Goal: Task Accomplishment & Management: Manage account settings

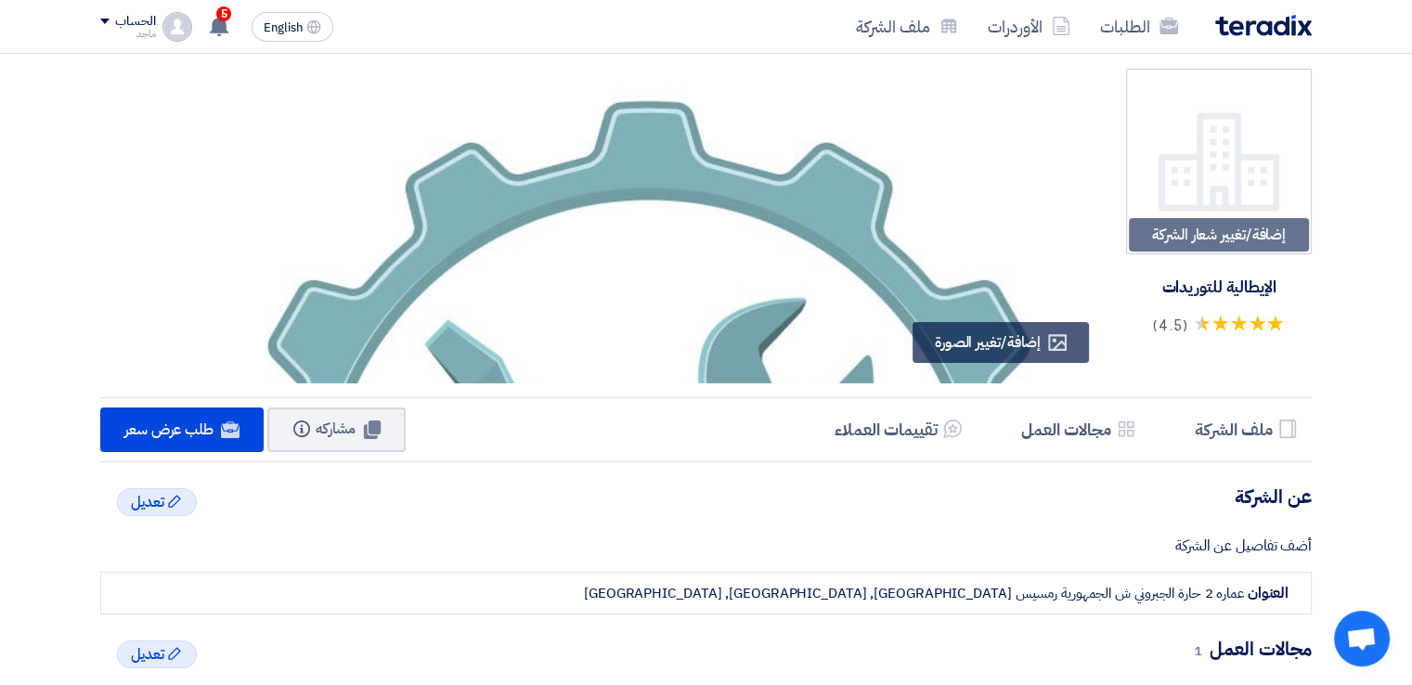
click at [800, 279] on img at bounding box center [649, 524] width 910 height 910
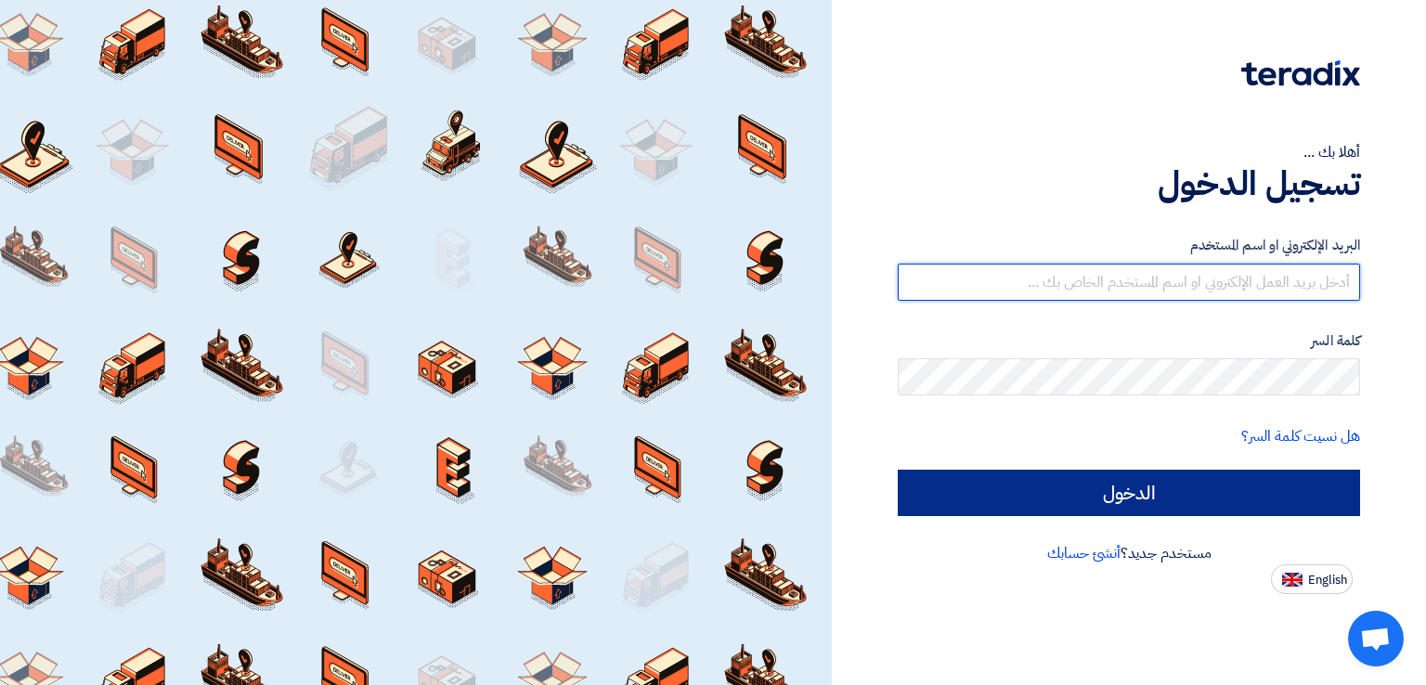
type input "italyaco2030@gmail.com"
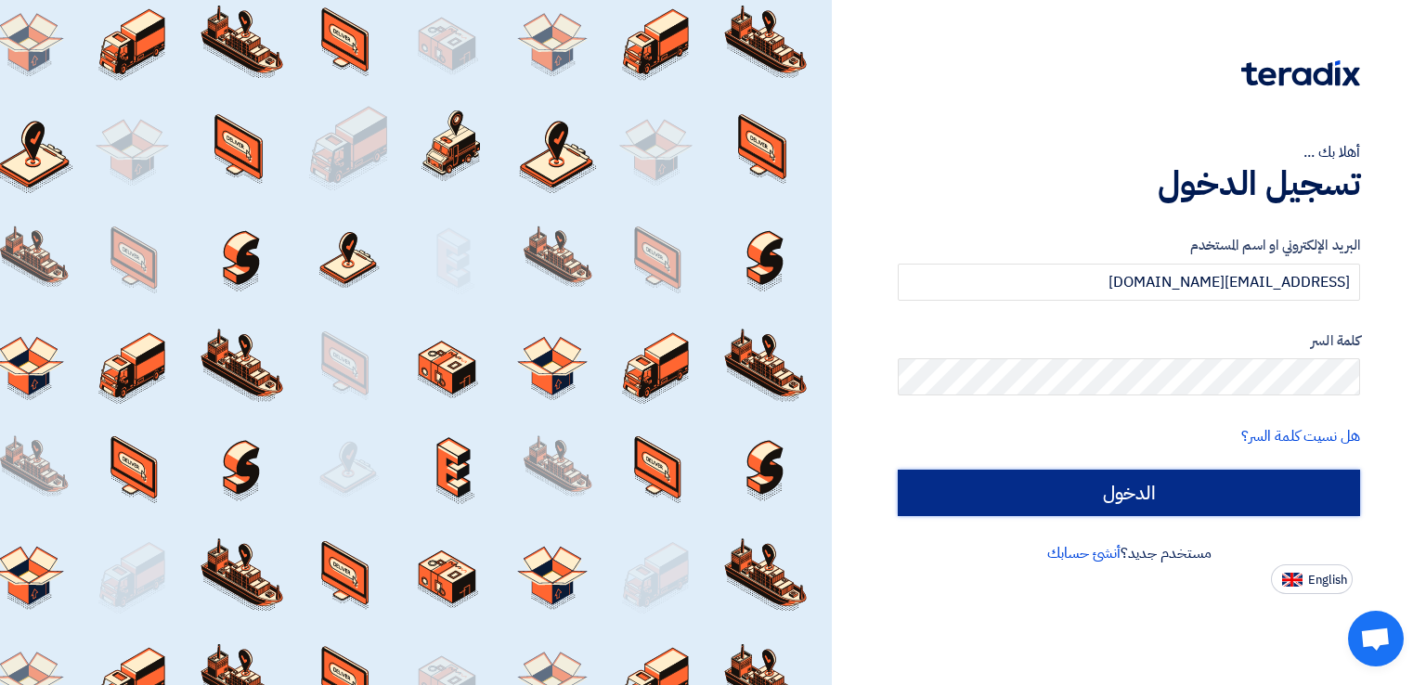
click at [1066, 491] on input "الدخول" at bounding box center [1129, 493] width 462 height 46
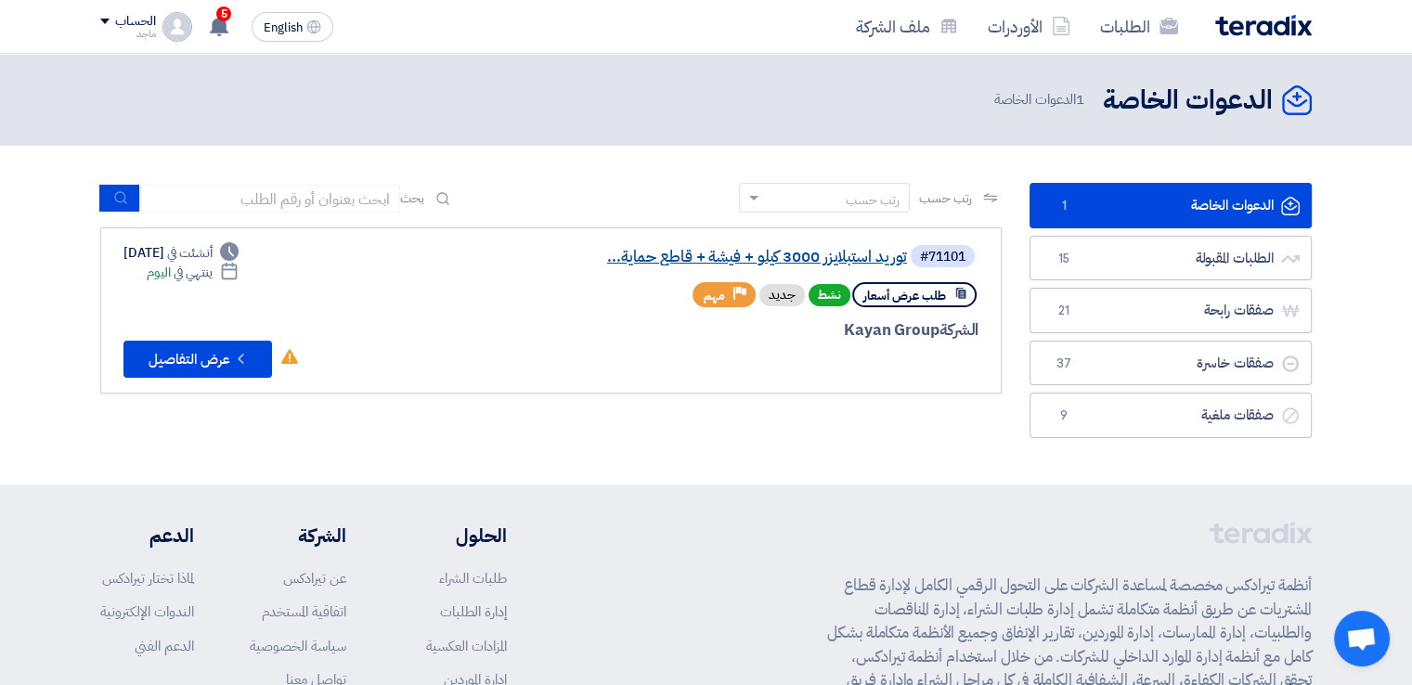
click at [812, 255] on link "توريد استبلايزر 3000 كيلو + فيشة + قاطع حماية..." at bounding box center [721, 257] width 371 height 17
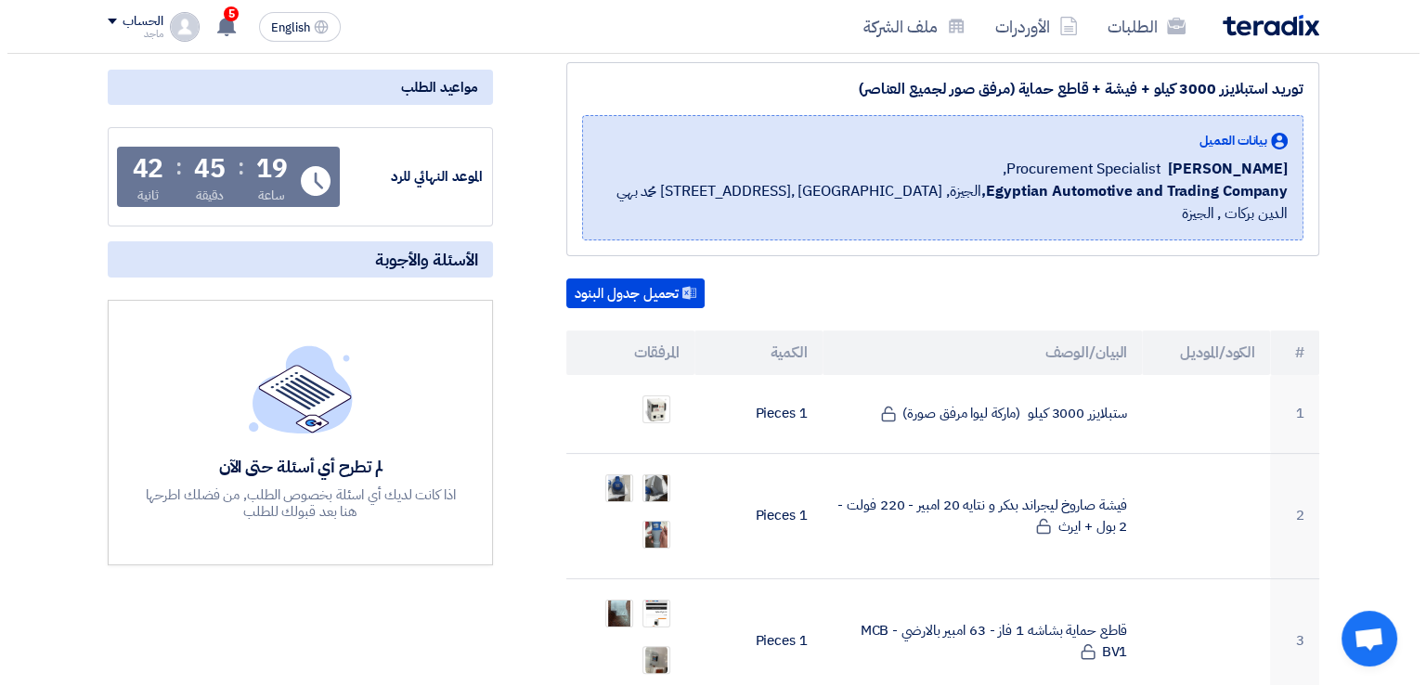
scroll to position [253, 0]
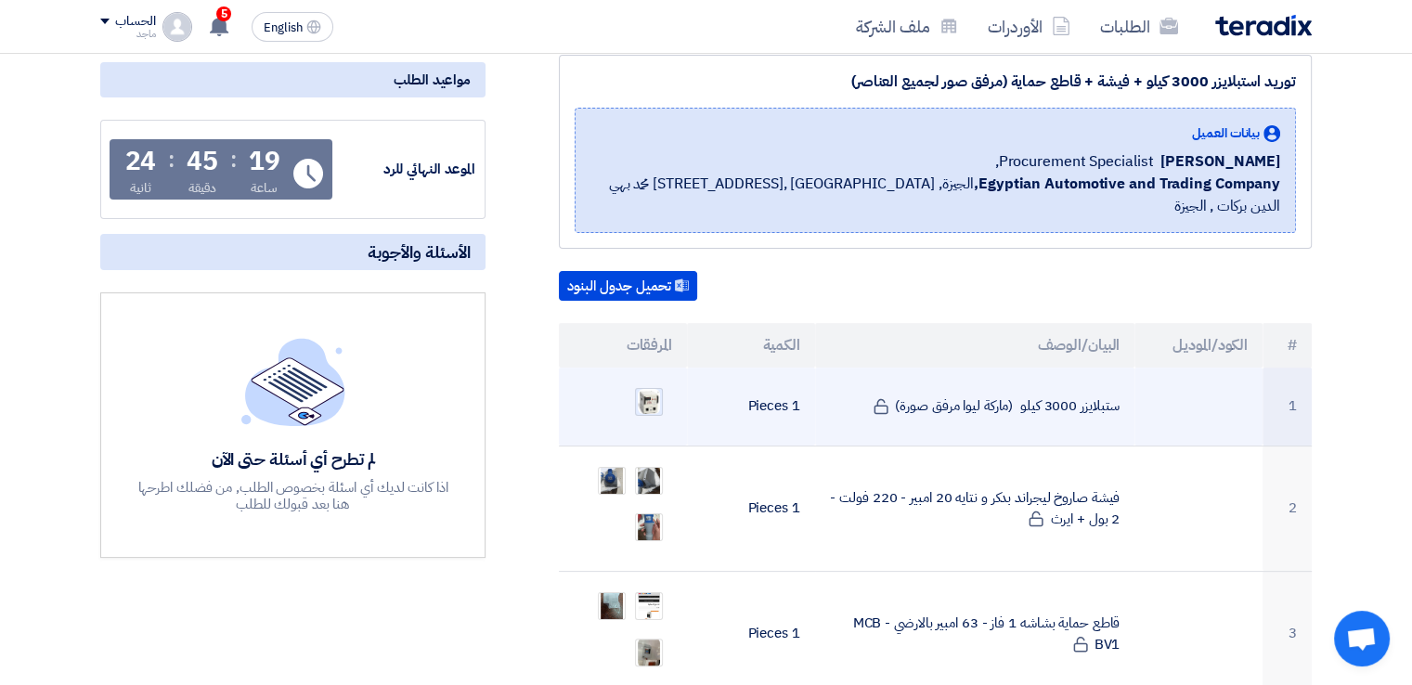
click at [649, 387] on img at bounding box center [649, 401] width 26 height 29
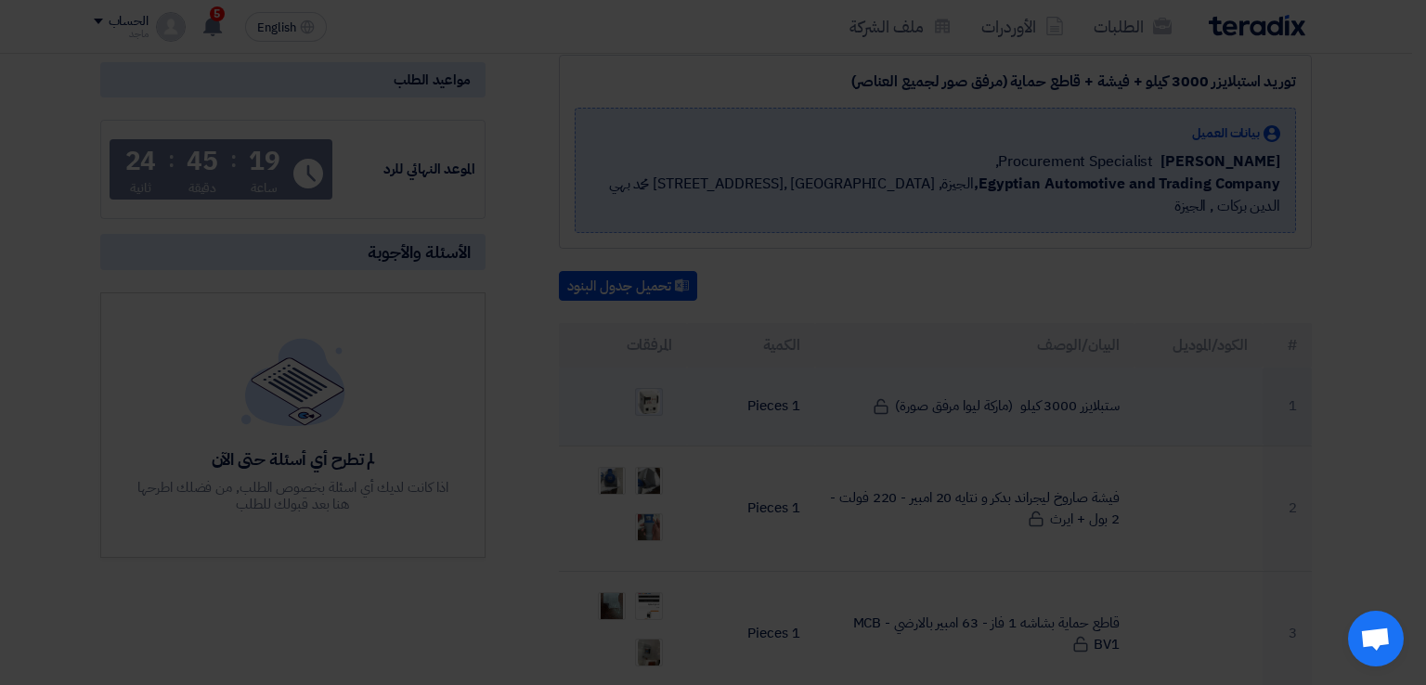
click at [649, 370] on img at bounding box center [713, 327] width 384 height 437
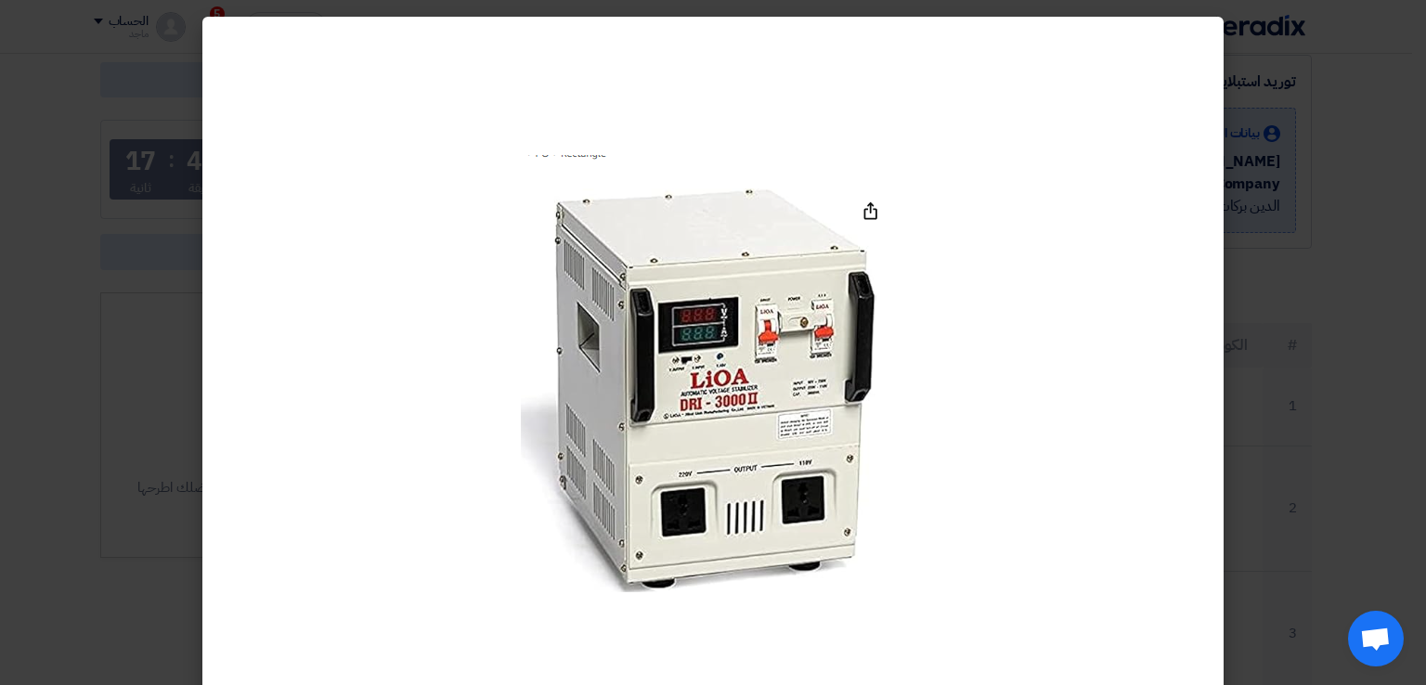
click at [1376, 286] on modal-container at bounding box center [713, 342] width 1426 height 685
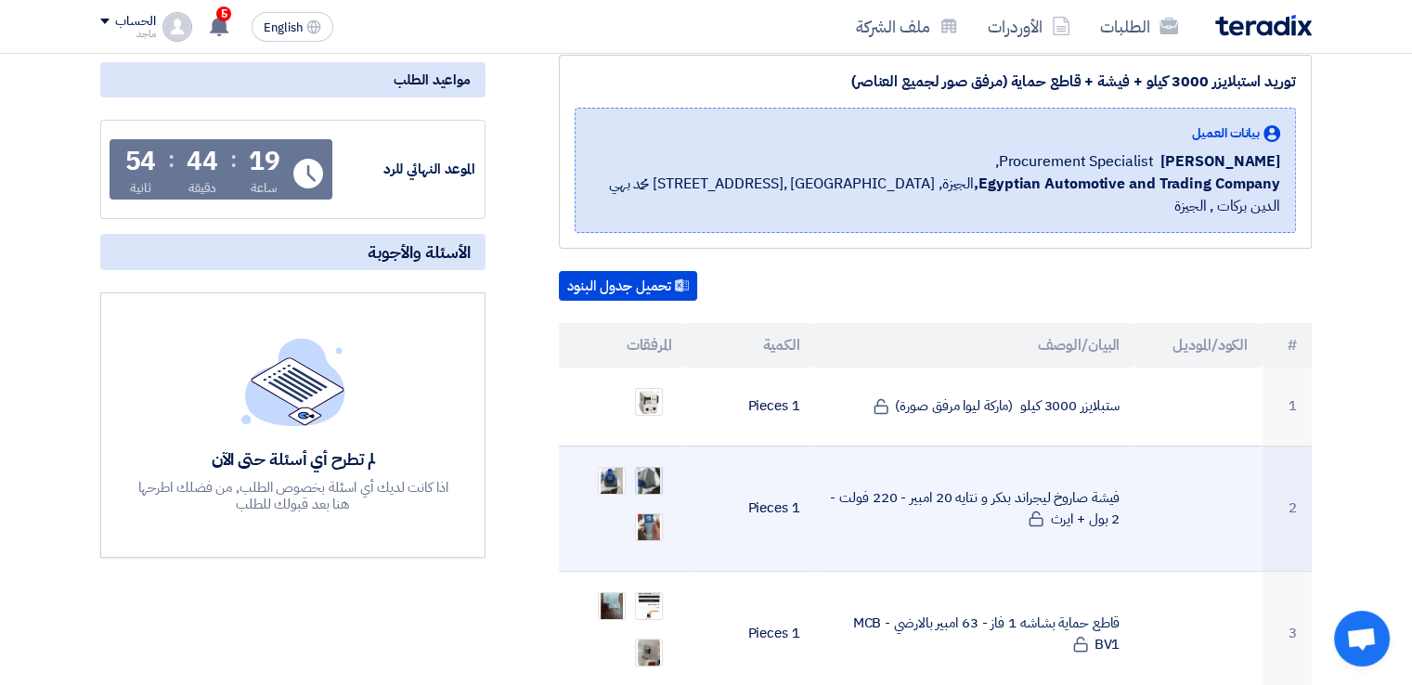
click at [656, 455] on img at bounding box center [649, 481] width 26 height 52
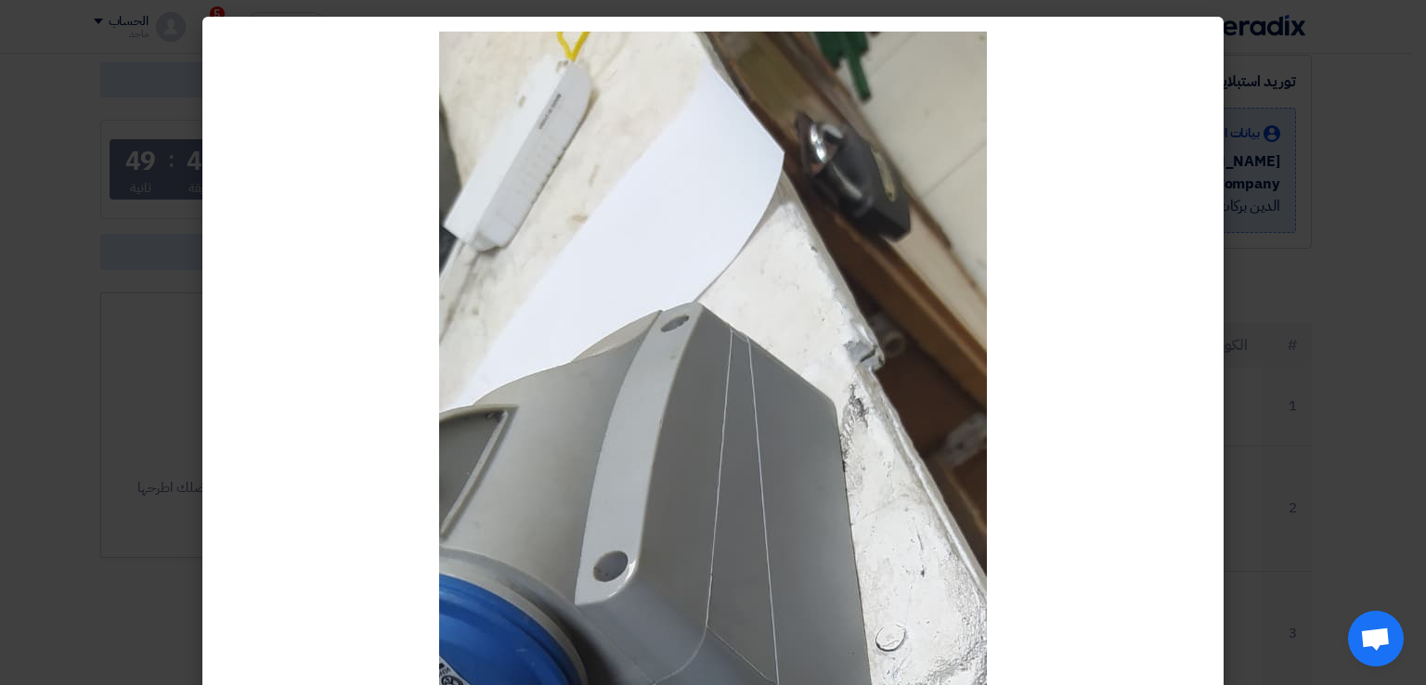
click at [1330, 282] on modal-container at bounding box center [713, 342] width 1426 height 685
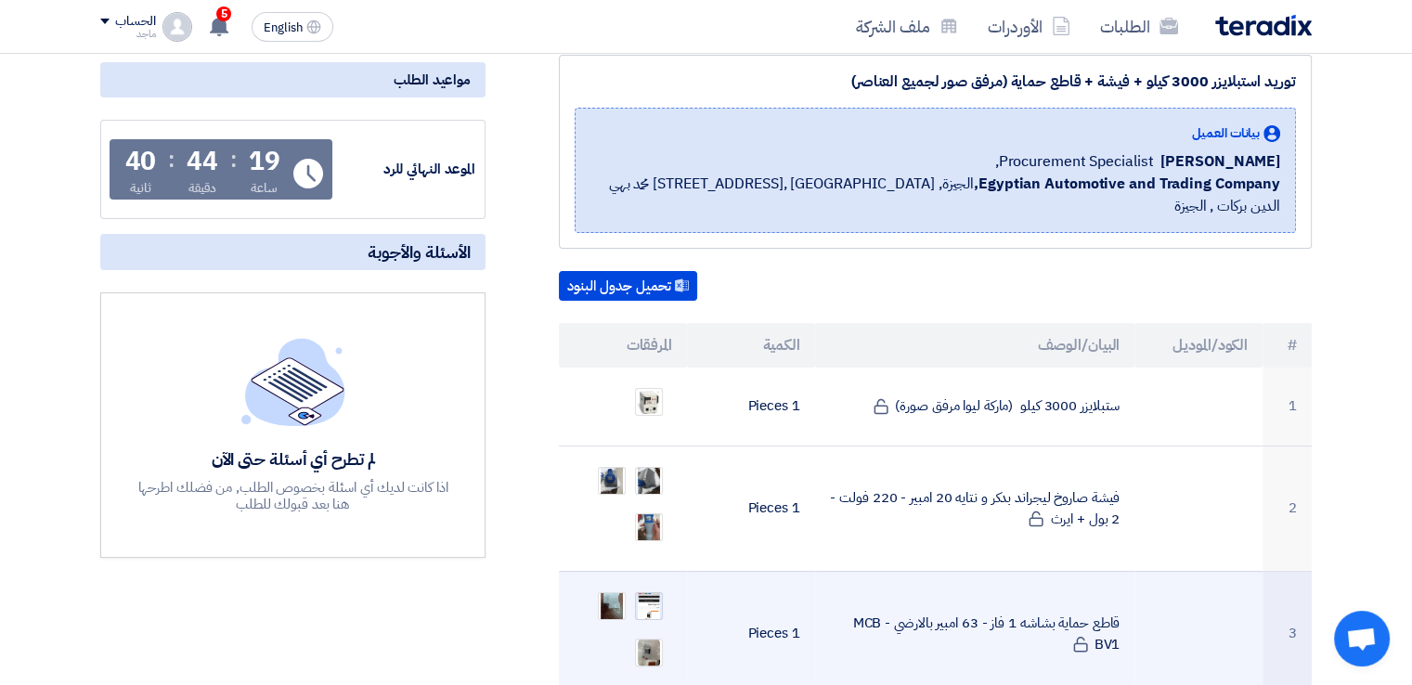
click at [639, 585] on img at bounding box center [649, 606] width 26 height 43
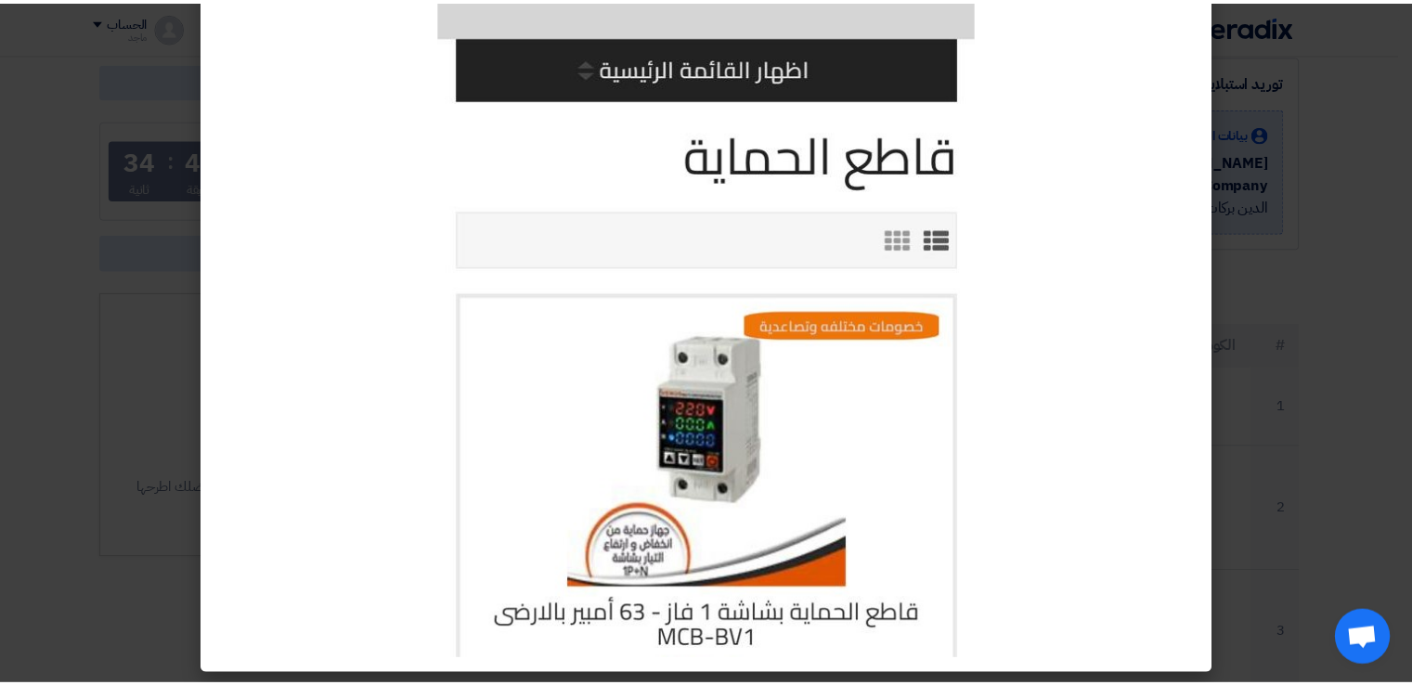
scroll to position [315, 0]
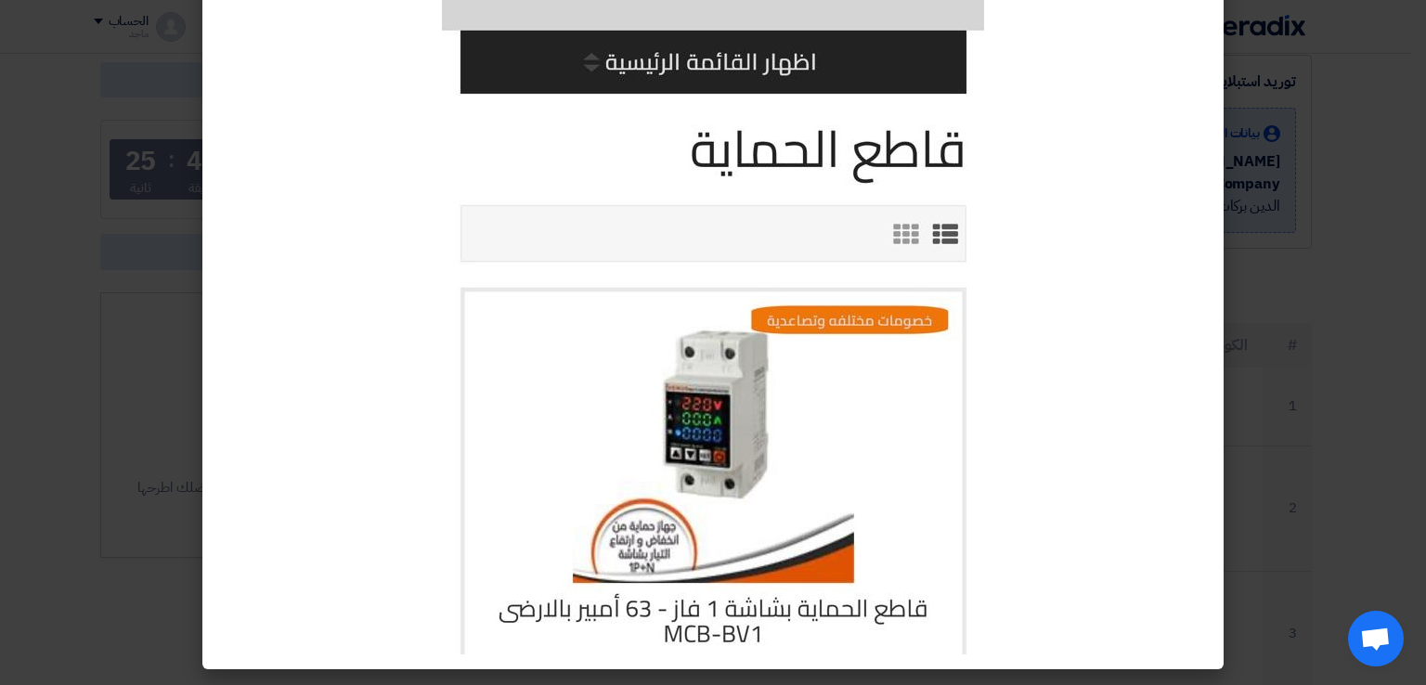
drag, startPoint x: 1423, startPoint y: 267, endPoint x: 1399, endPoint y: 279, distance: 25.7
click at [1399, 279] on modal-container at bounding box center [713, 342] width 1426 height 685
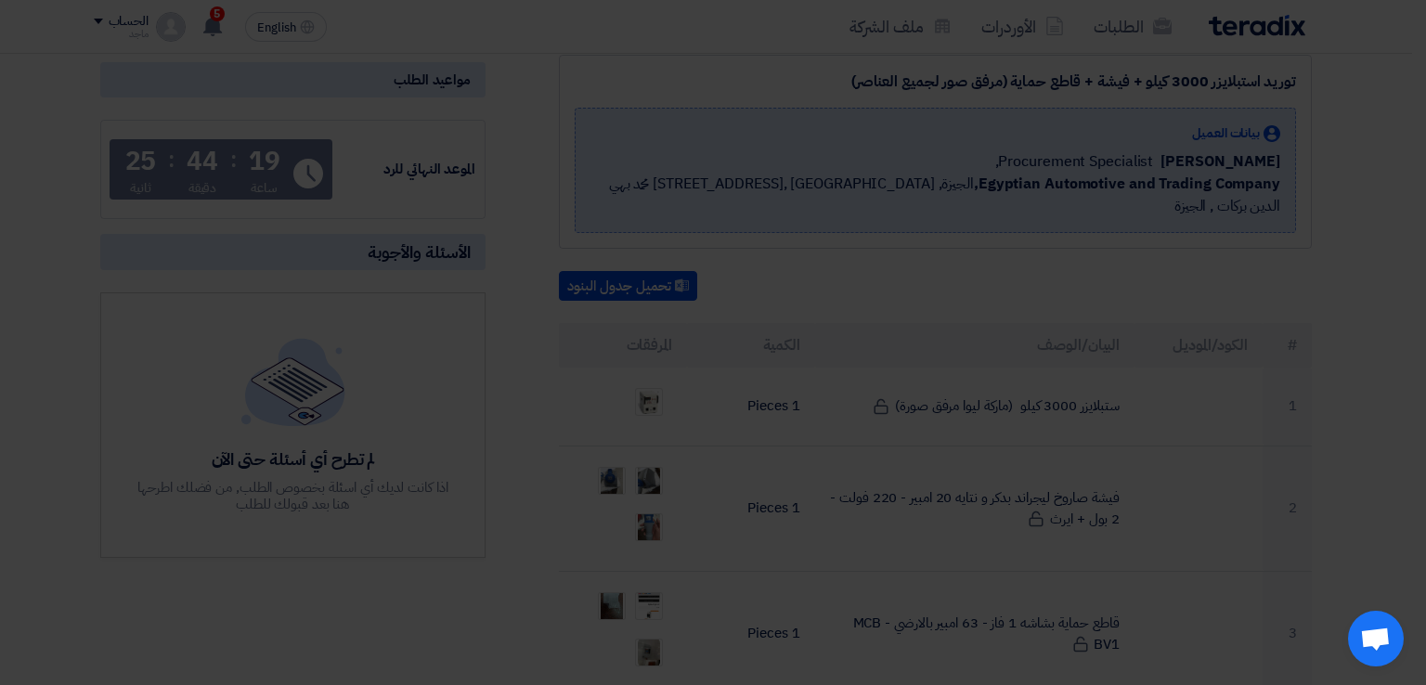
click at [1399, 279] on modal-container at bounding box center [713, 342] width 1426 height 685
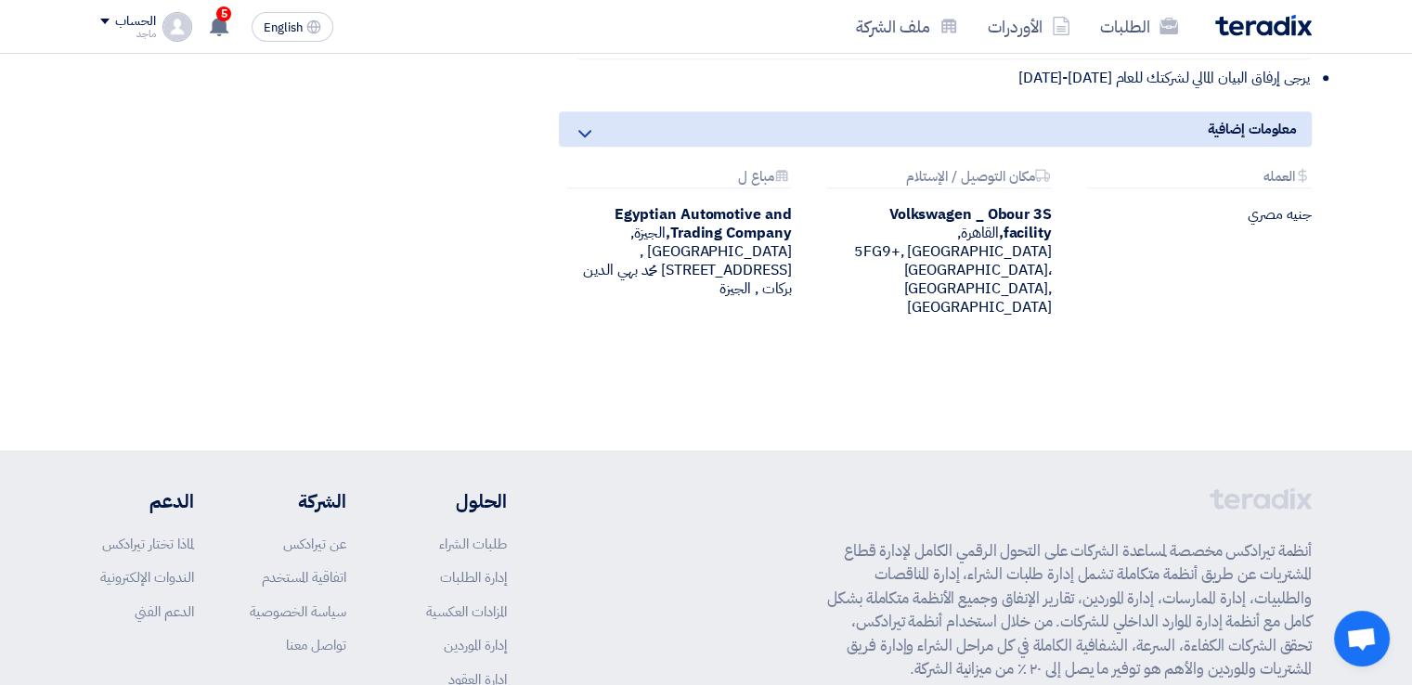
scroll to position [1267, 0]
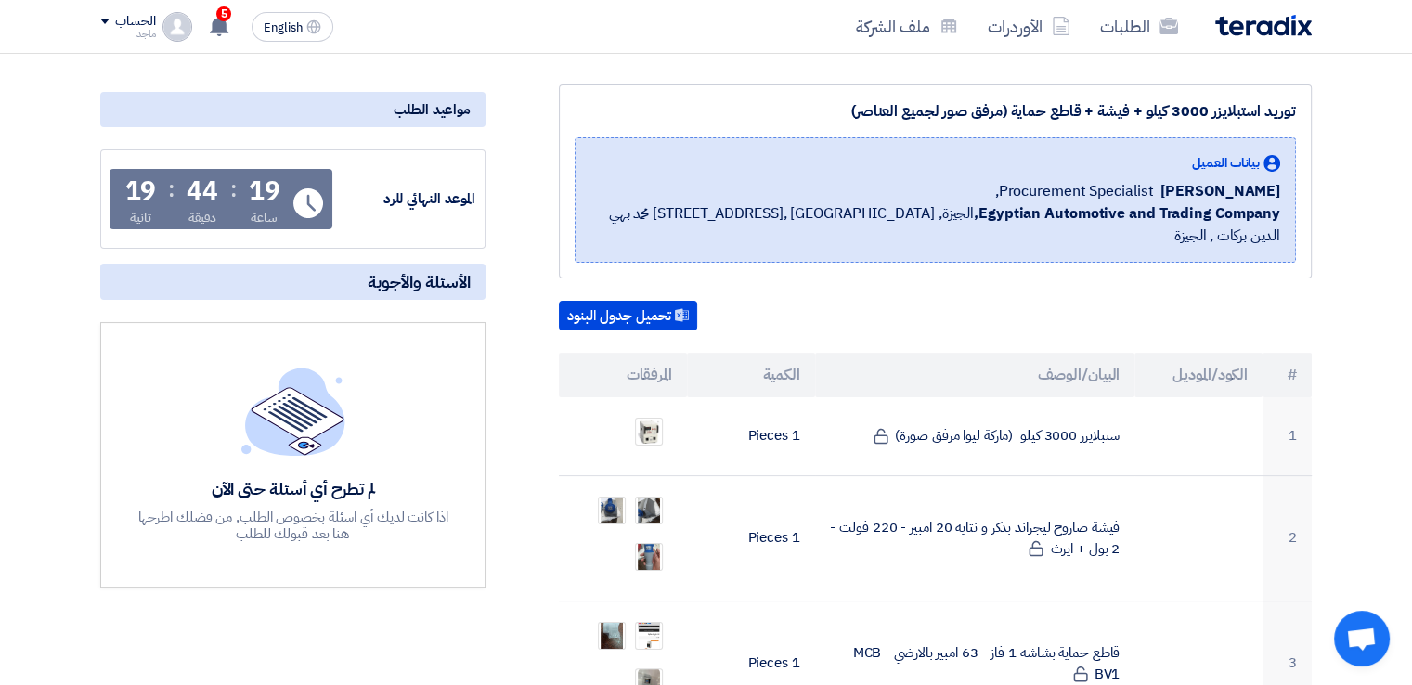
scroll to position [296, 0]
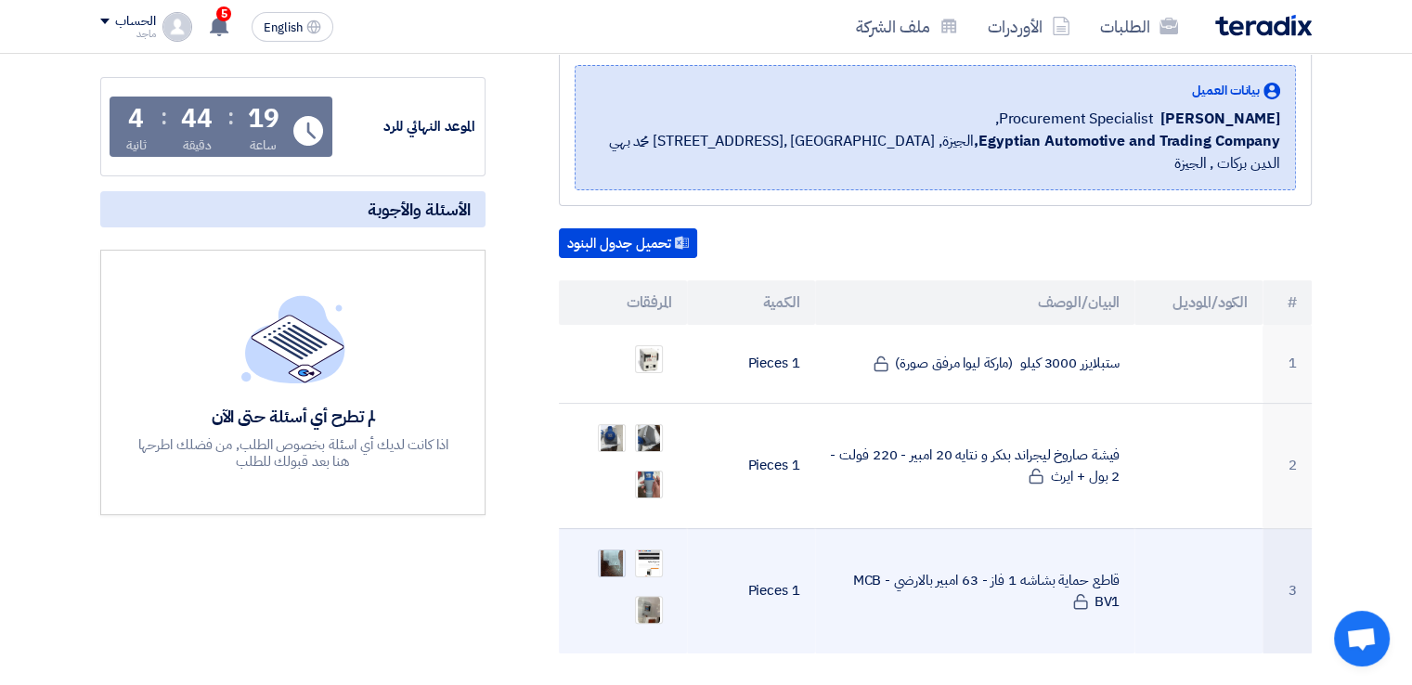
click at [613, 543] on img at bounding box center [612, 563] width 26 height 44
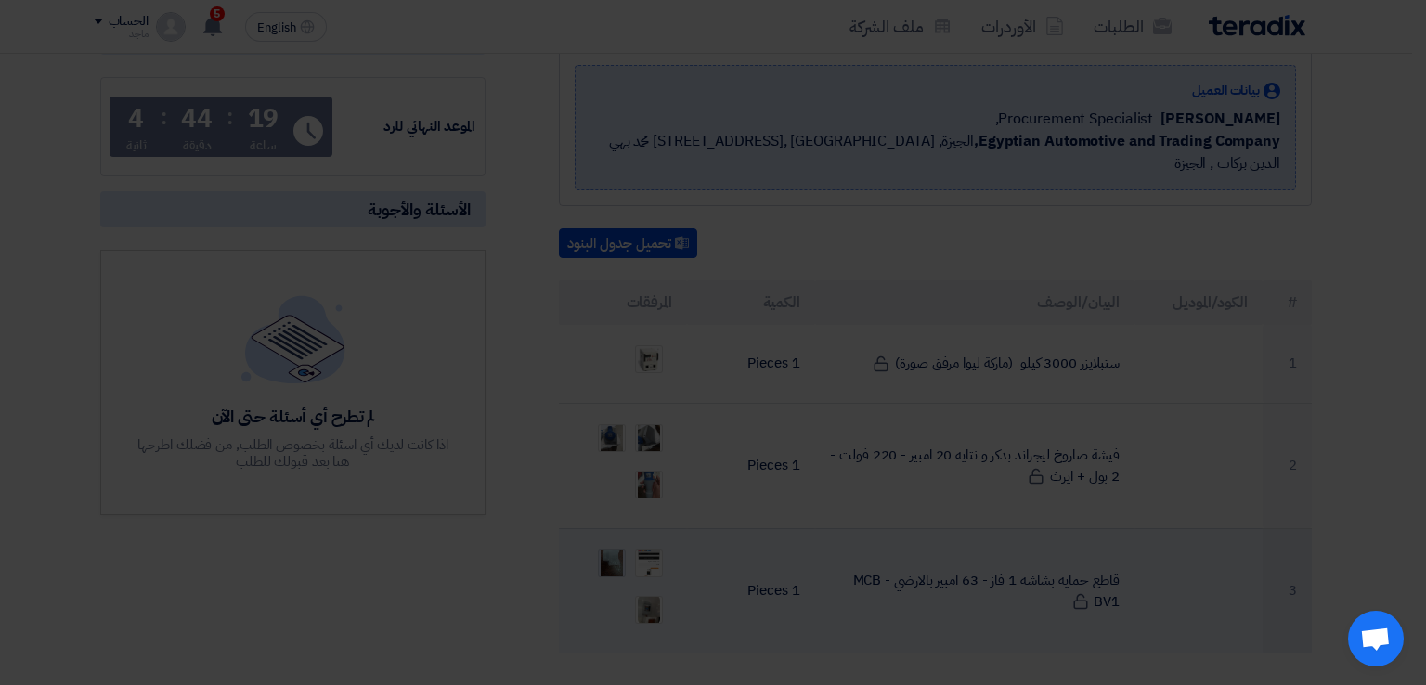
click at [613, 543] on img at bounding box center [713, 579] width 669 height 1189
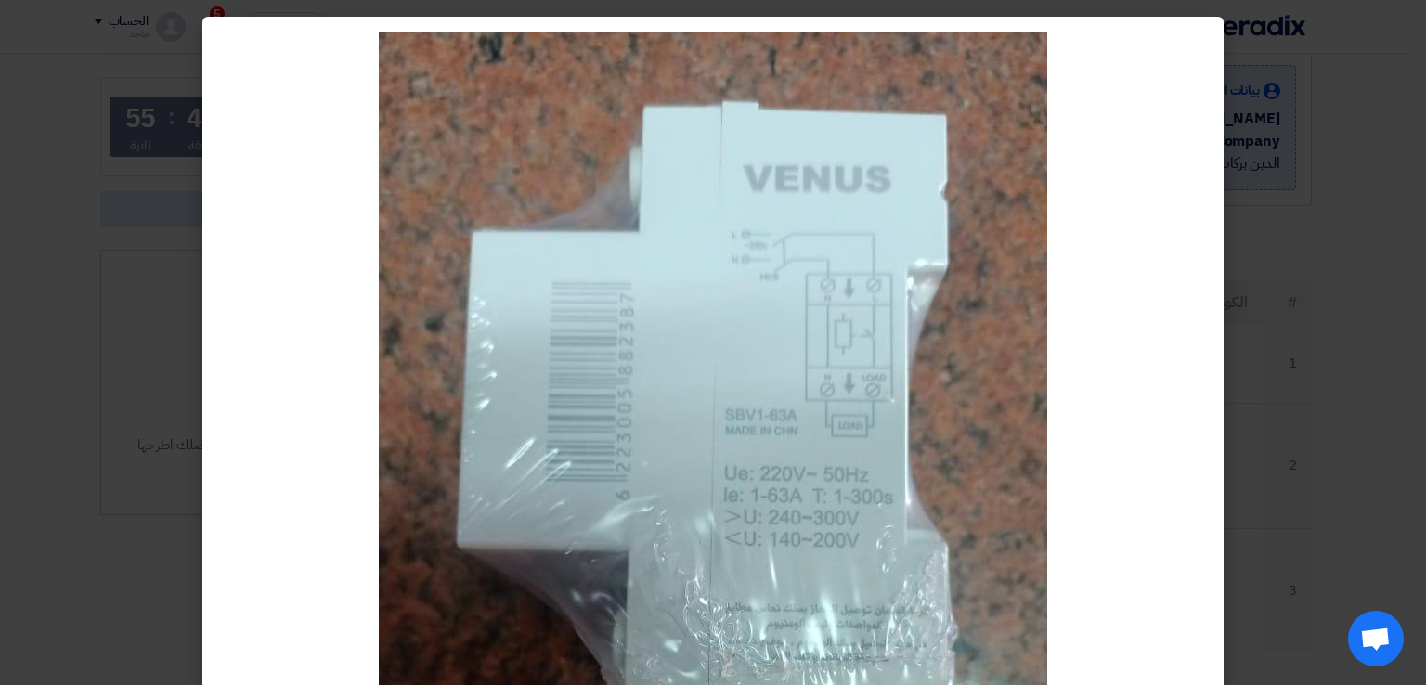
click at [1361, 355] on modal-container at bounding box center [713, 342] width 1426 height 685
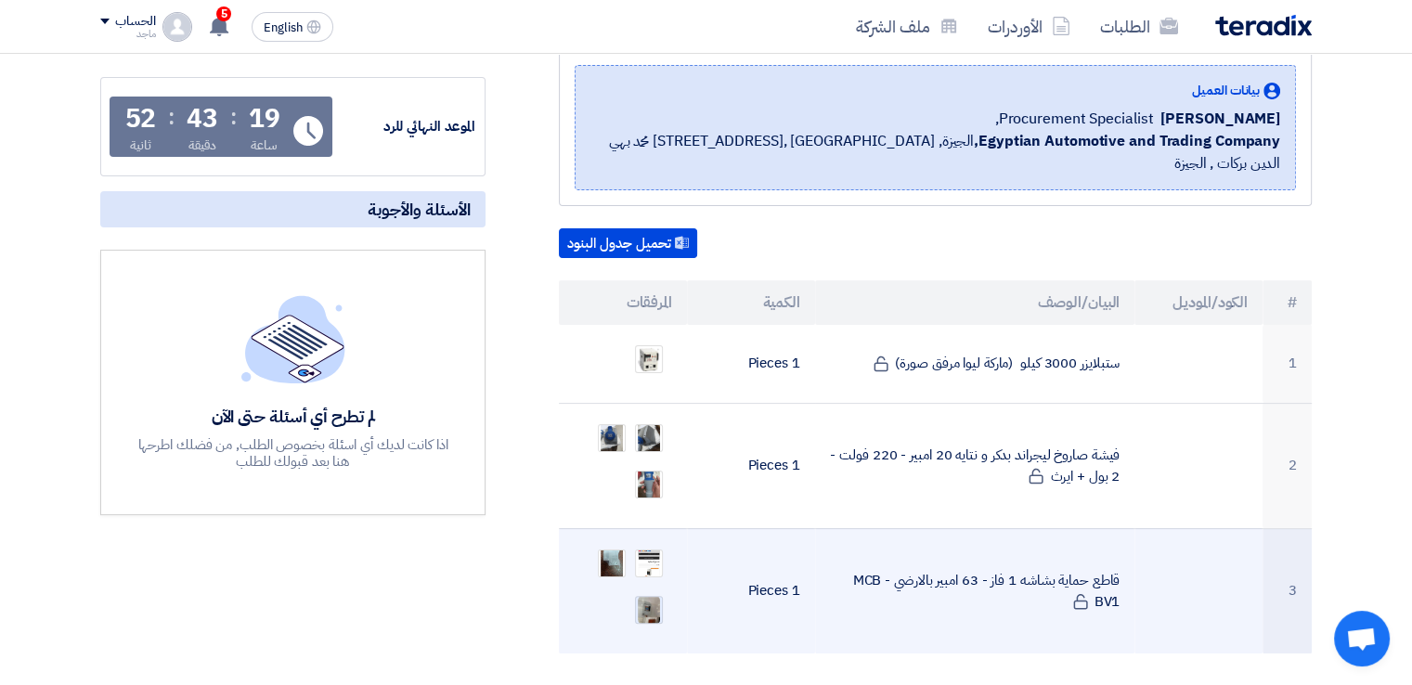
click at [646, 593] on img at bounding box center [649, 609] width 26 height 33
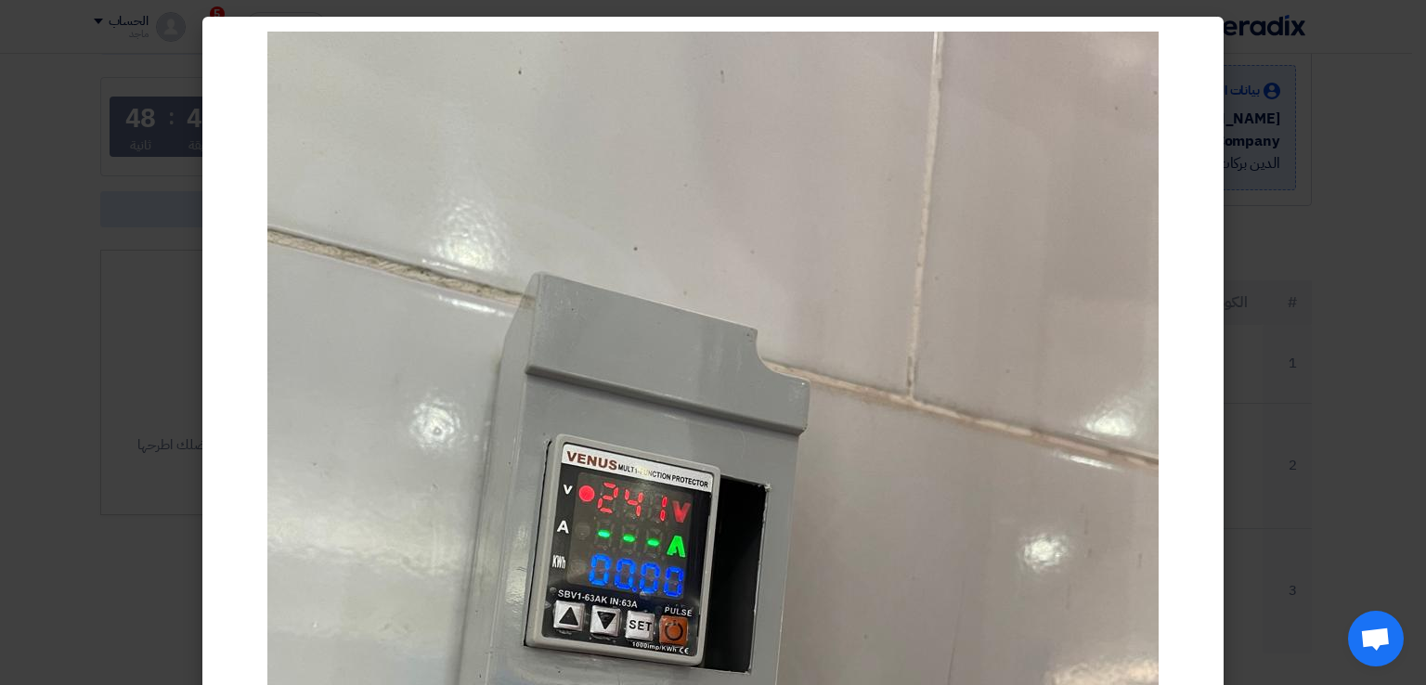
click at [1375, 383] on modal-container at bounding box center [713, 342] width 1426 height 685
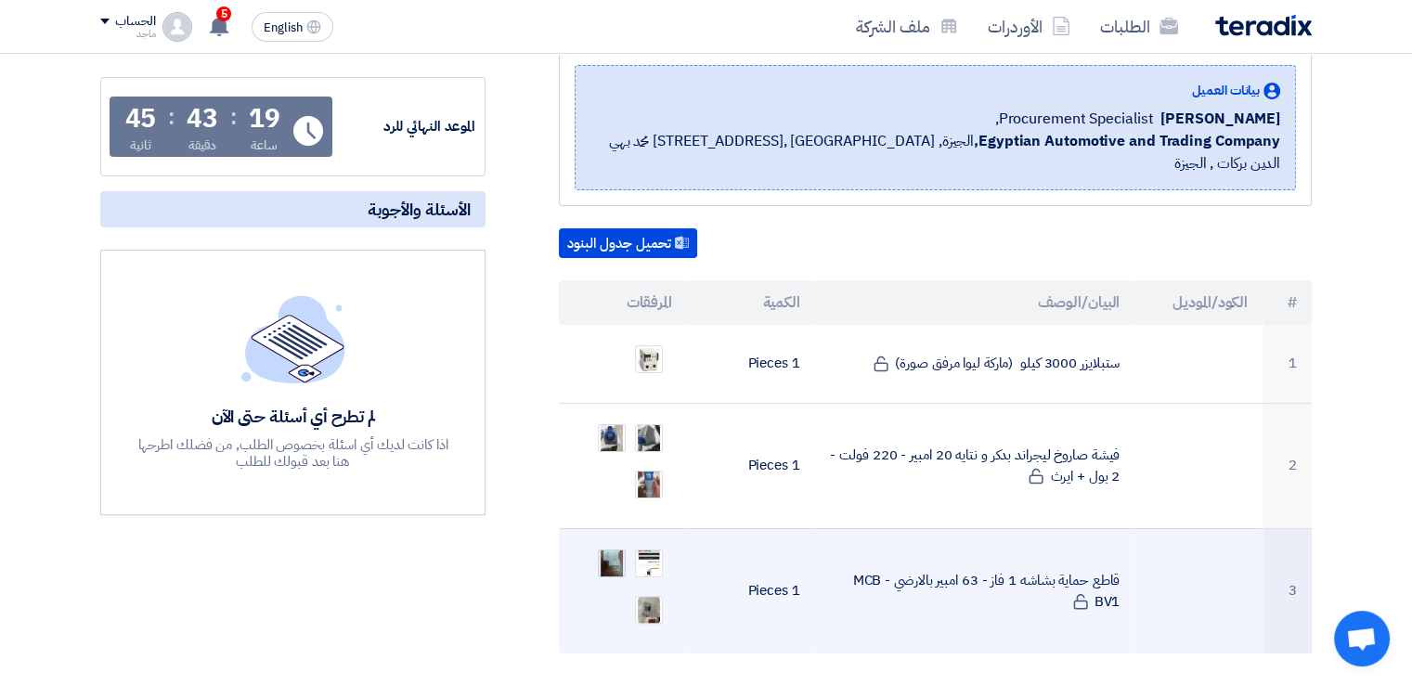
click at [616, 541] on img at bounding box center [612, 563] width 26 height 44
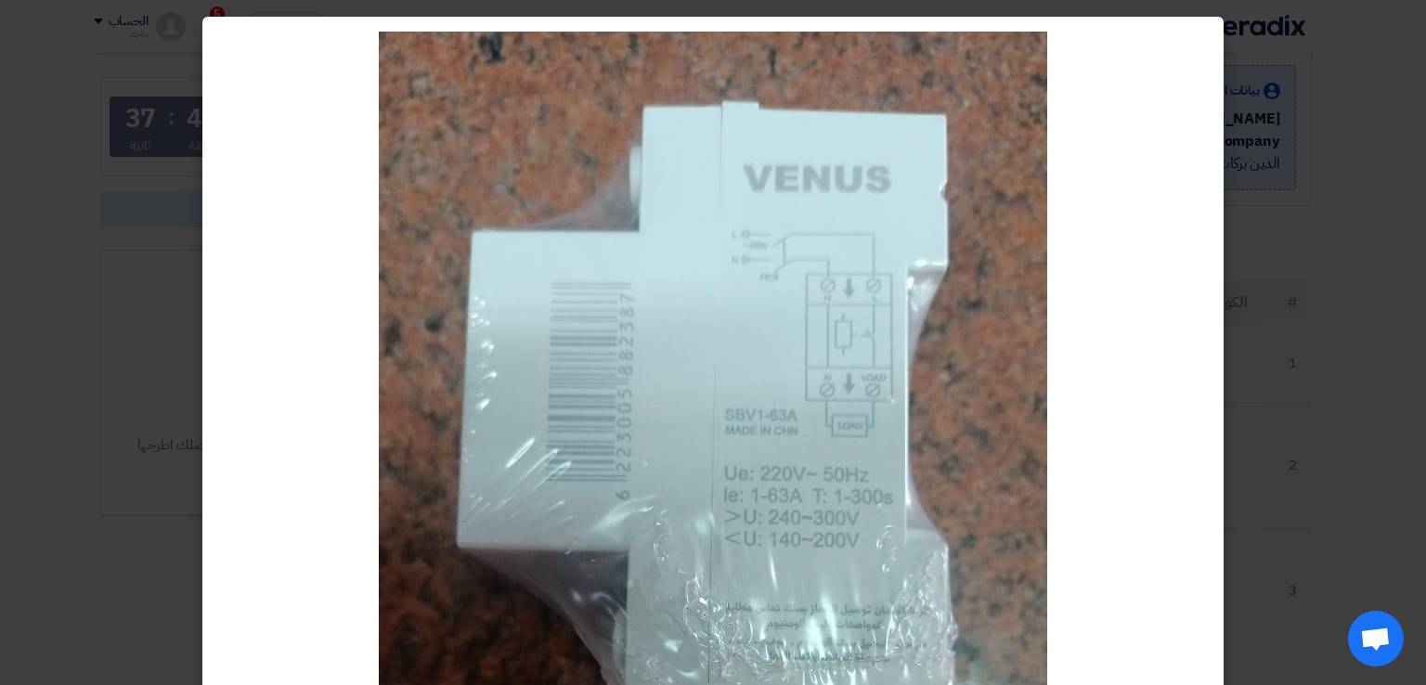
click at [1322, 219] on modal-container at bounding box center [713, 342] width 1426 height 685
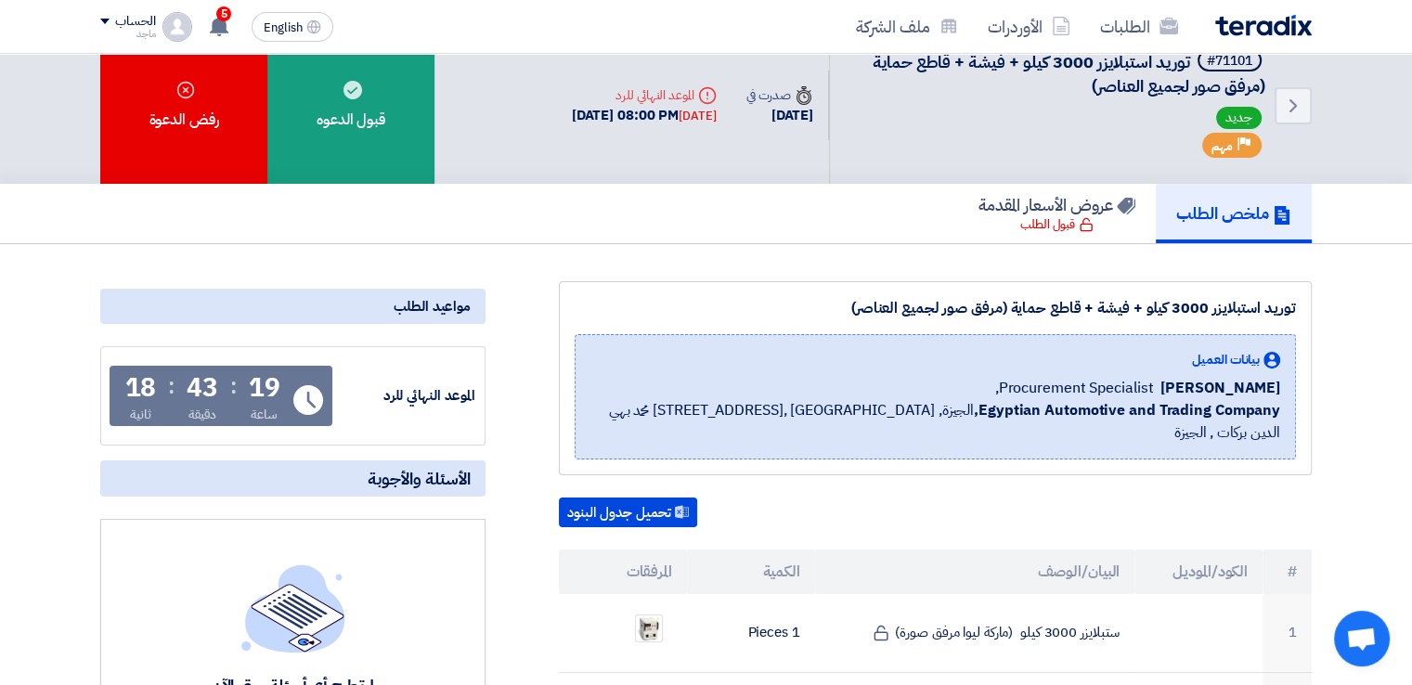
scroll to position [22, 0]
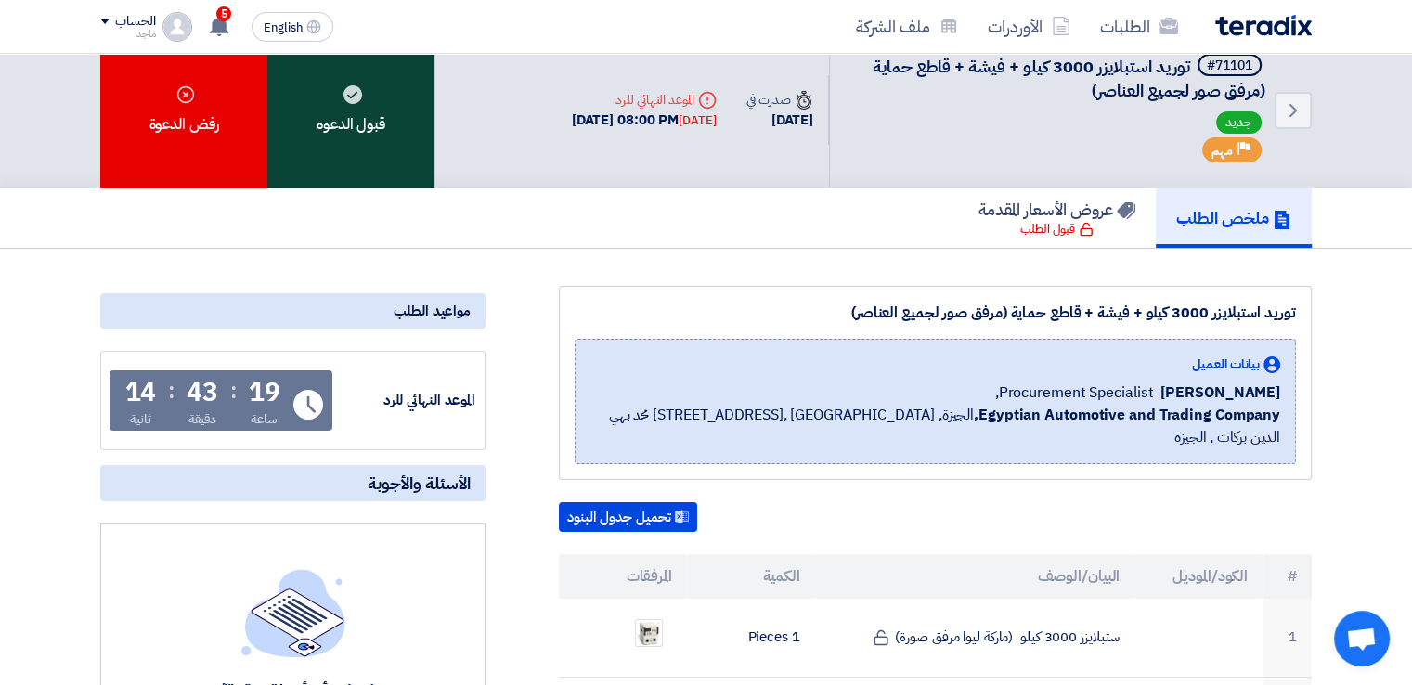
click at [384, 121] on div "قبول الدعوه" at bounding box center [350, 110] width 167 height 157
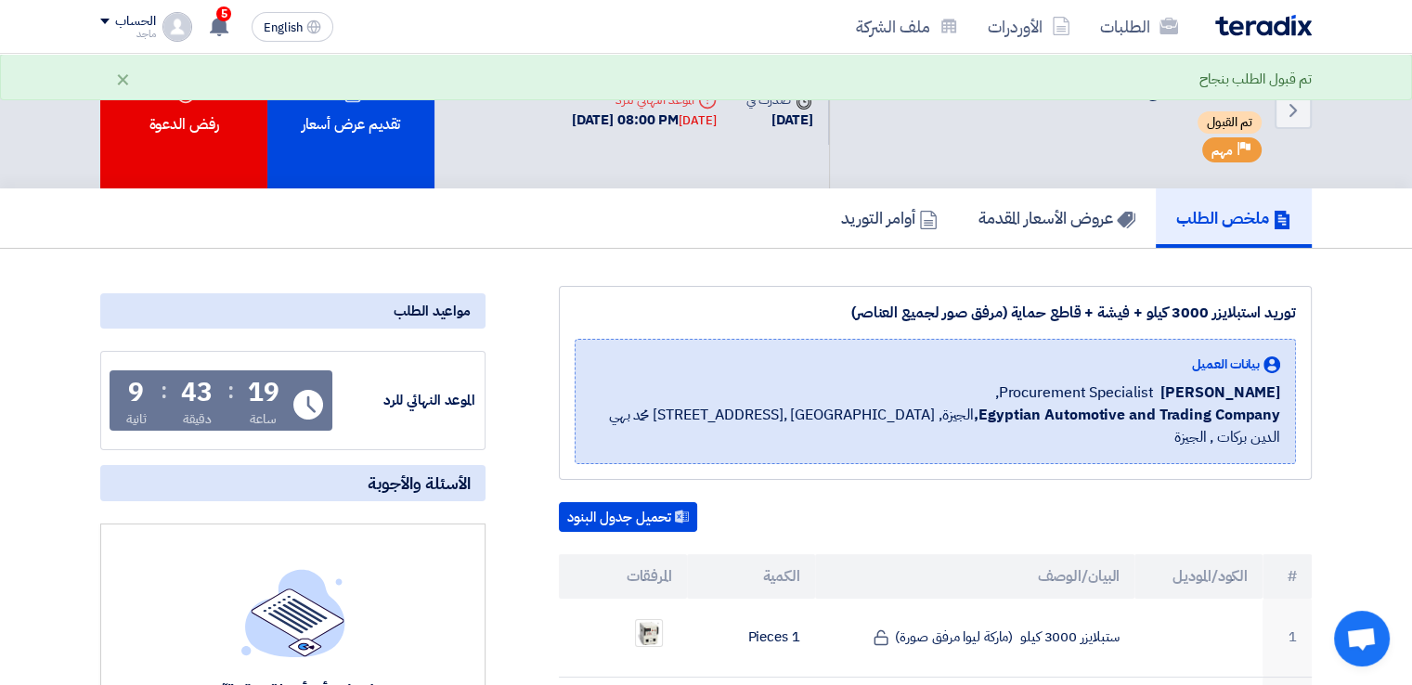
drag, startPoint x: 475, startPoint y: 313, endPoint x: 449, endPoint y: 328, distance: 29.9
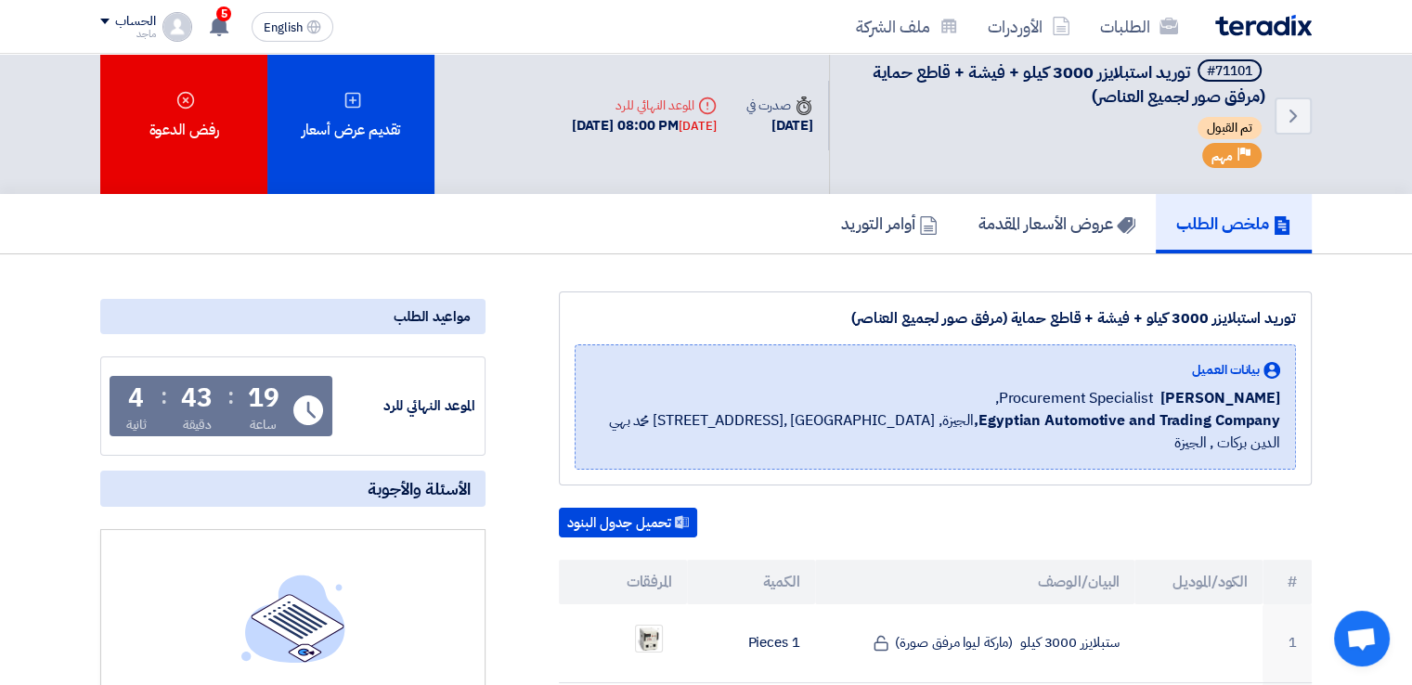
scroll to position [0, 0]
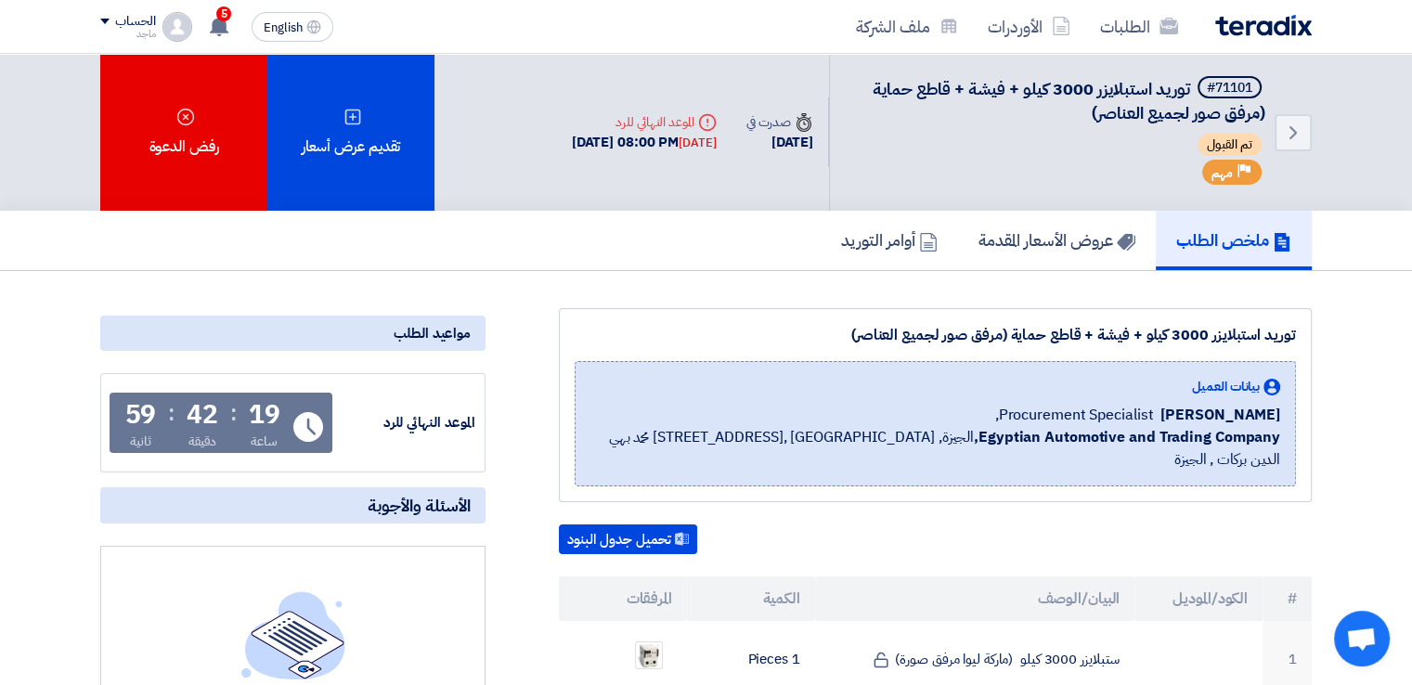
click at [1359, 58] on div "Back #71101 توريد استبلايزر 3000 كيلو + فيشة + قاطع حماية (مرفق صور لجميع العنا…" at bounding box center [706, 132] width 1412 height 157
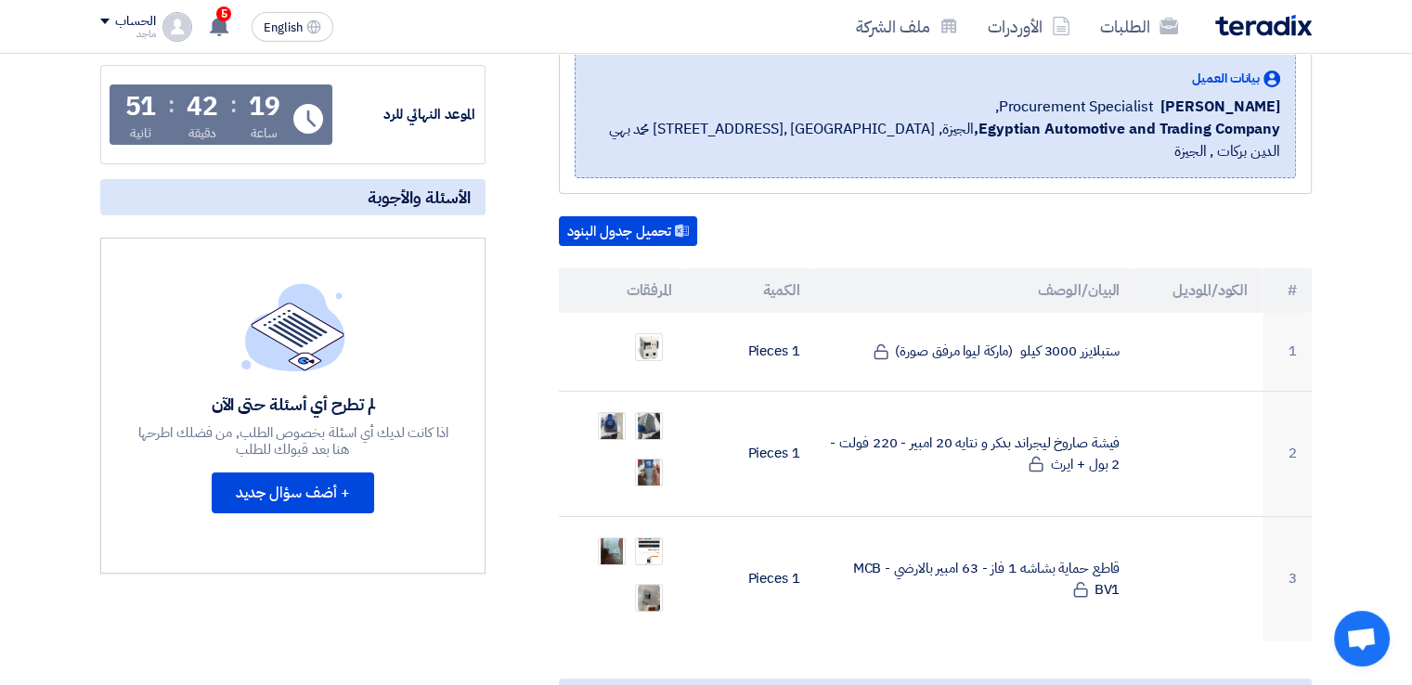
scroll to position [306, 0]
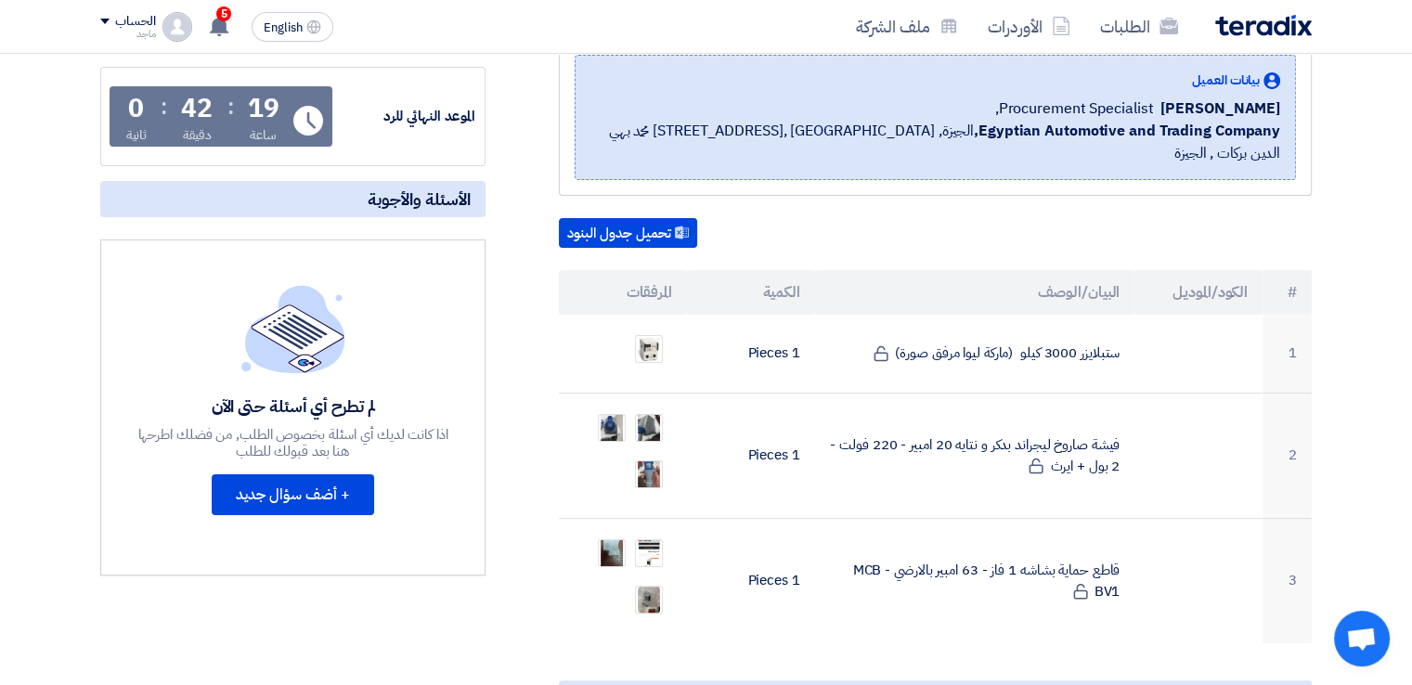
click at [1379, 175] on section "توريد استبلايزر 3000 كيلو + فيشة + قاطع حماية (مرفق صور لجميع العناصر) بيانات ا…" at bounding box center [706, 680] width 1412 height 1431
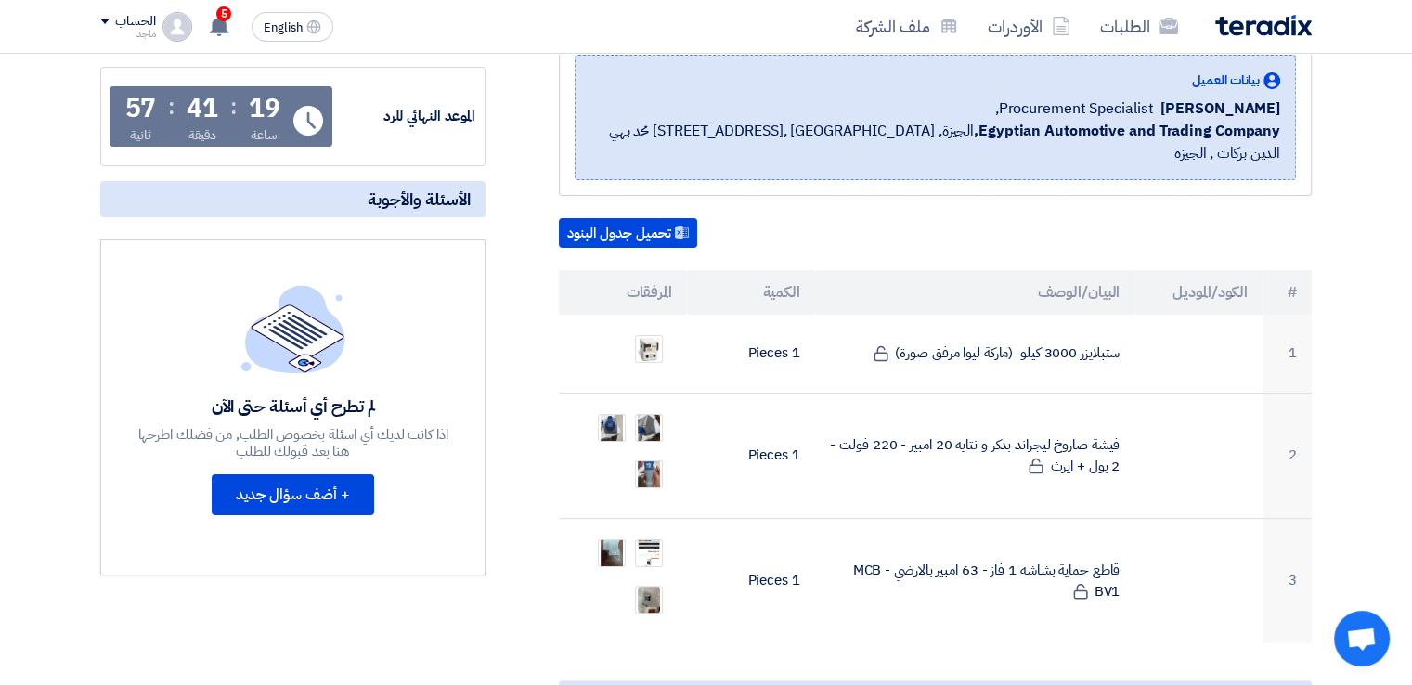
click at [1359, 287] on section "توريد استبلايزر 3000 كيلو + فيشة + قاطع حماية (مرفق صور لجميع العناصر) بيانات ا…" at bounding box center [706, 680] width 1412 height 1431
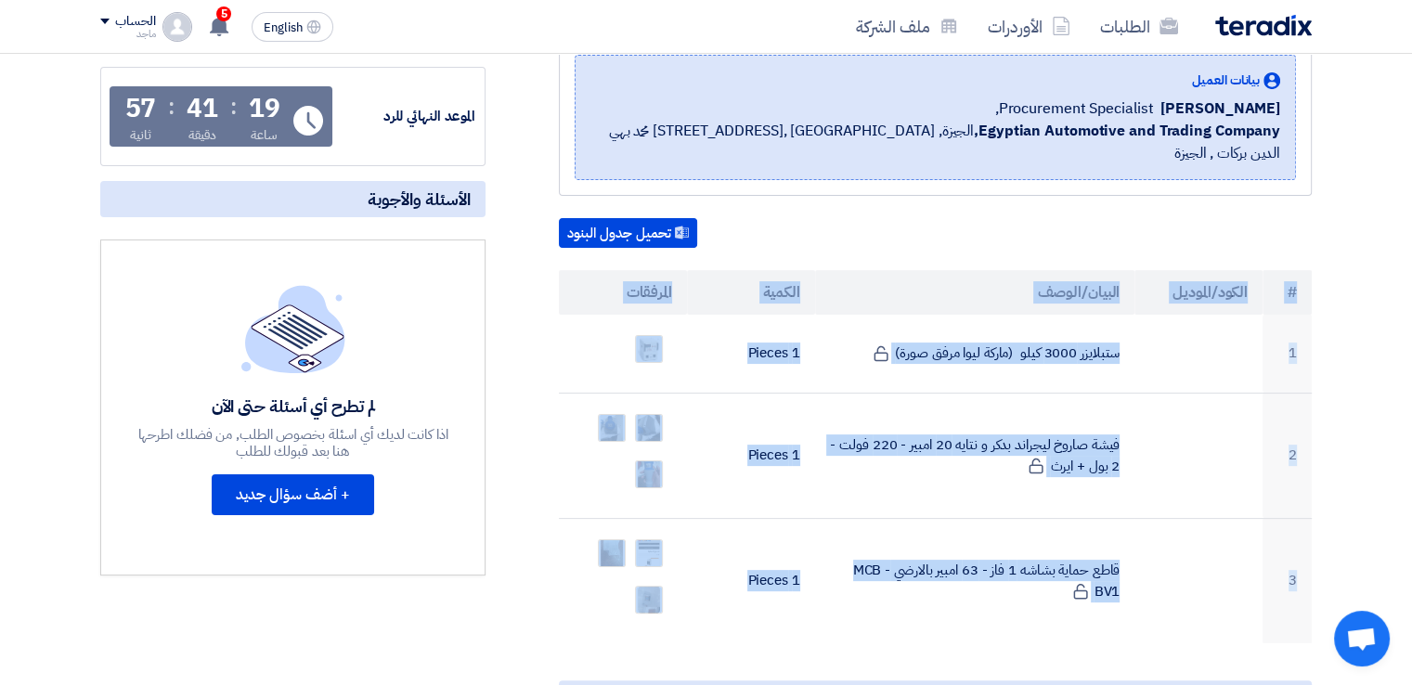
click at [1359, 287] on section "توريد استبلايزر 3000 كيلو + فيشة + قاطع حماية (مرفق صور لجميع العناصر) بيانات ا…" at bounding box center [706, 680] width 1412 height 1431
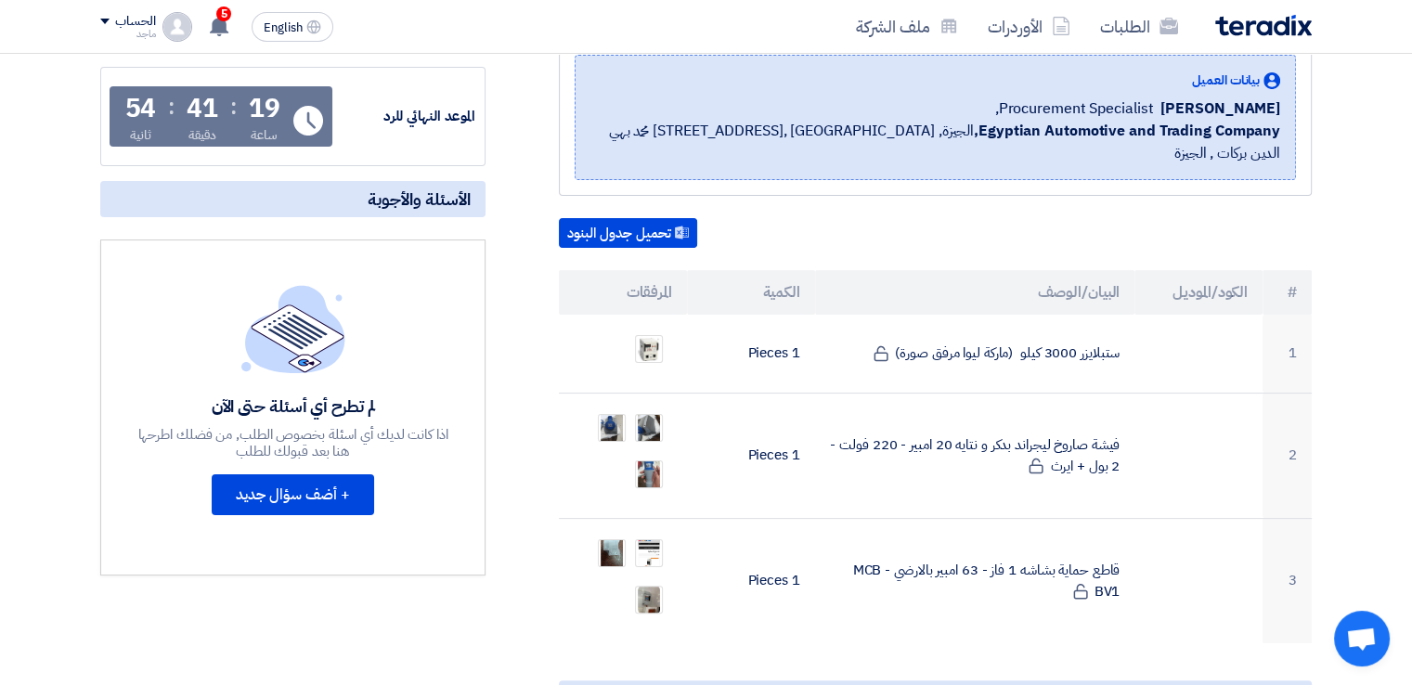
click at [1389, 165] on section "توريد استبلايزر 3000 كيلو + فيشة + قاطع حماية (مرفق صور لجميع العناصر) بيانات ا…" at bounding box center [706, 680] width 1412 height 1431
click at [22, 447] on section "توريد استبلايزر 3000 كيلو + فيشة + قاطع حماية (مرفق صور لجميع العناصر) بيانات ا…" at bounding box center [706, 680] width 1412 height 1431
click at [1377, 116] on section "توريد استبلايزر 3000 كيلو + فيشة + قاطع حماية (مرفق صور لجميع العناصر) بيانات ا…" at bounding box center [706, 680] width 1412 height 1431
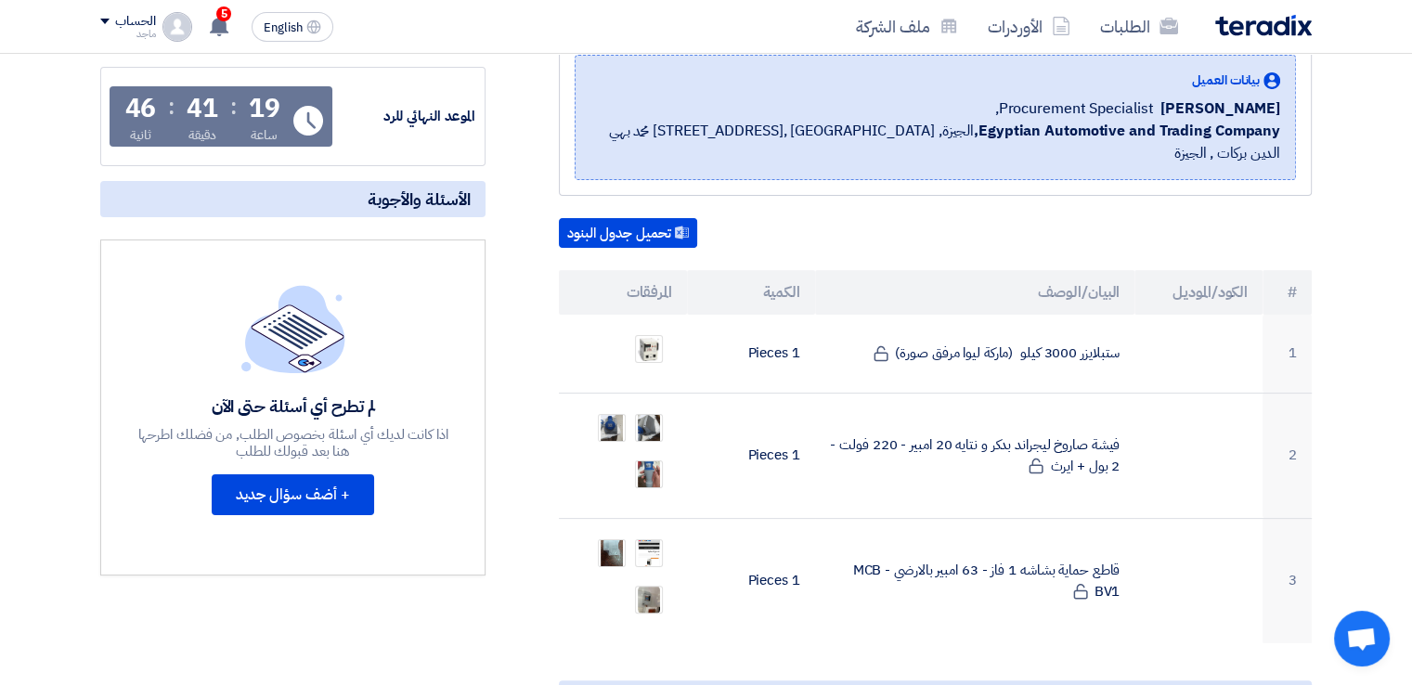
scroll to position [0, 0]
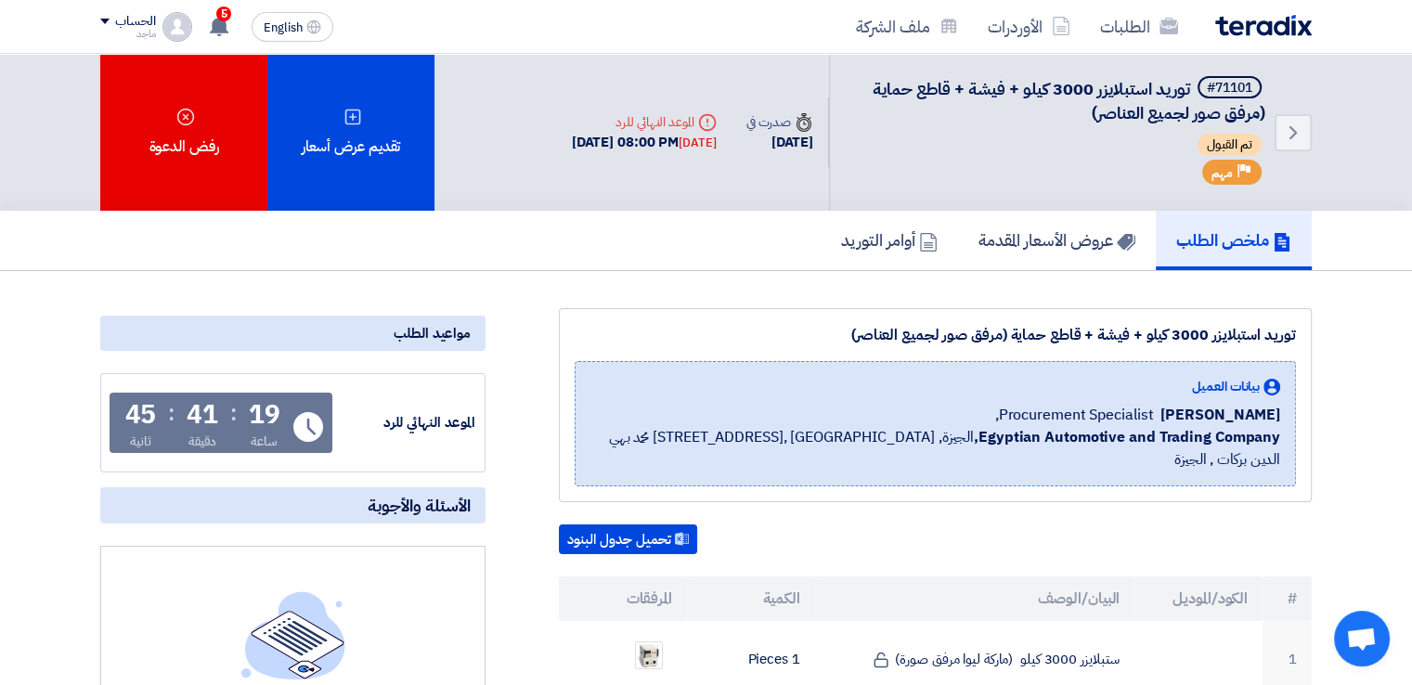
click at [1359, 167] on div "Back #71101 توريد استبلايزر 3000 كيلو + فيشة + قاطع حماية (مرفق صور لجميع العنا…" at bounding box center [706, 132] width 1412 height 157
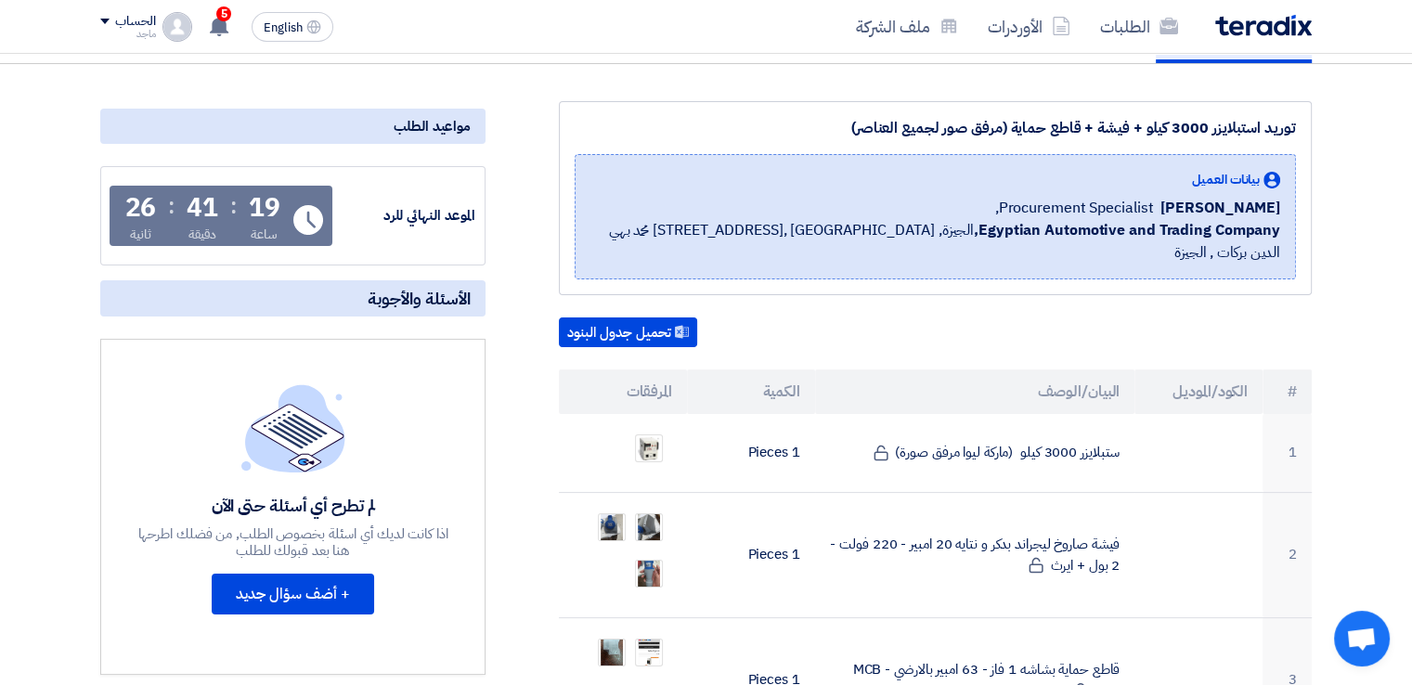
scroll to position [205, 0]
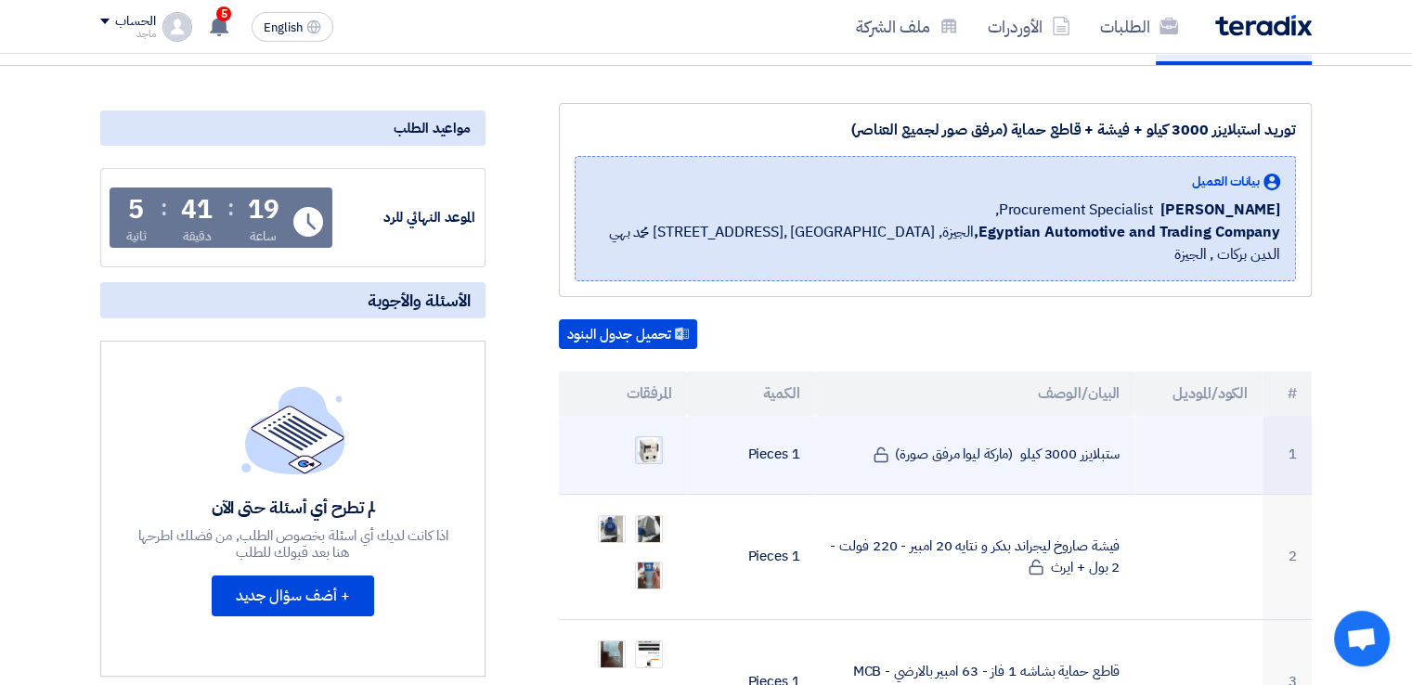
click at [651, 435] on img at bounding box center [649, 449] width 26 height 29
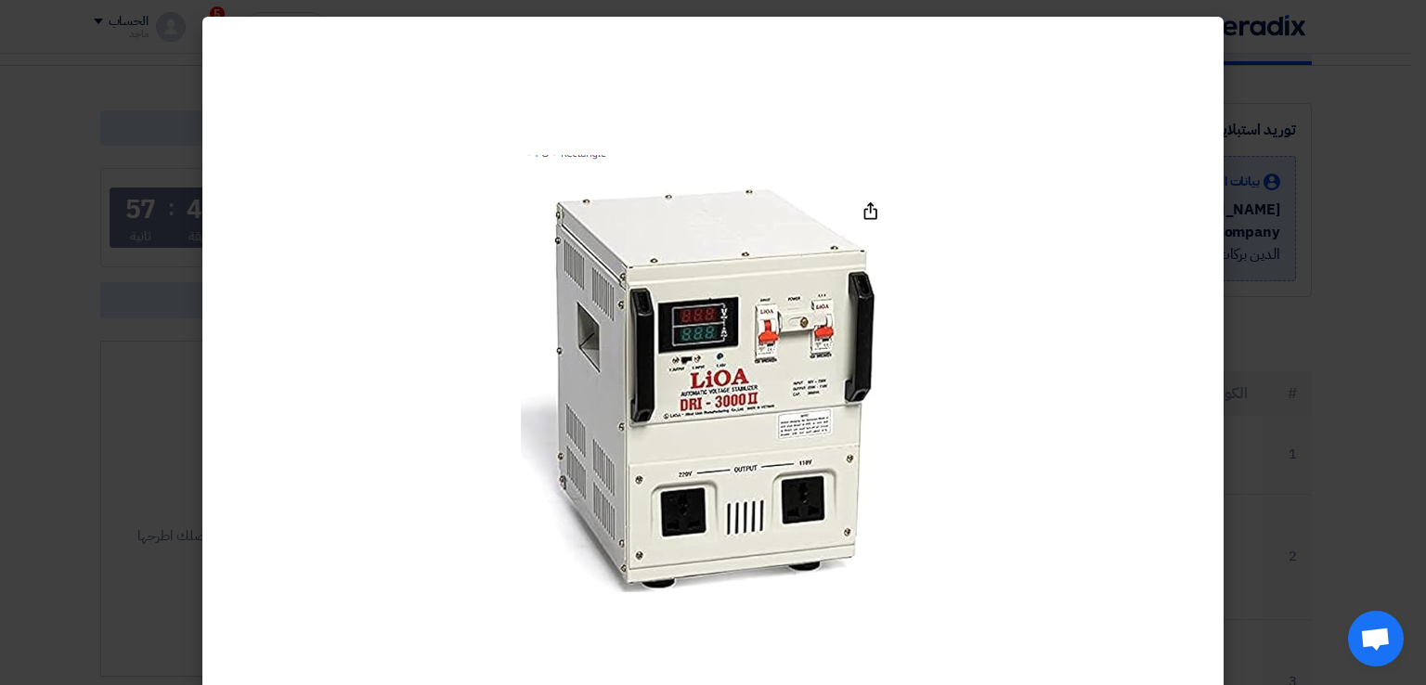
click at [1342, 231] on modal-container at bounding box center [713, 342] width 1426 height 685
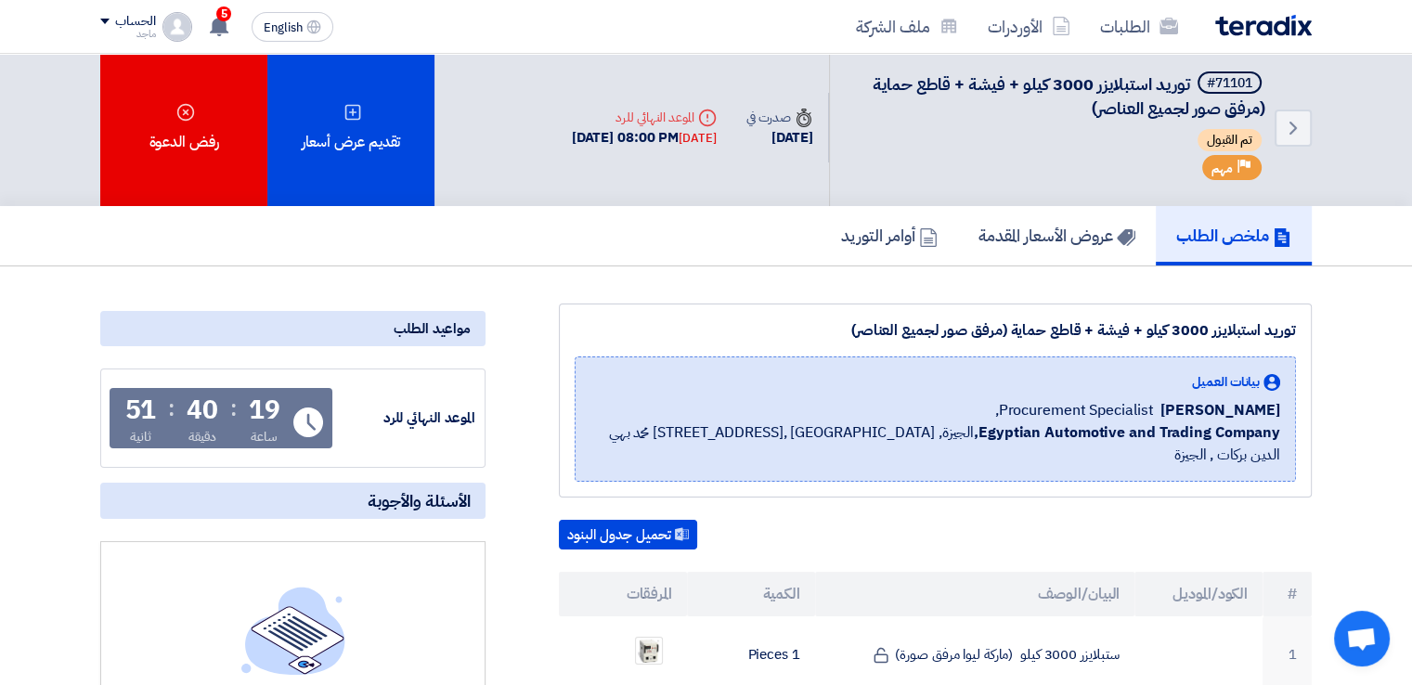
scroll to position [0, 0]
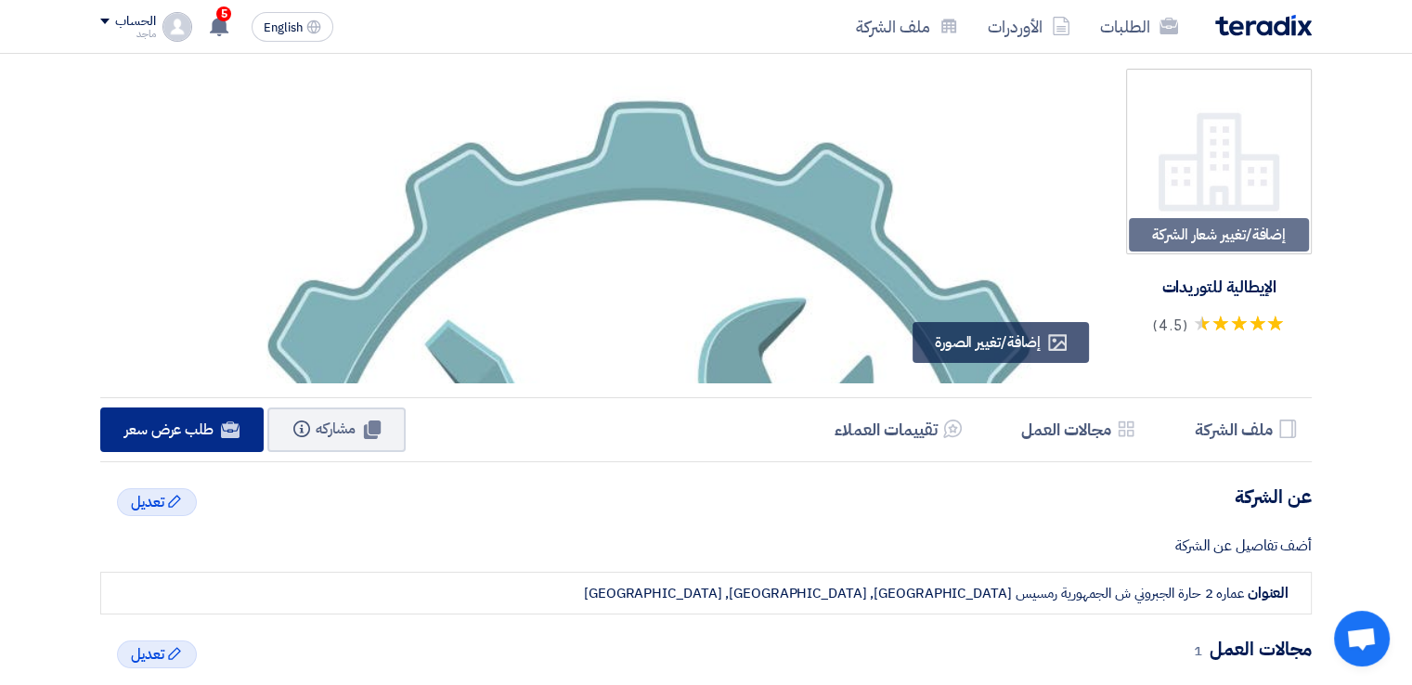
click at [172, 425] on span "طلب عرض سعر" at bounding box center [168, 430] width 89 height 22
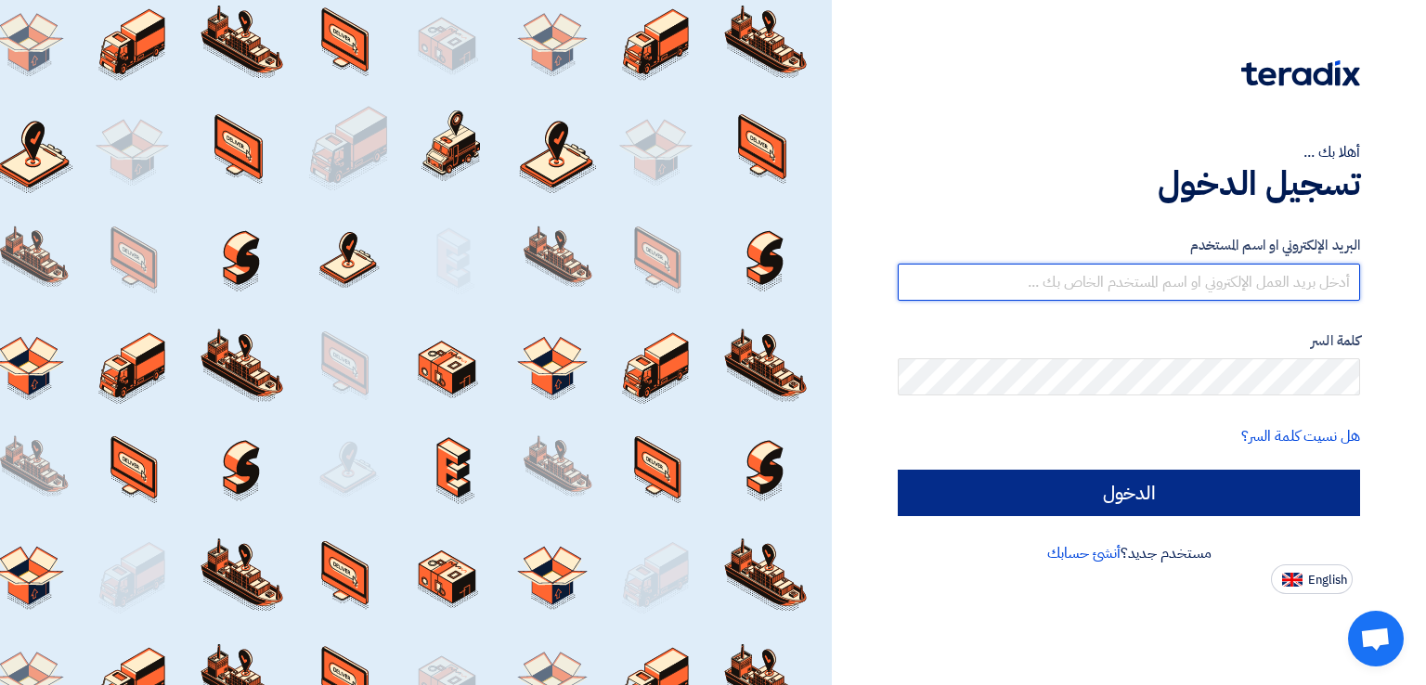
type input "[EMAIL_ADDRESS][DOMAIN_NAME]"
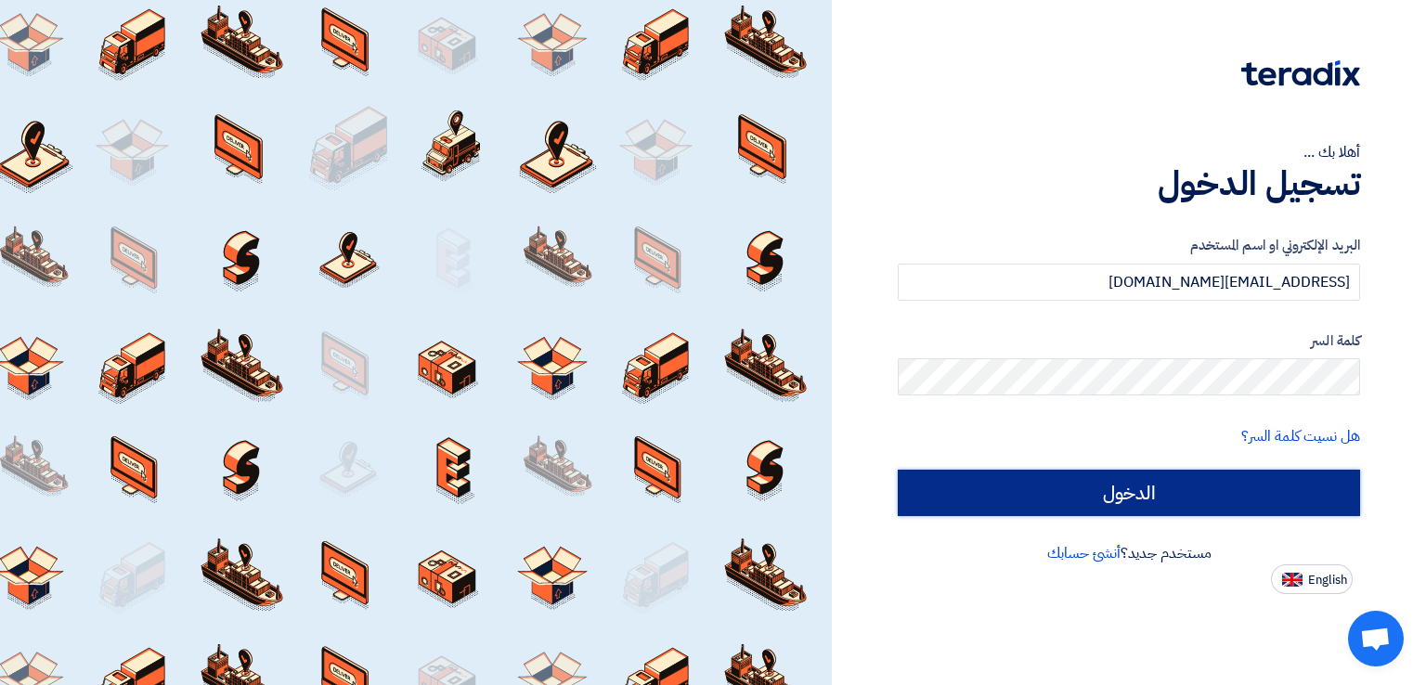
click at [1033, 488] on input "الدخول" at bounding box center [1129, 493] width 462 height 46
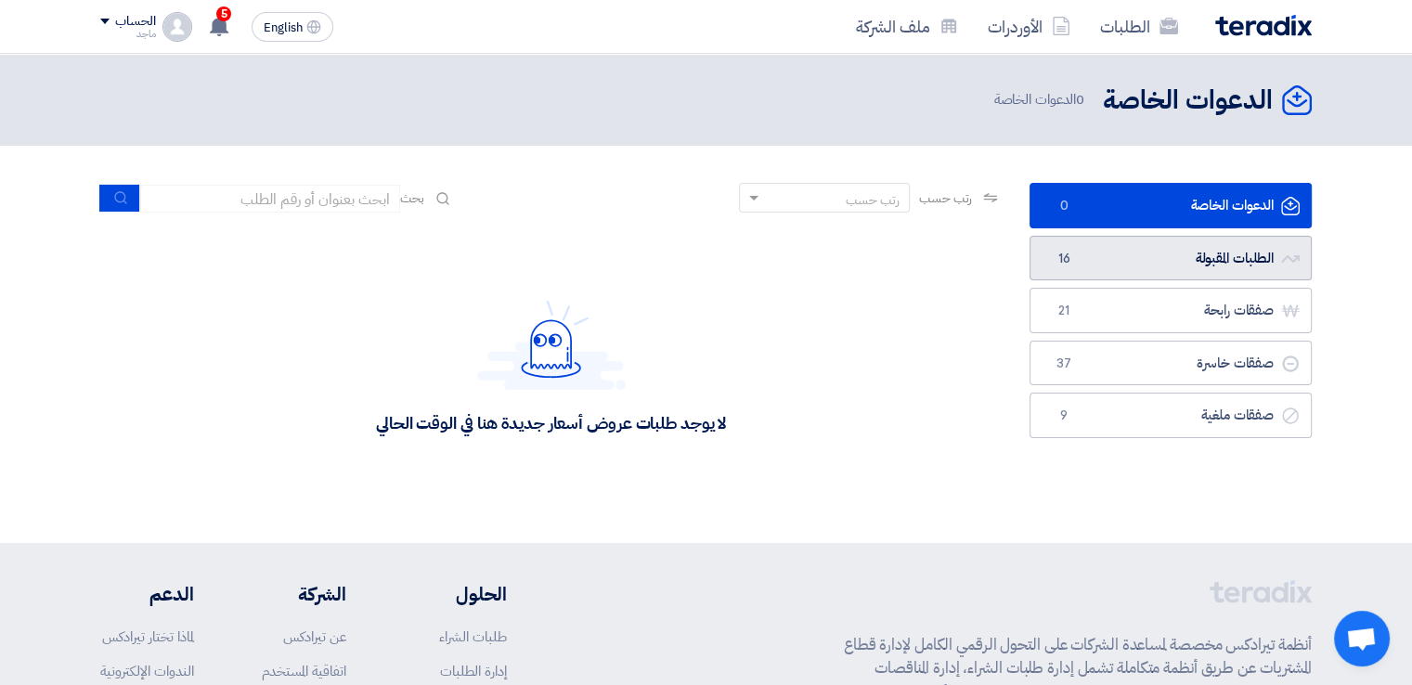
click at [1226, 262] on link "الطلبات المقبولة الطلبات المقبولة 16" at bounding box center [1171, 258] width 282 height 45
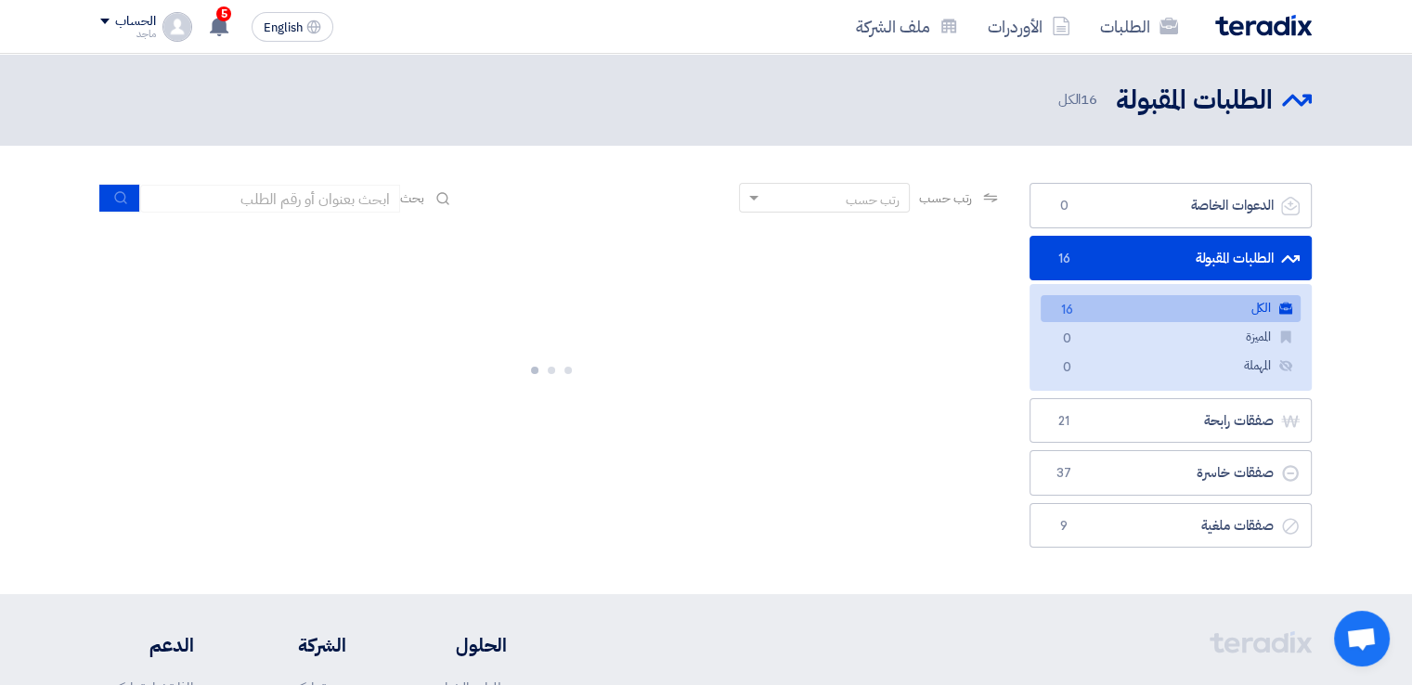
click at [1226, 262] on link "الطلبات المقبولة الطلبات المقبولة 16" at bounding box center [1171, 258] width 282 height 45
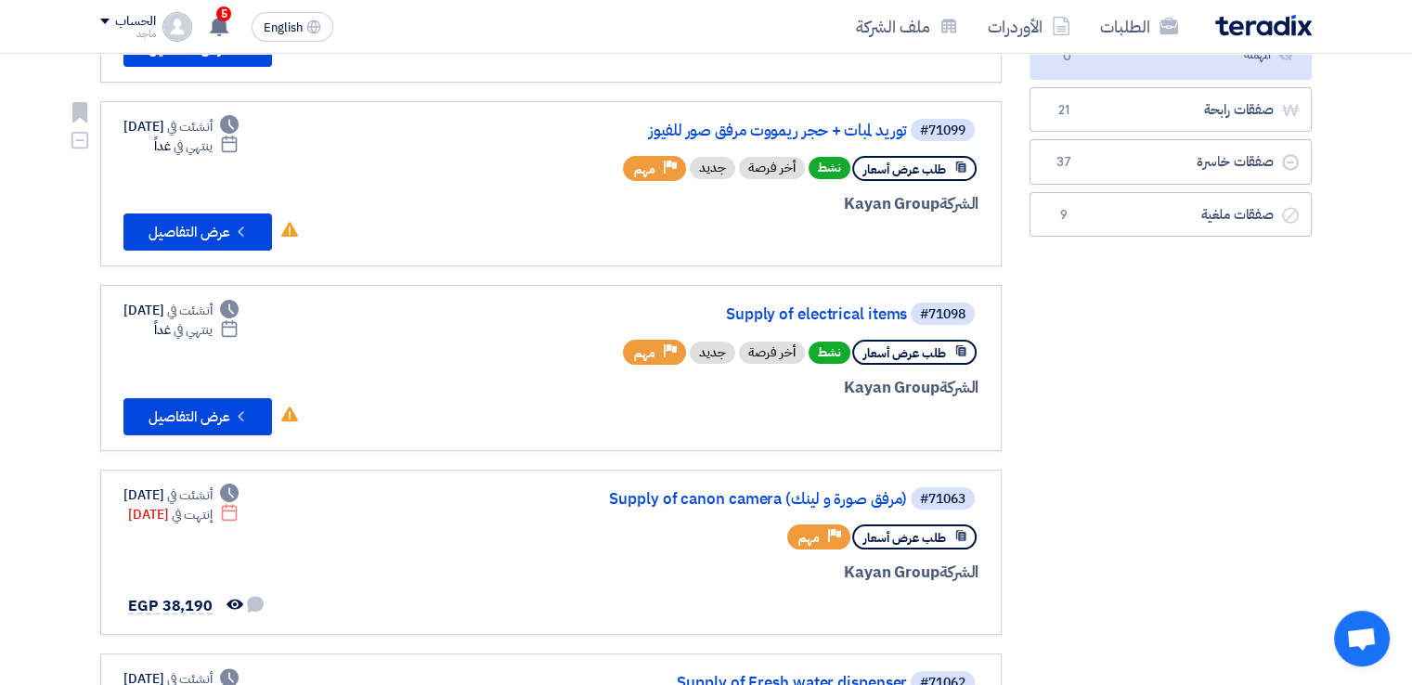
scroll to position [420, 0]
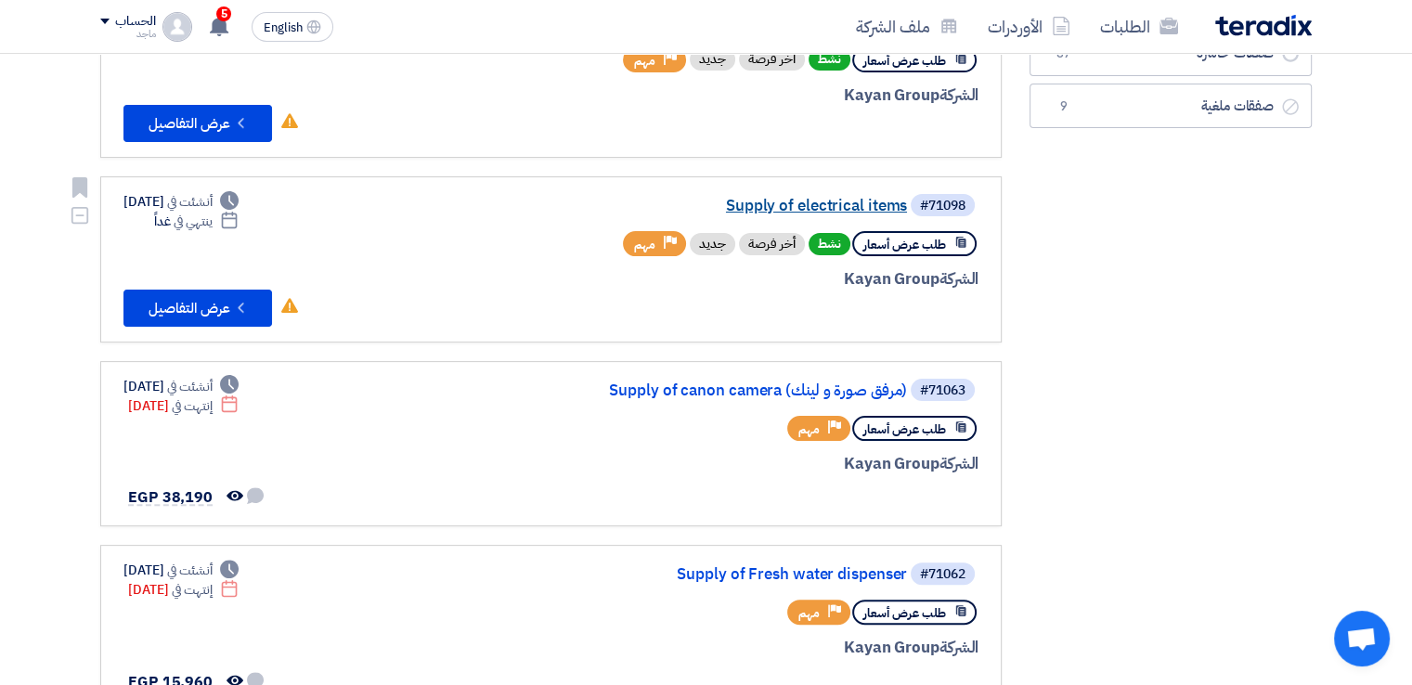
click at [795, 202] on link "Supply of electrical items" at bounding box center [721, 206] width 371 height 17
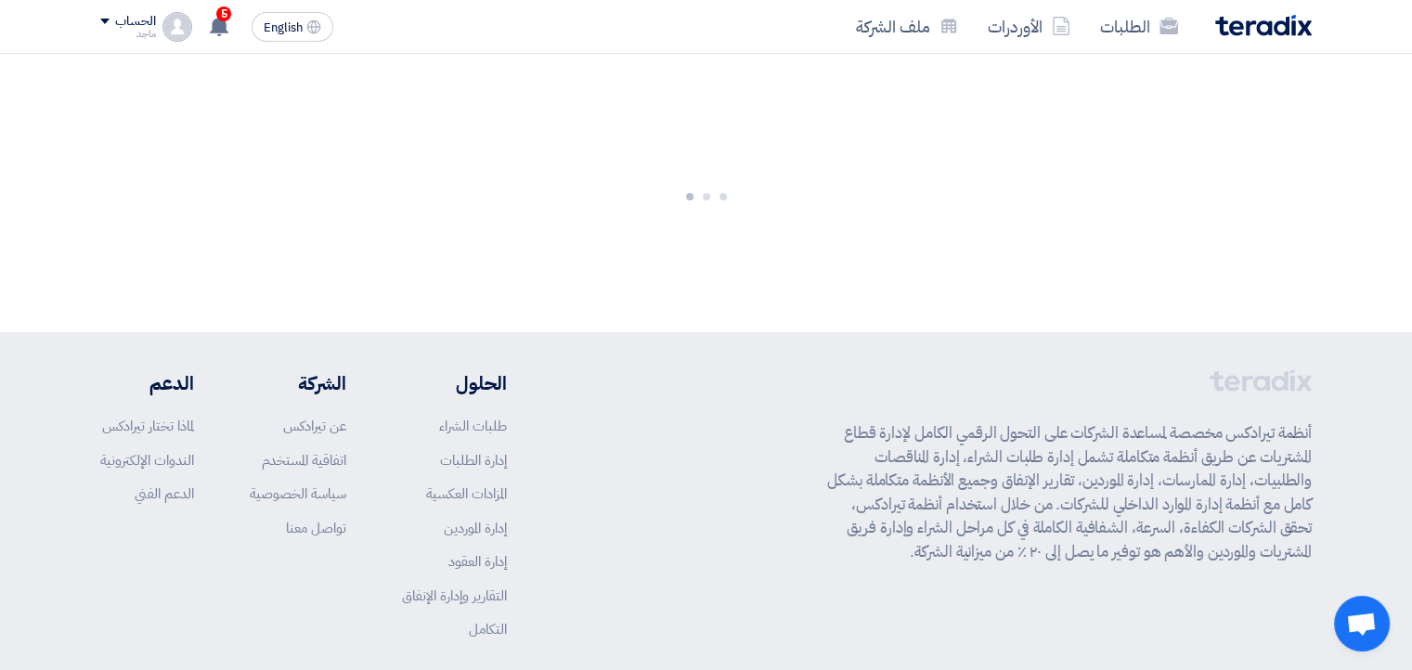
click at [795, 202] on div at bounding box center [706, 193] width 1412 height 279
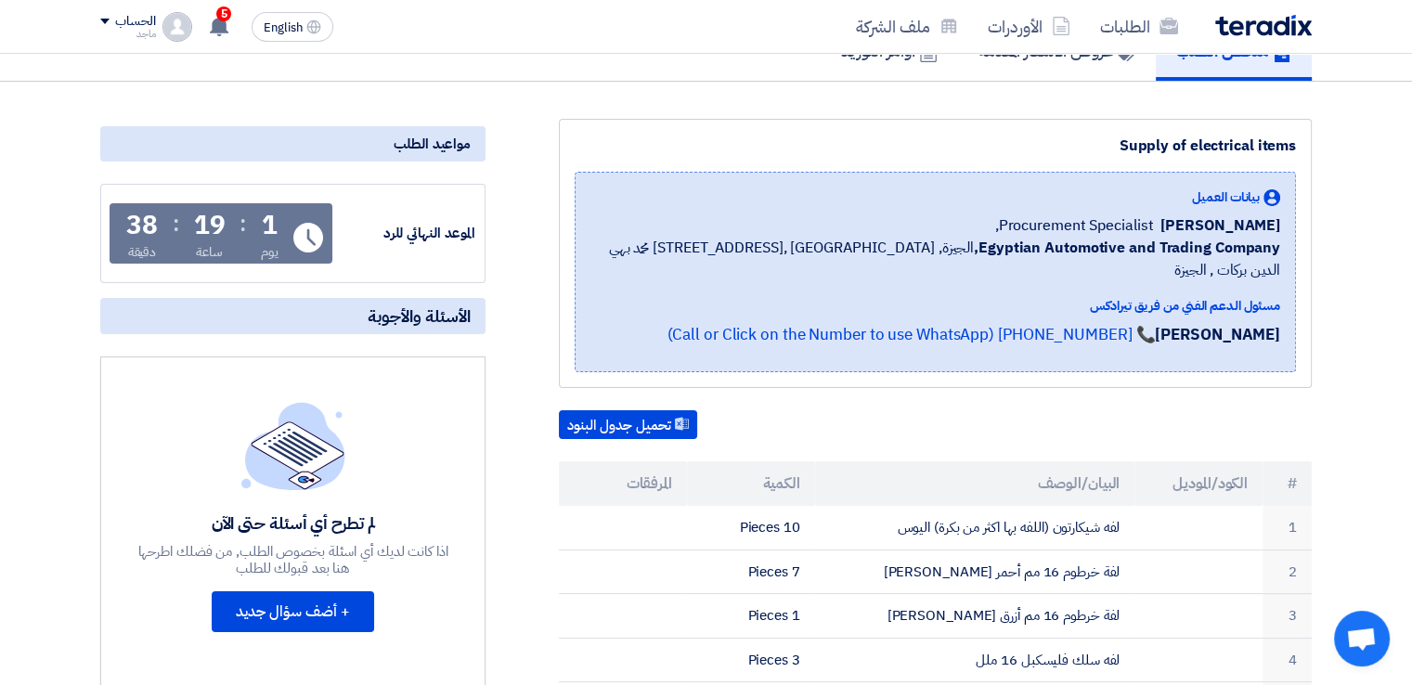
scroll to position [166, 0]
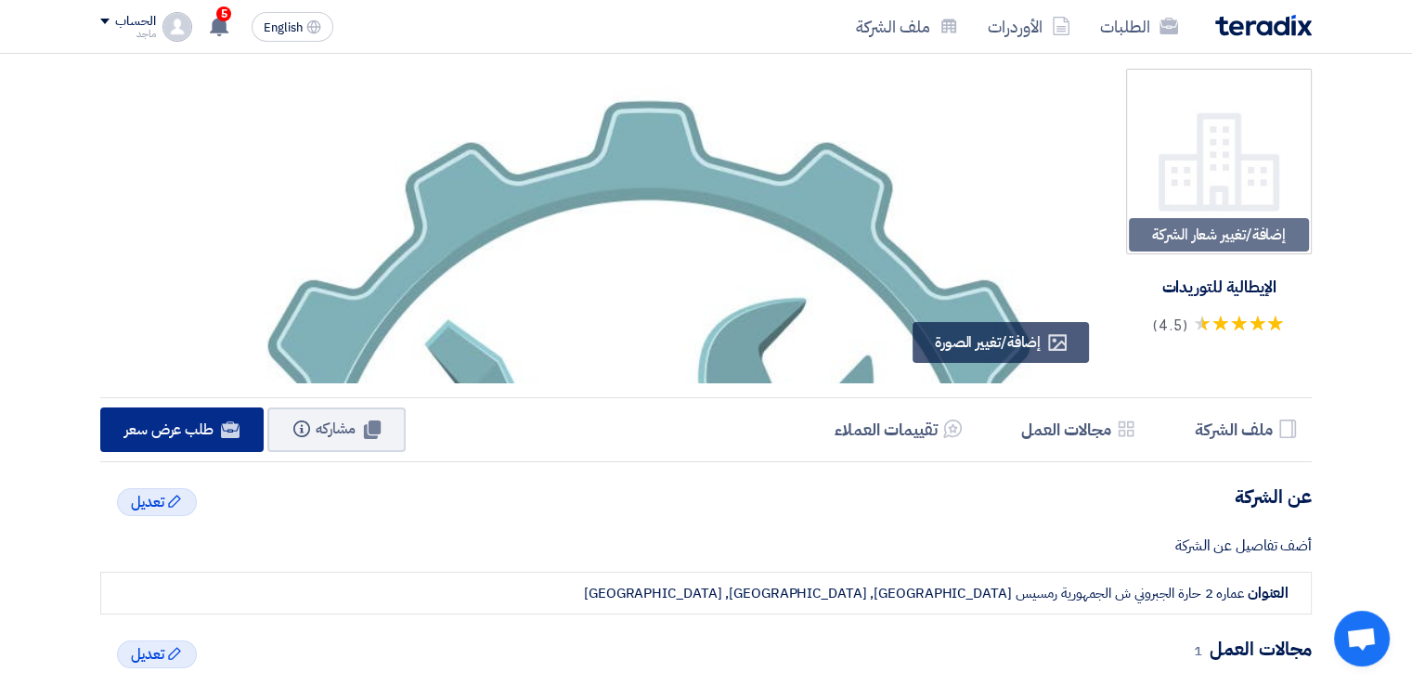
click at [215, 440] on link "Website طلب عرض سعر" at bounding box center [181, 430] width 163 height 45
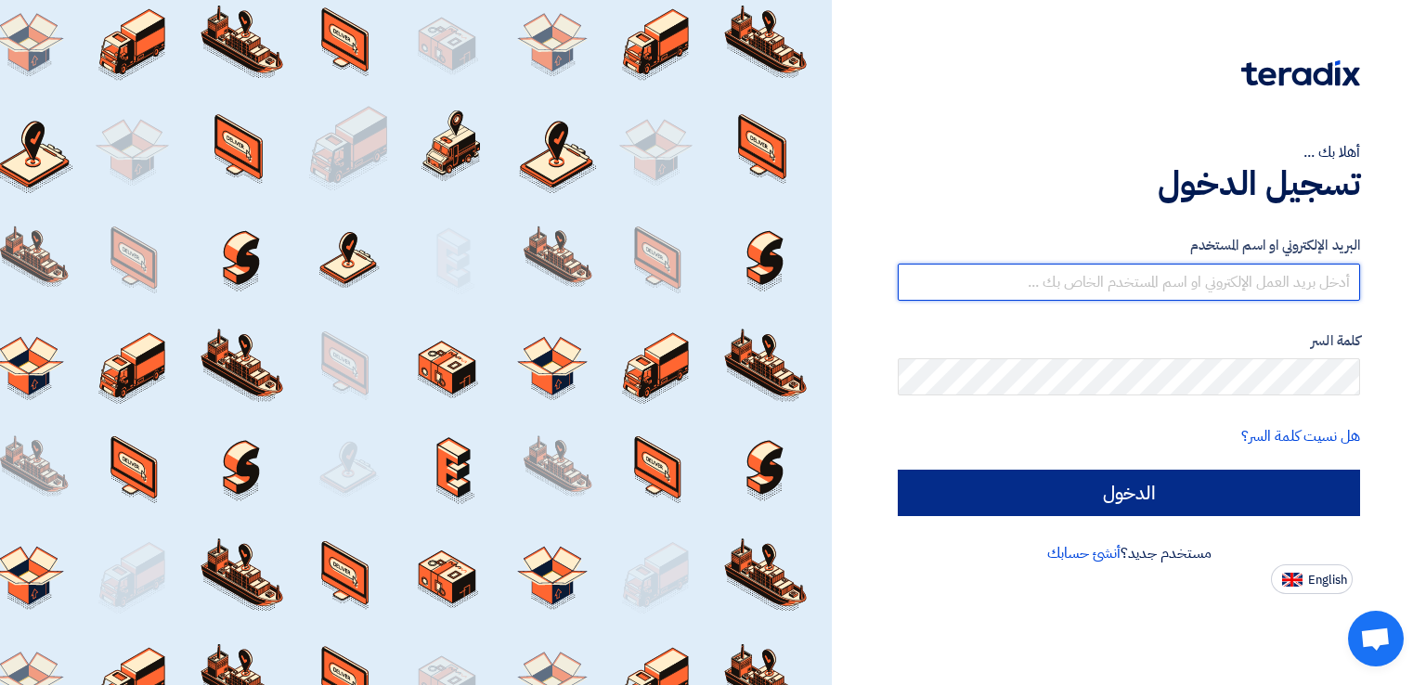
type input "[EMAIL_ADDRESS][DOMAIN_NAME]"
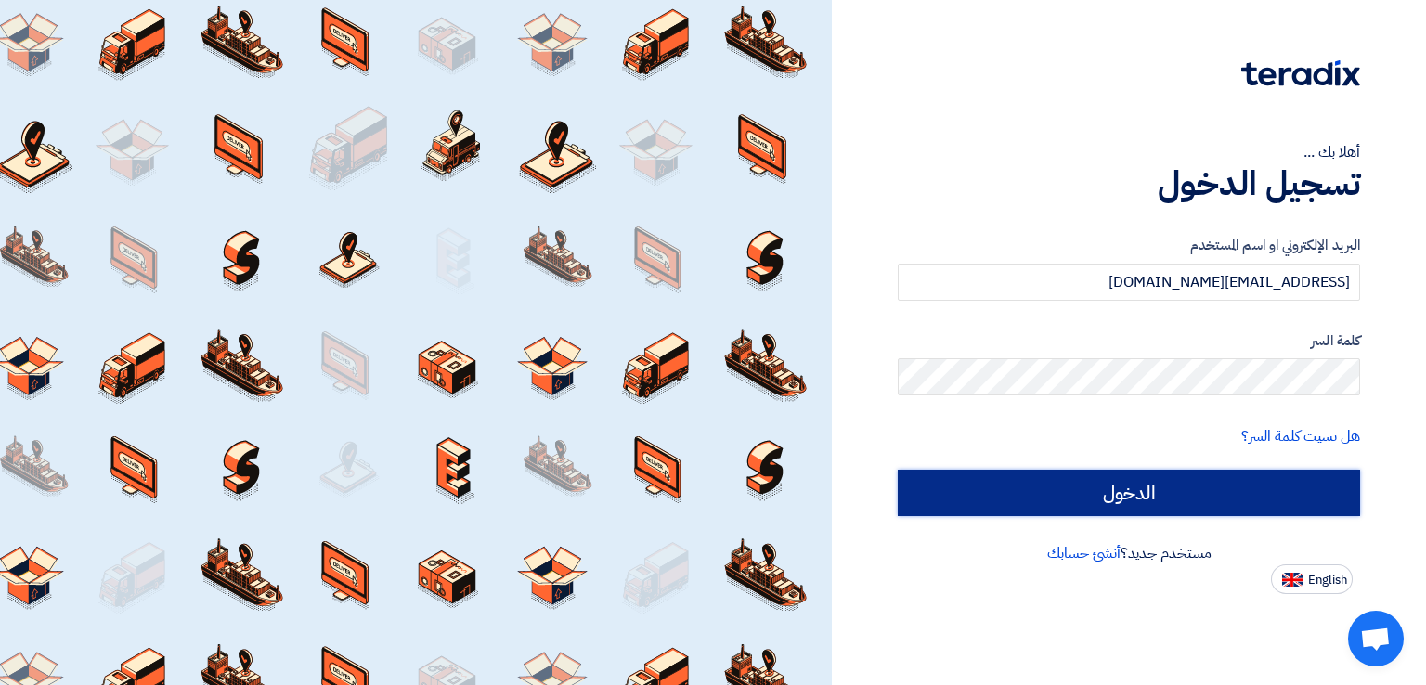
click at [1110, 499] on input "الدخول" at bounding box center [1129, 493] width 462 height 46
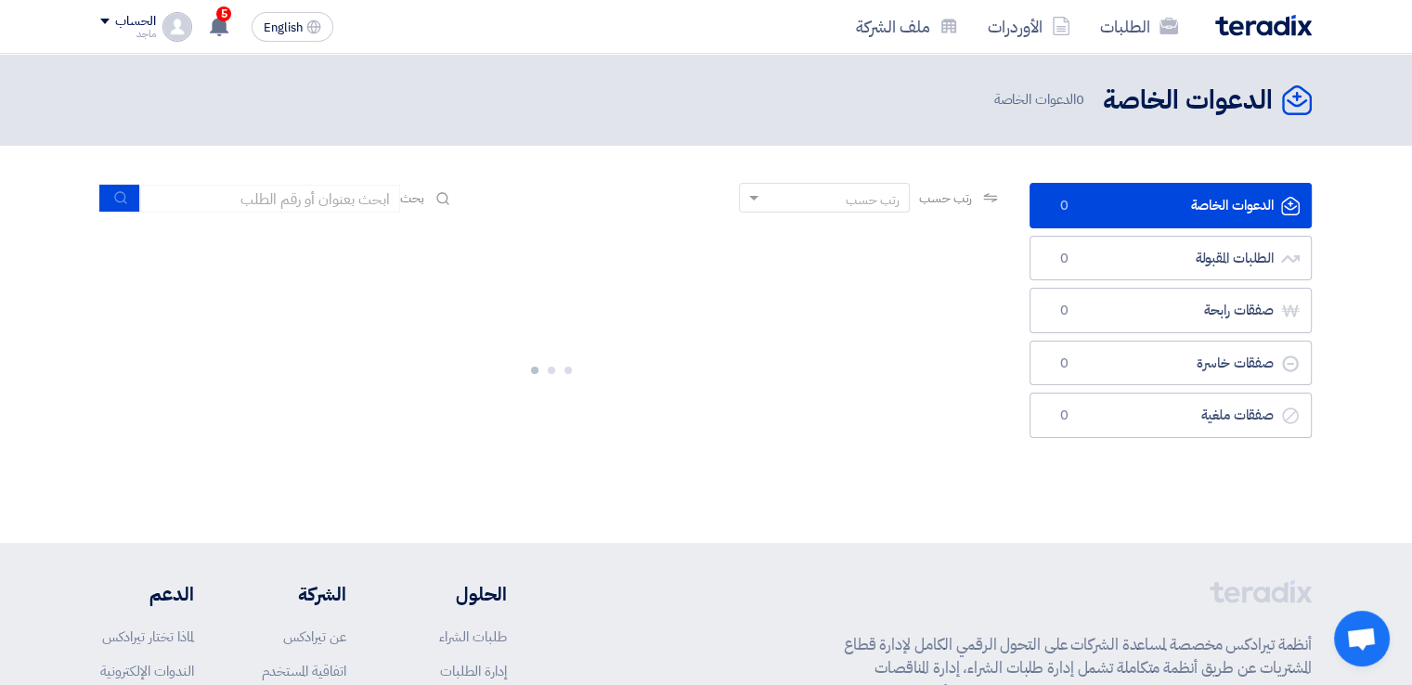
click at [1124, 495] on div "الدعوات الخاصة الدعوات الخاصة 0 الطلبات المقبولة الطلبات المقبولة 0 صفقات رابحة…" at bounding box center [1171, 344] width 310 height 323
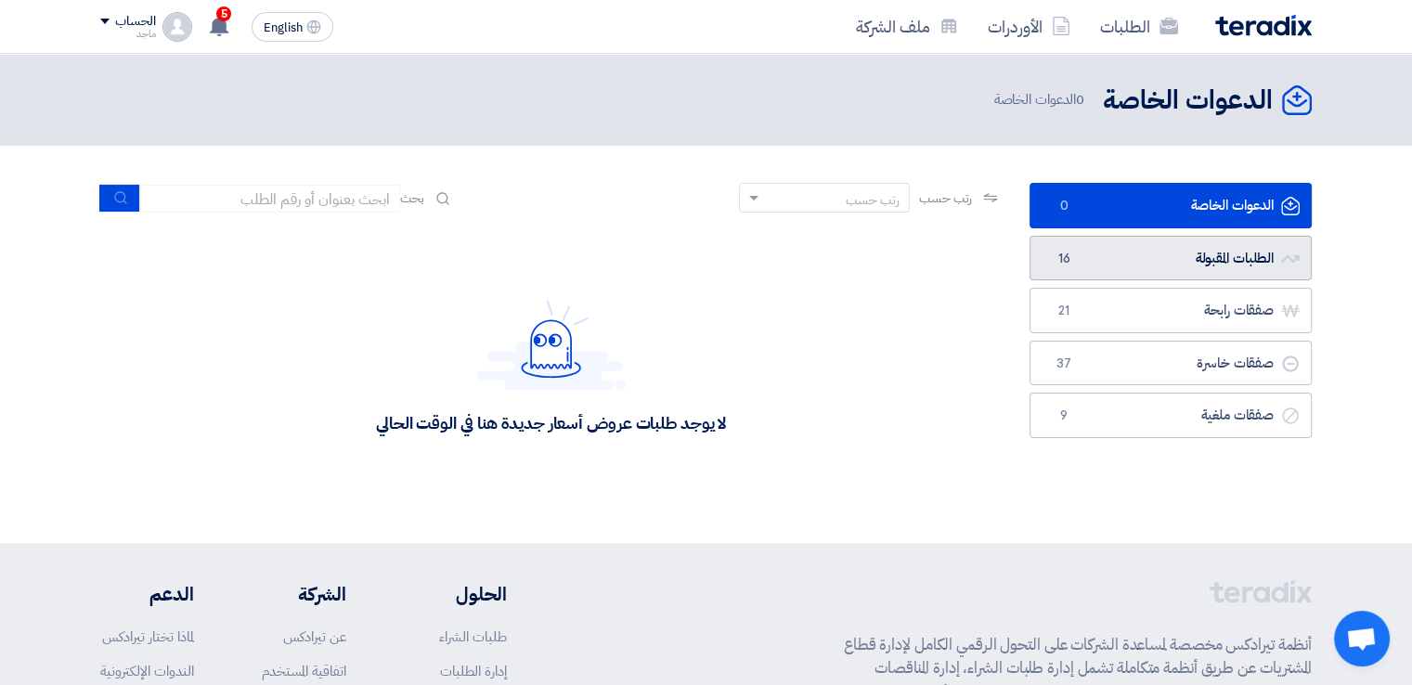
click at [1102, 251] on link "الطلبات المقبولة الطلبات المقبولة 16" at bounding box center [1171, 258] width 282 height 45
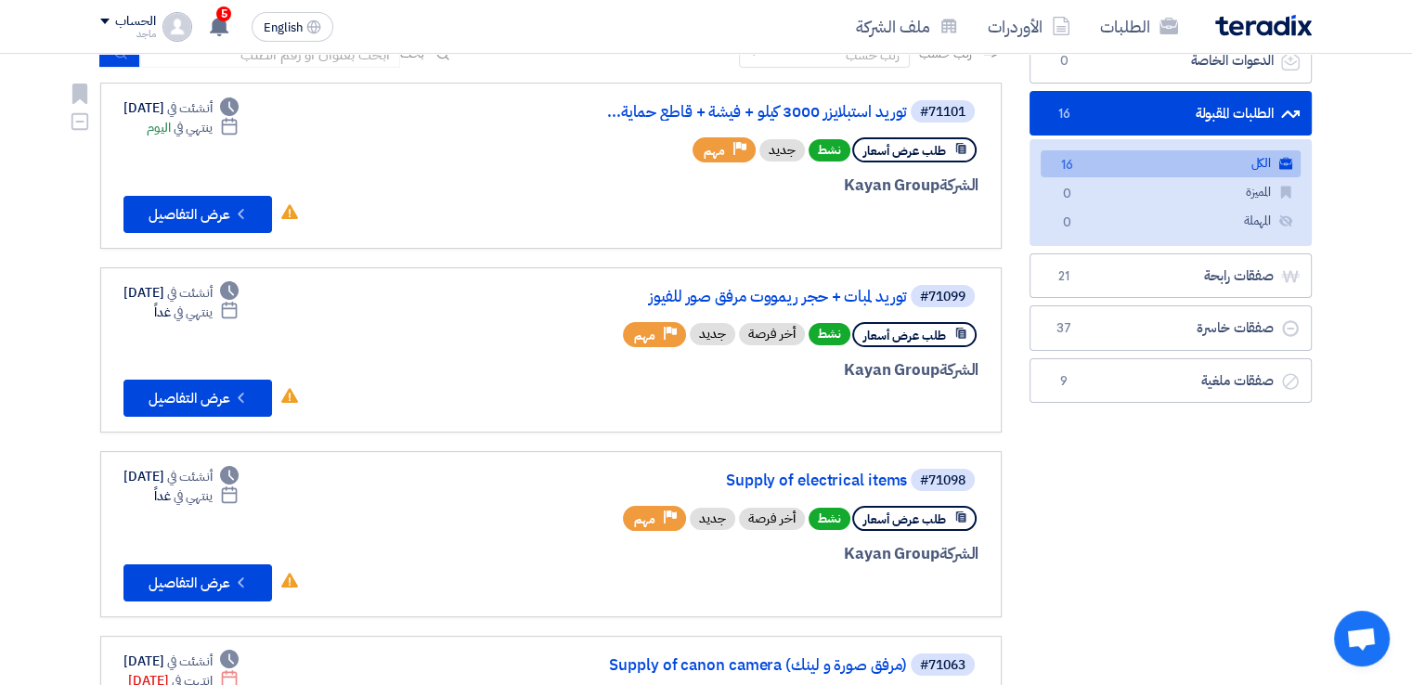
scroll to position [160, 0]
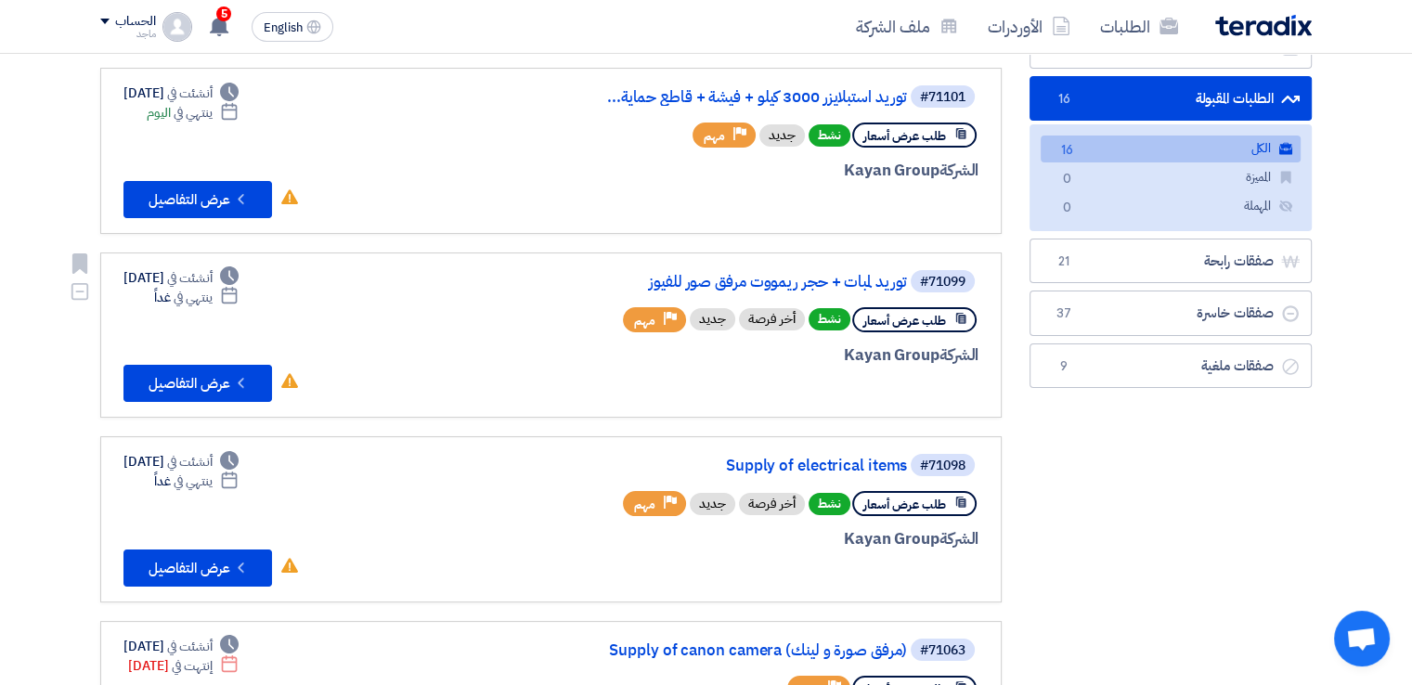
click at [934, 357] on div "الشركة Kayan Group" at bounding box center [755, 356] width 447 height 24
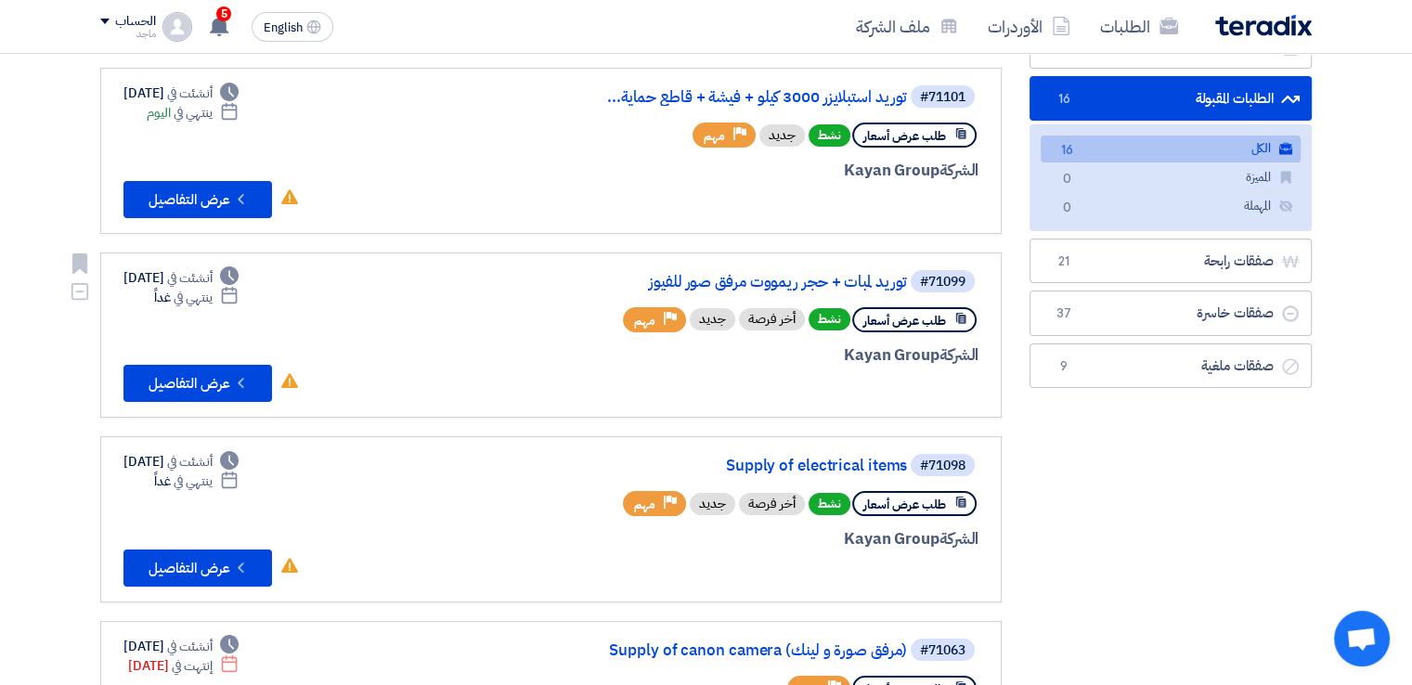
click at [934, 357] on div "الشركة Kayan Group" at bounding box center [755, 356] width 447 height 24
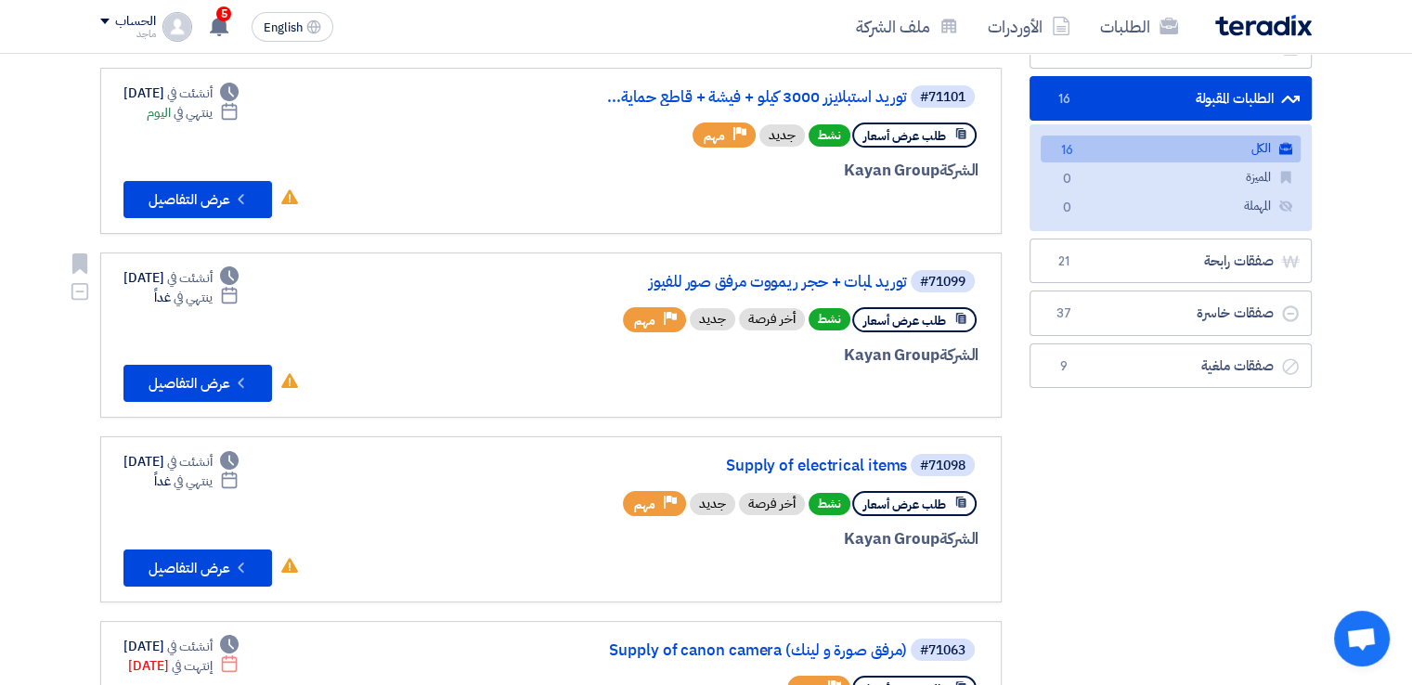
click at [934, 357] on div "الشركة Kayan Group" at bounding box center [755, 356] width 447 height 24
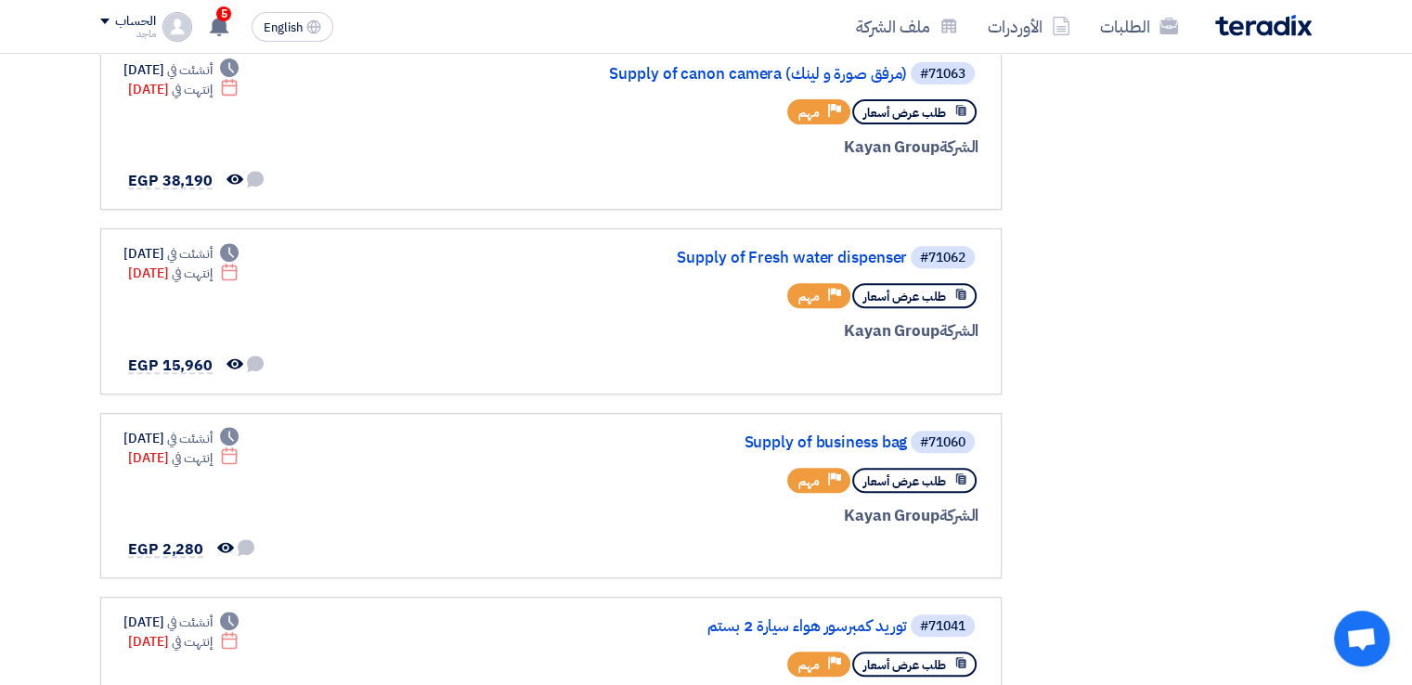
scroll to position [739, 0]
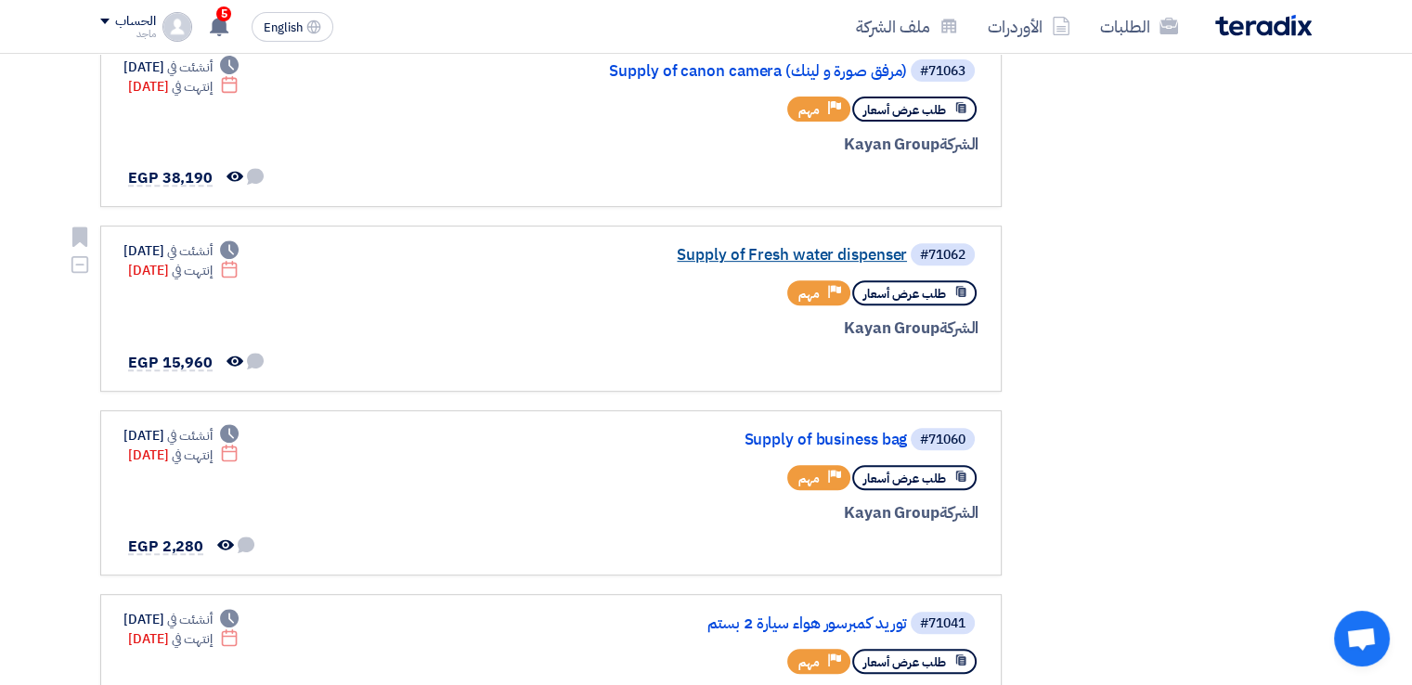
click at [743, 252] on link "Supply of Fresh water dispenser" at bounding box center [721, 255] width 371 height 17
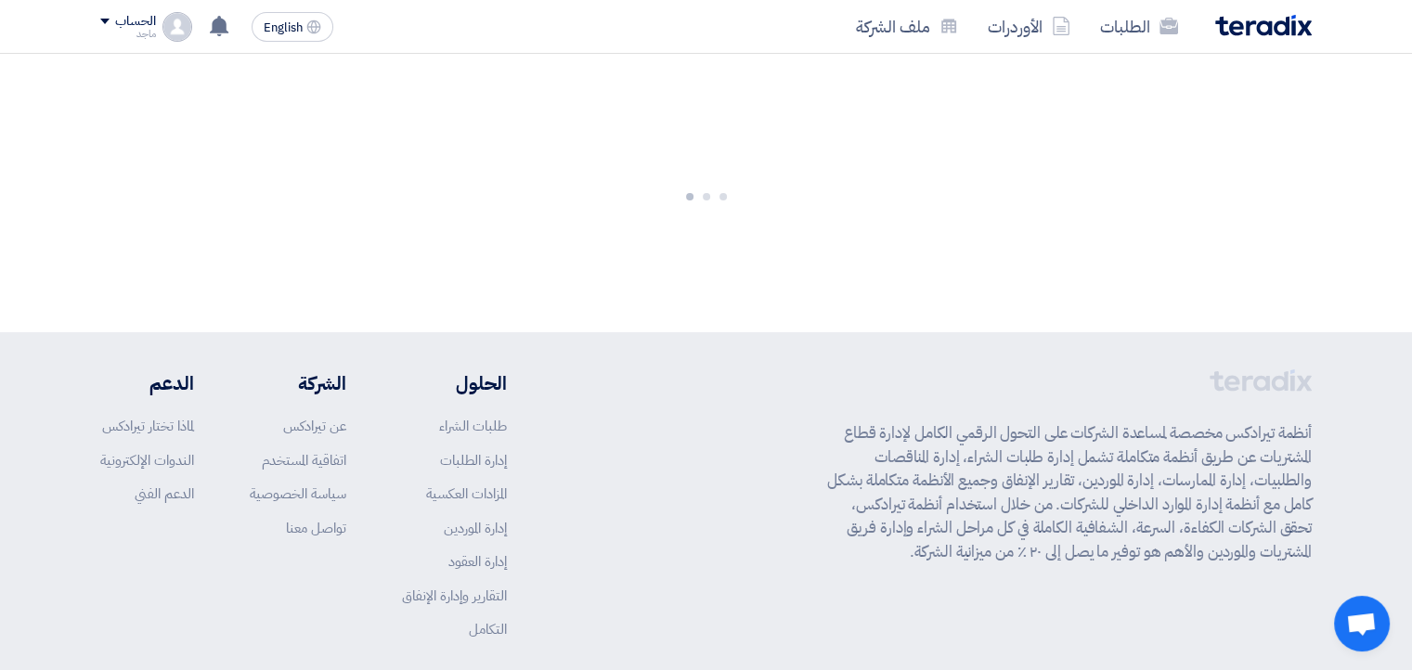
click at [743, 252] on div at bounding box center [706, 193] width 1412 height 279
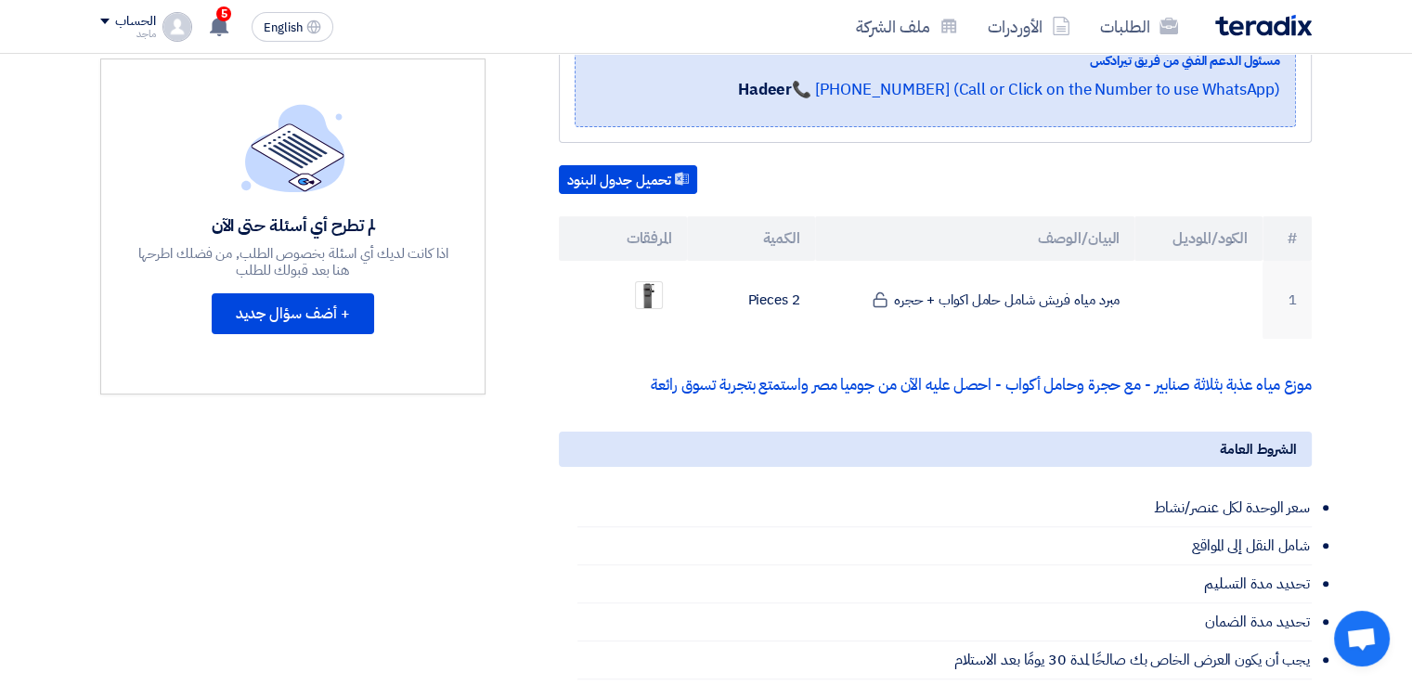
scroll to position [427, 0]
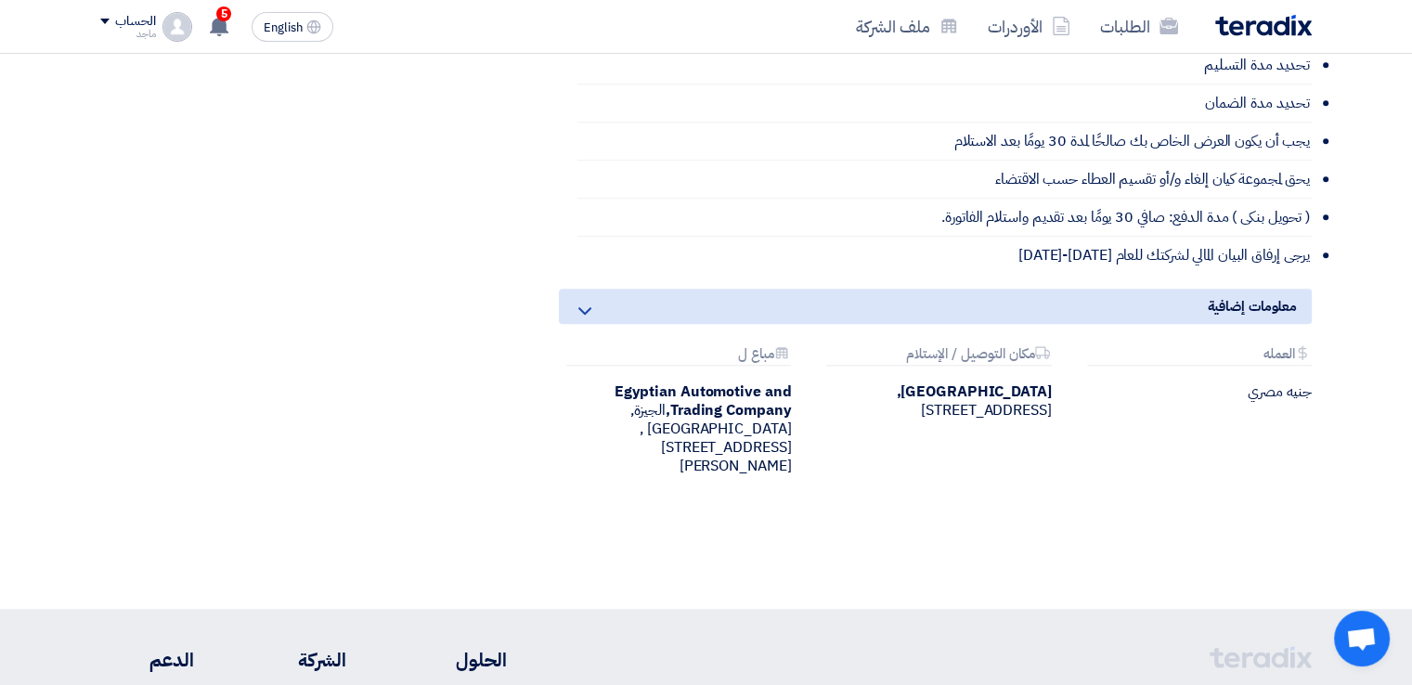
click at [684, 199] on li "( تحويل بنكى ) مدة الدفع: صافي 30 يومًا بعد تقديم واستلام الفاتورة." at bounding box center [945, 218] width 734 height 38
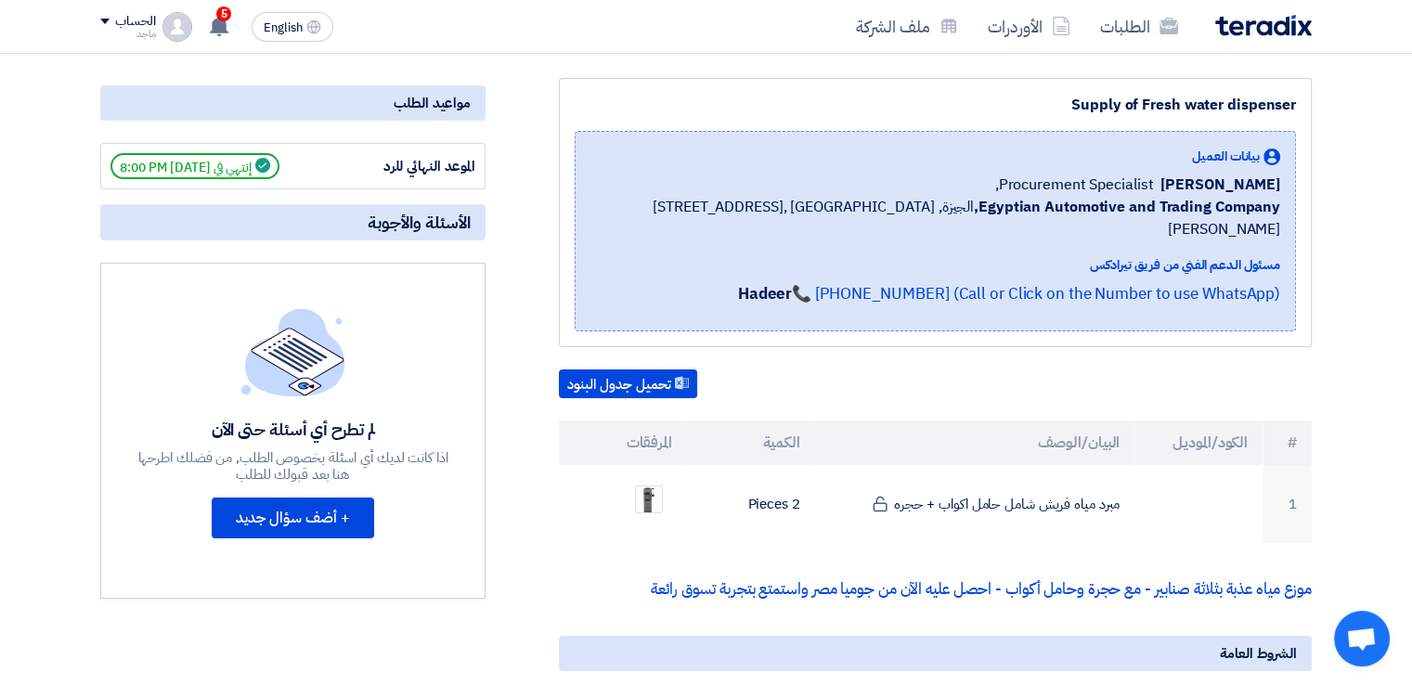
scroll to position [315, 0]
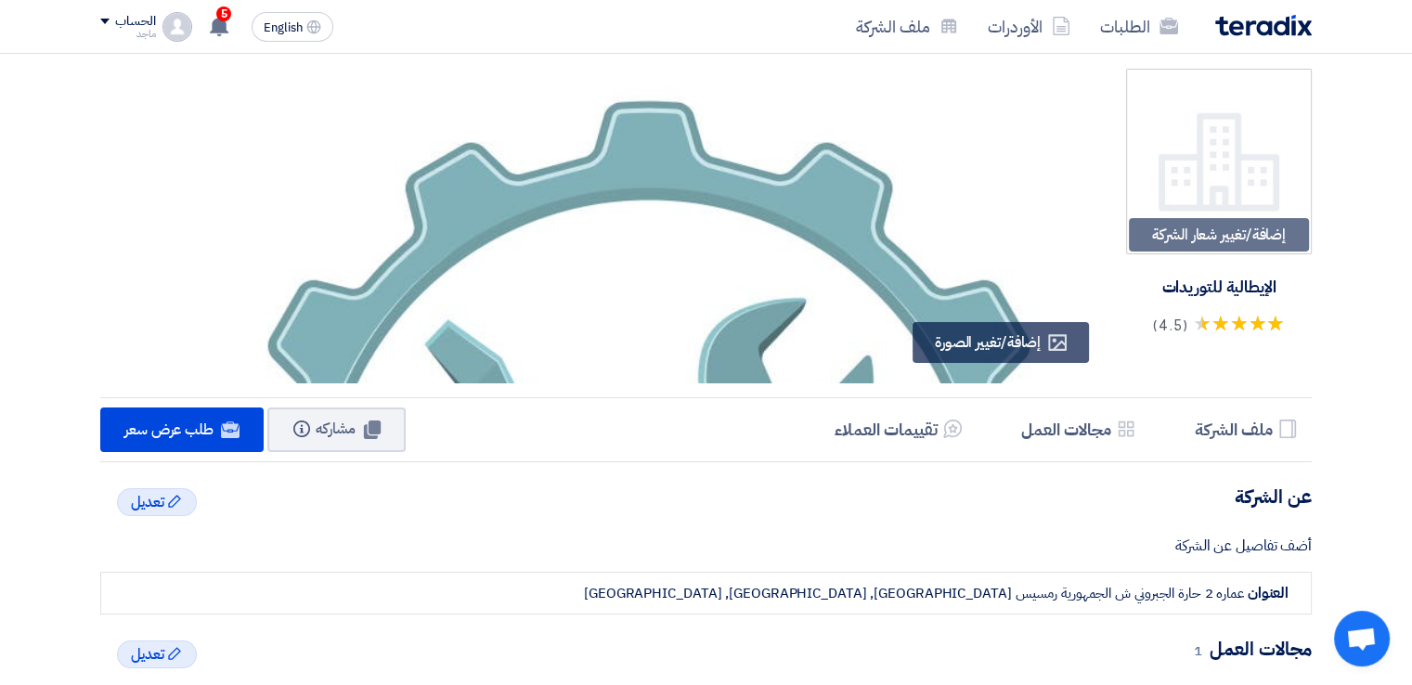
click at [161, 437] on span "طلب عرض سعر" at bounding box center [168, 430] width 89 height 22
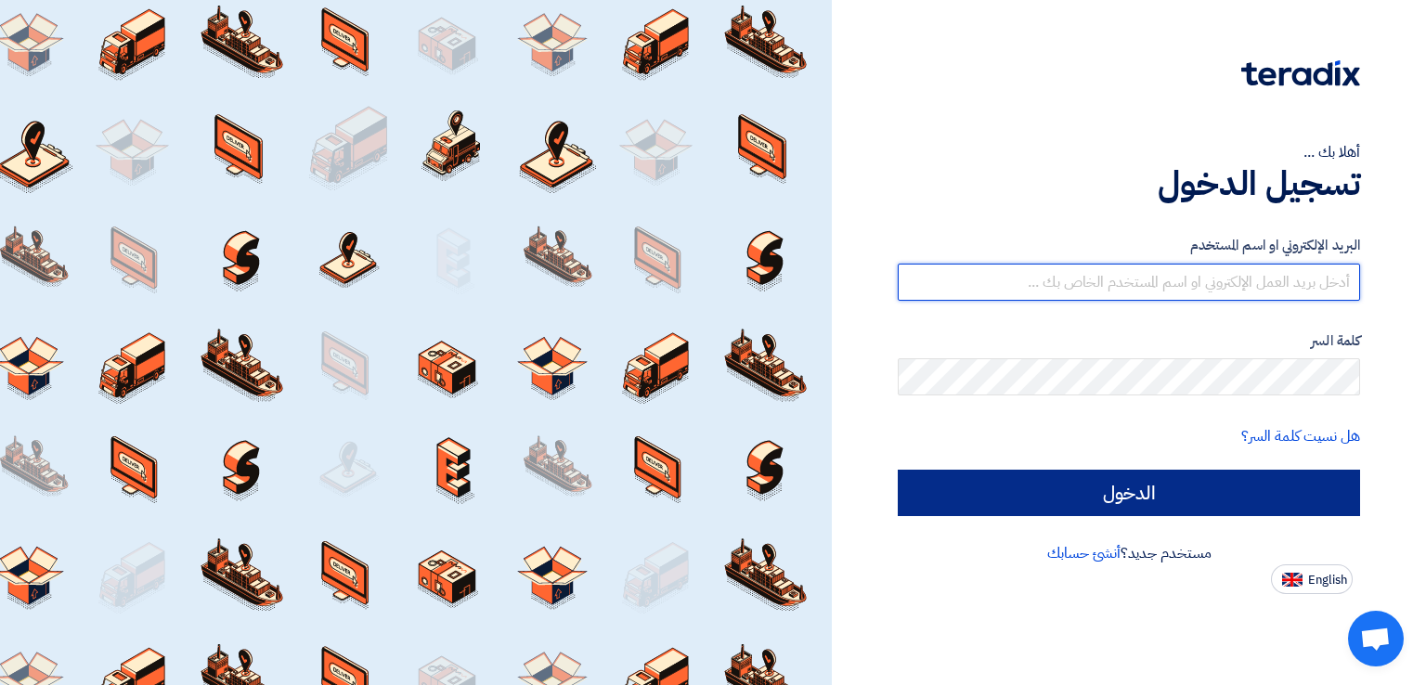
type input "[EMAIL_ADDRESS][DOMAIN_NAME]"
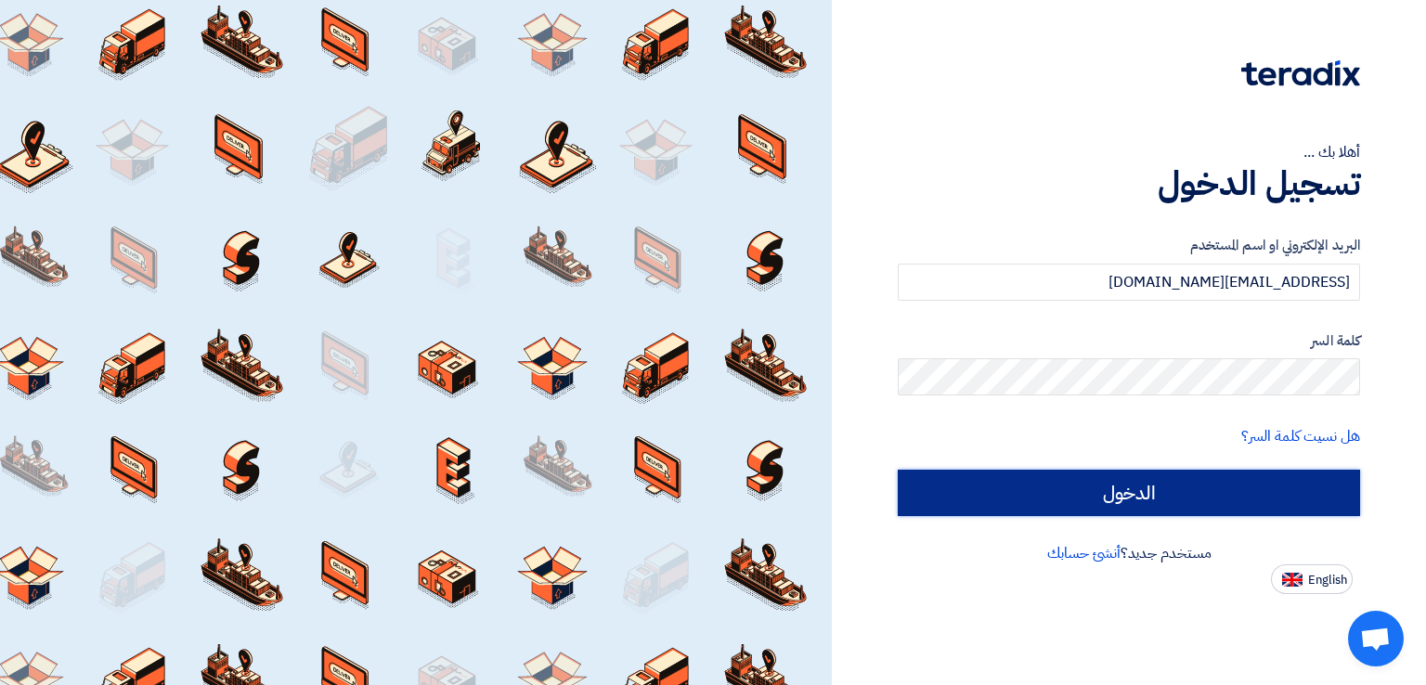
click at [1089, 489] on input "الدخول" at bounding box center [1129, 493] width 462 height 46
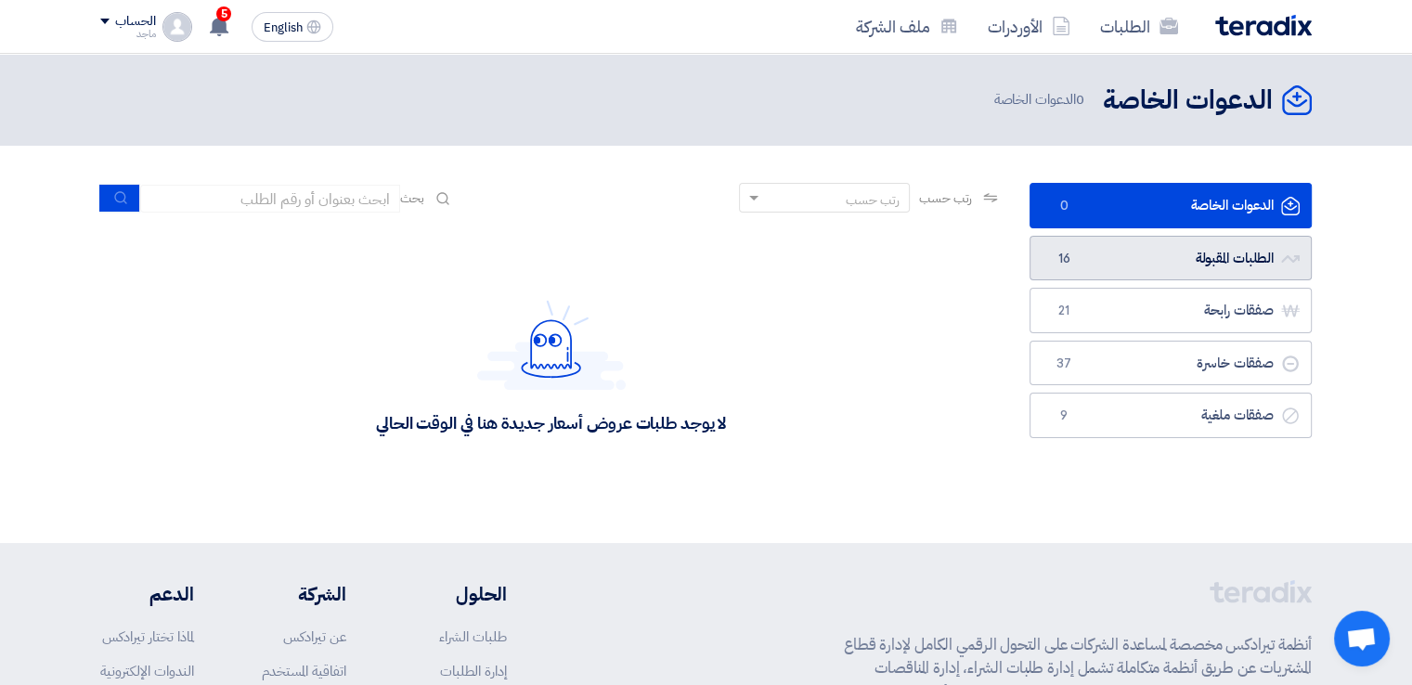
click at [1200, 255] on link "الطلبات المقبولة الطلبات المقبولة 16" at bounding box center [1171, 258] width 282 height 45
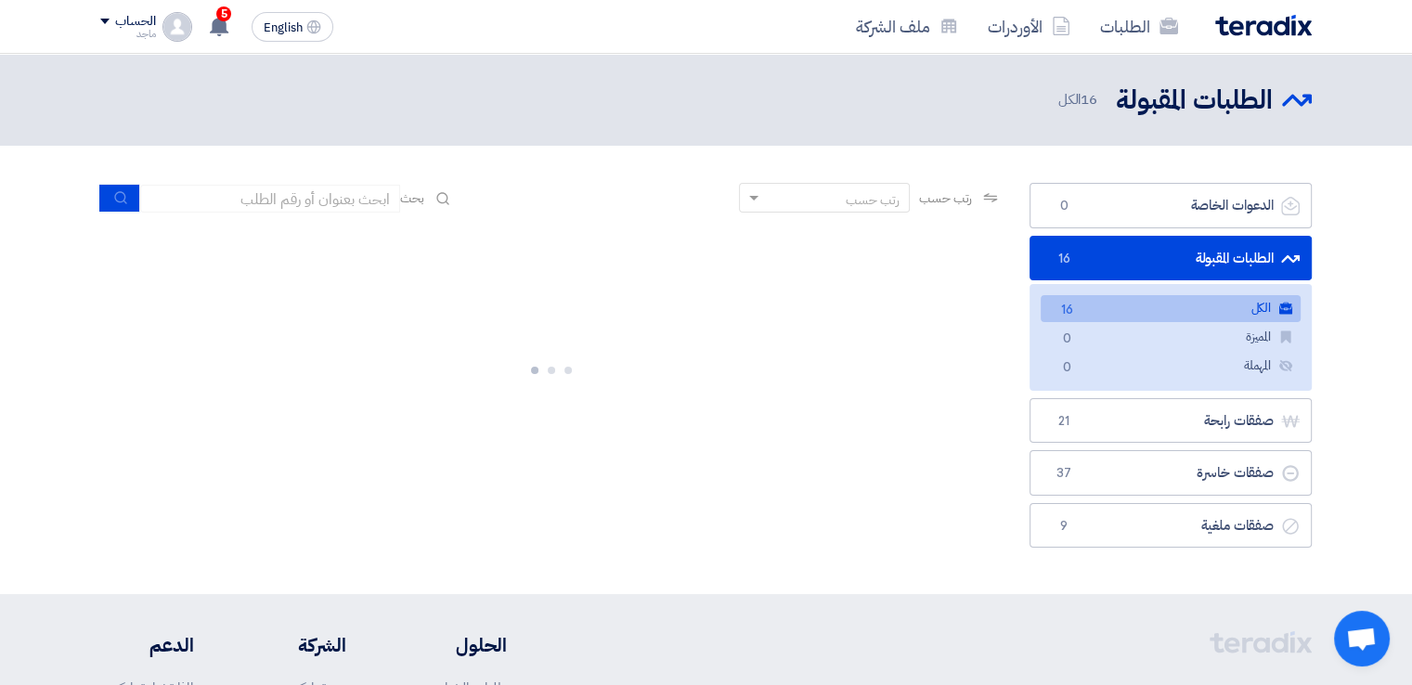
click at [1200, 255] on link "الطلبات المقبولة الطلبات المقبولة 16" at bounding box center [1171, 258] width 282 height 45
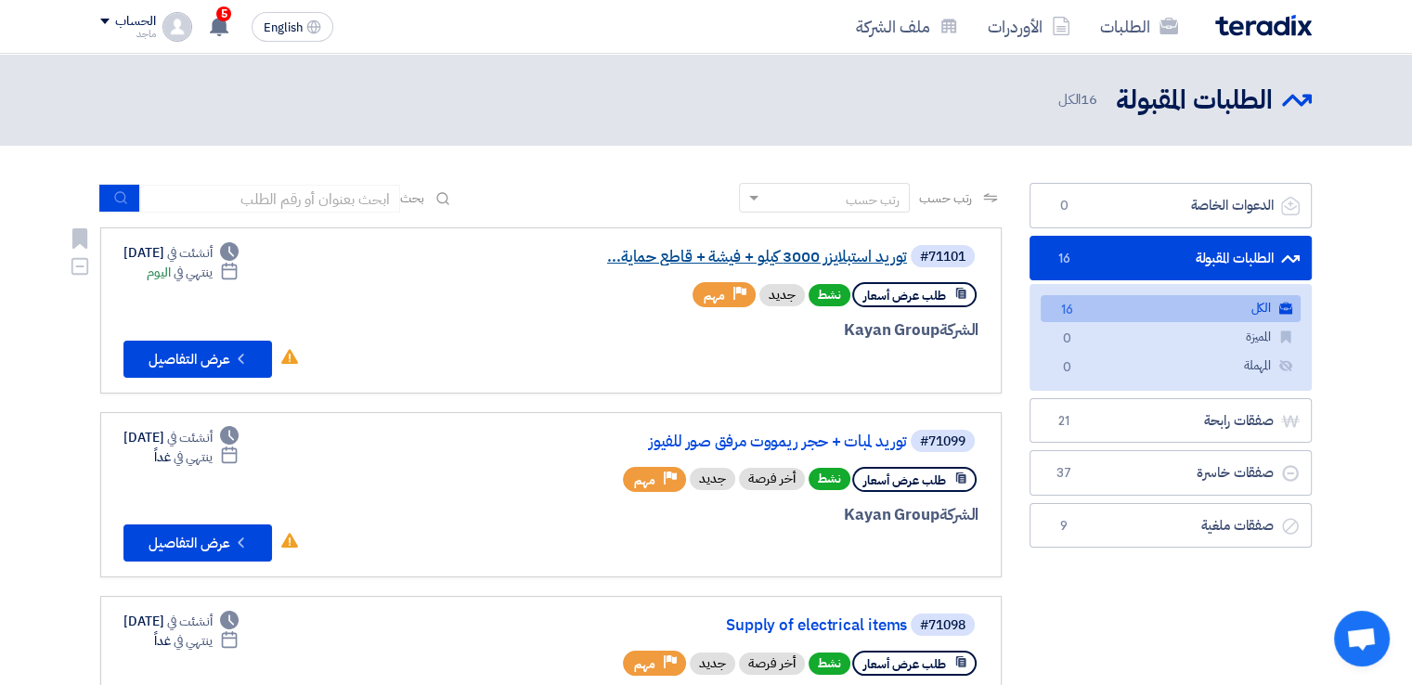
click at [795, 257] on link "توريد استبلايزر 3000 كيلو + فيشة + قاطع حماية..." at bounding box center [721, 257] width 371 height 17
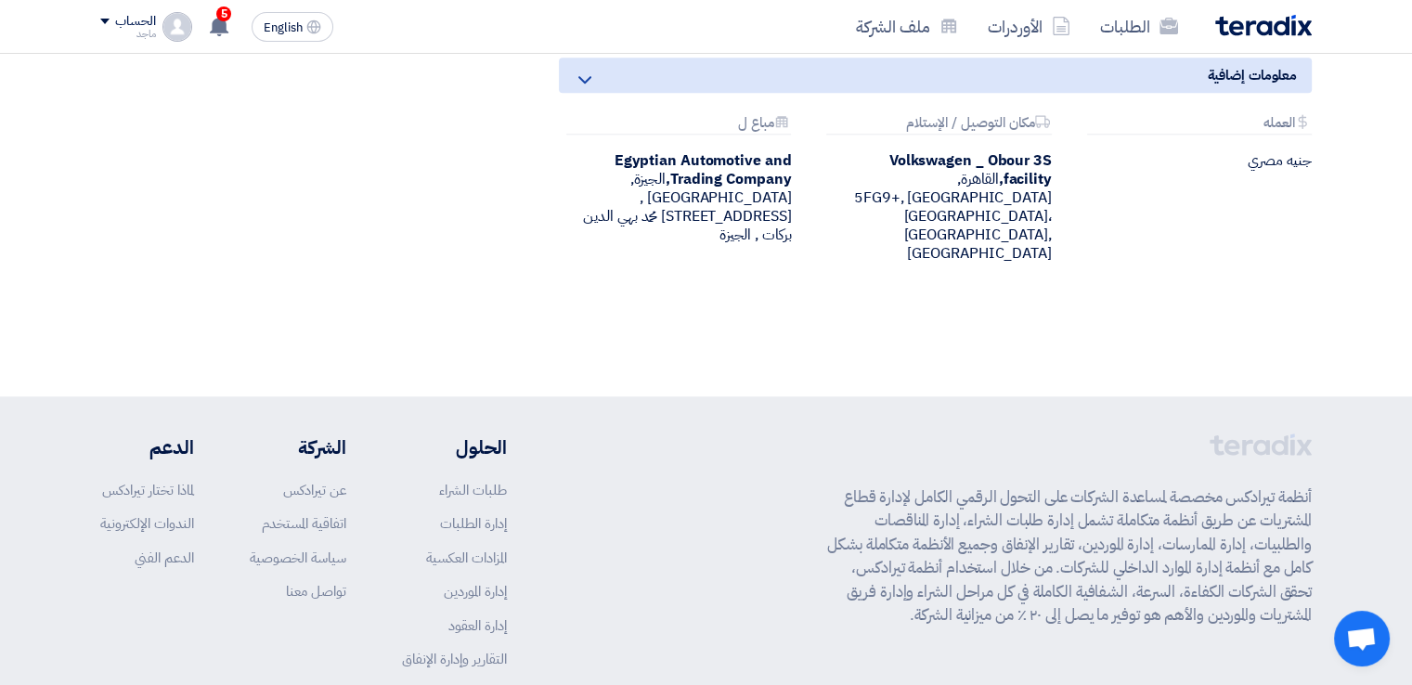
scroll to position [1378, 0]
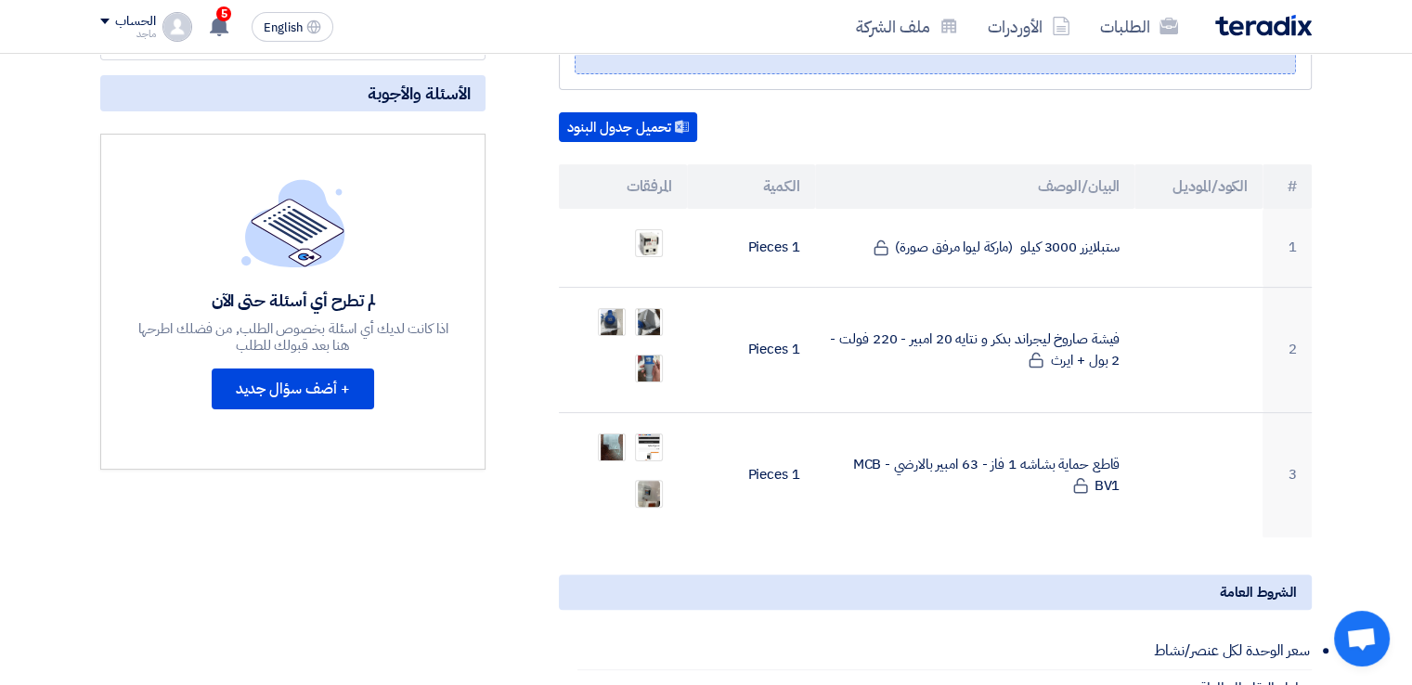
click at [301, 136] on div "لم تطرح أي أسئلة حتى الآن اذا كانت لديك أي اسئلة بخصوص الطلب, من فضلك اطرحها هن…" at bounding box center [292, 302] width 385 height 336
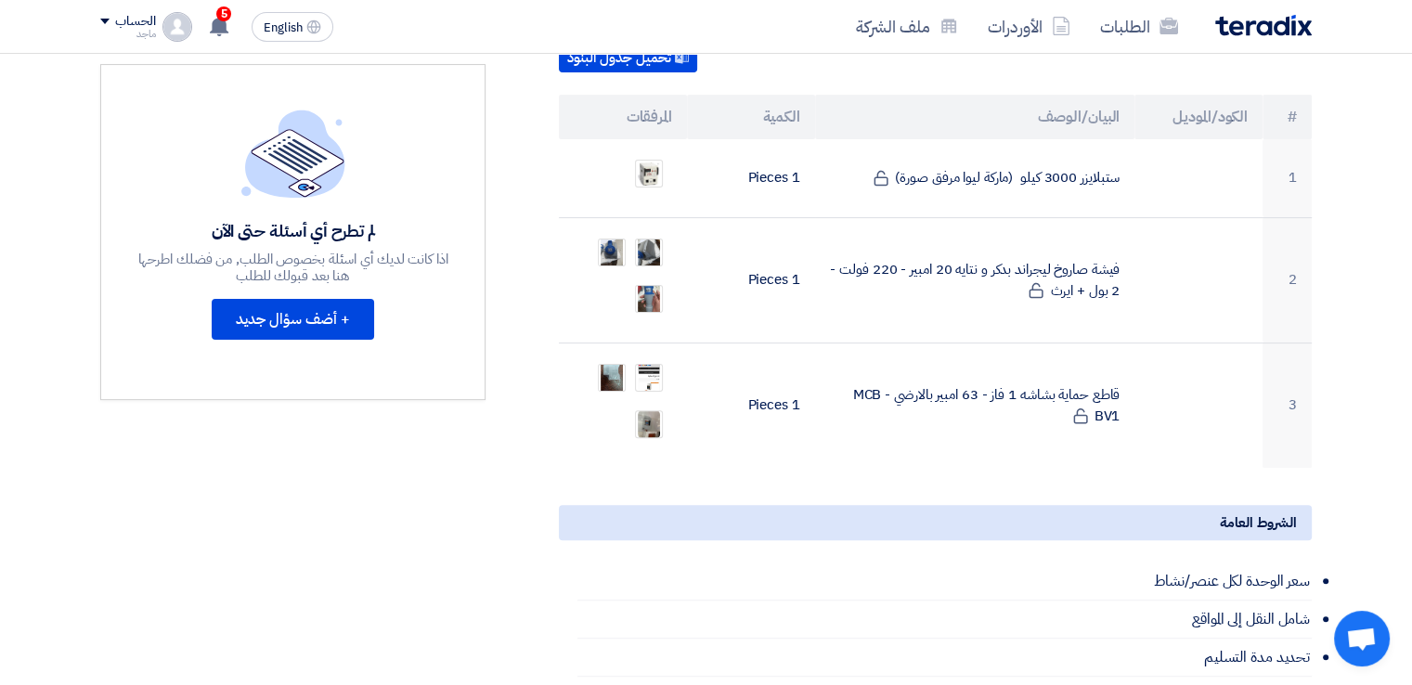
scroll to position [479, 0]
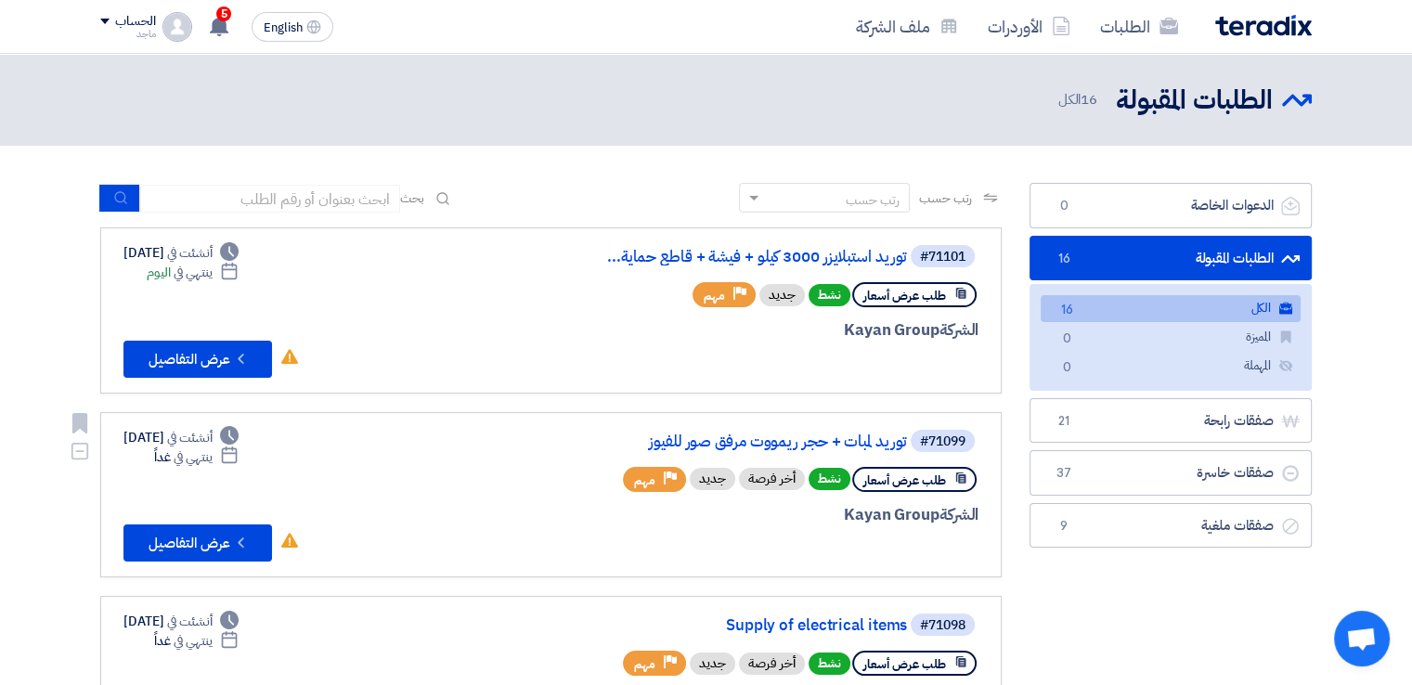
click at [782, 452] on div "#71099 توريد لمبات + حجر ريمووت مرفق صور للفيوز طلب عرض أسعار نشط أخر فرصة جديد…" at bounding box center [755, 495] width 447 height 135
click at [786, 437] on link "توريد لمبات + حجر ريمووت مرفق صور للفيوز" at bounding box center [721, 442] width 371 height 17
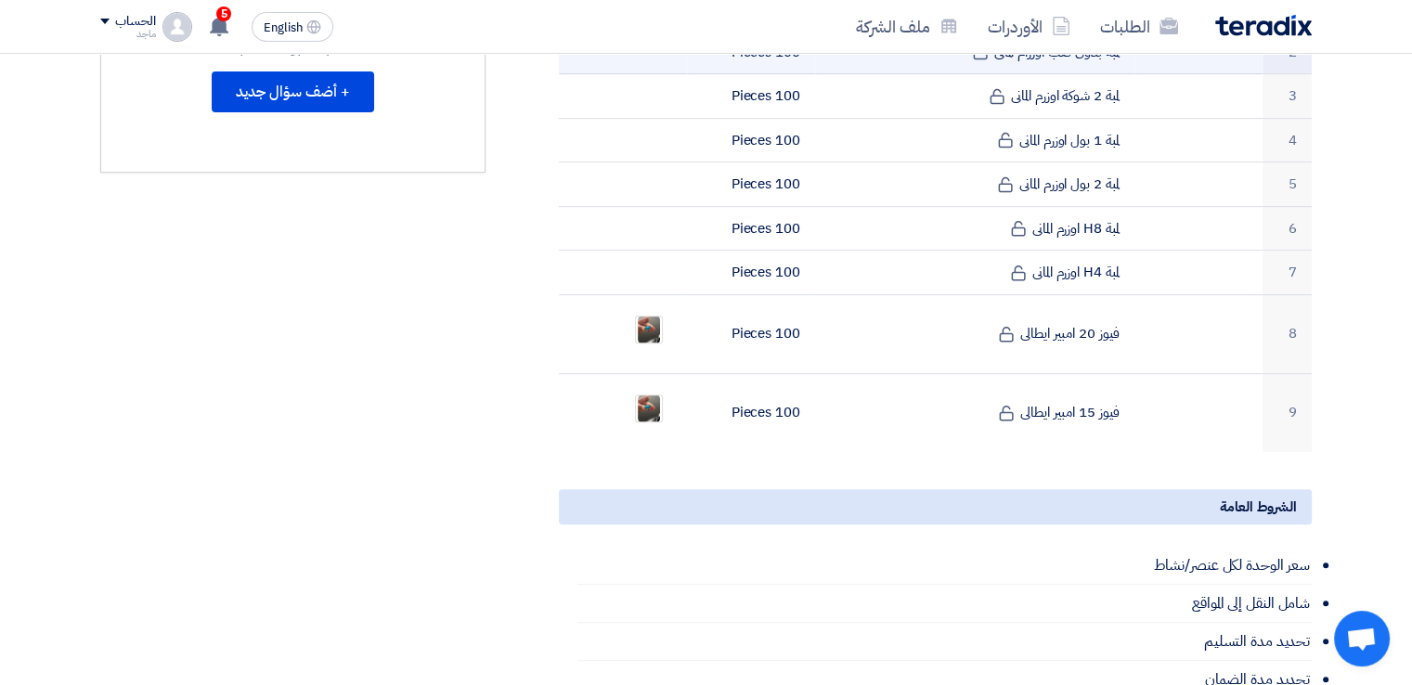
scroll to position [688, 0]
